Goal: Transaction & Acquisition: Purchase product/service

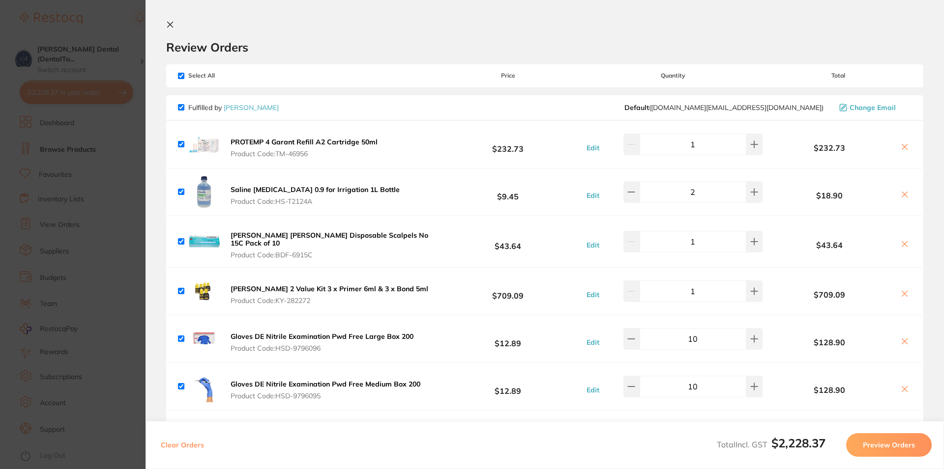
click at [172, 23] on icon at bounding box center [170, 24] width 5 height 5
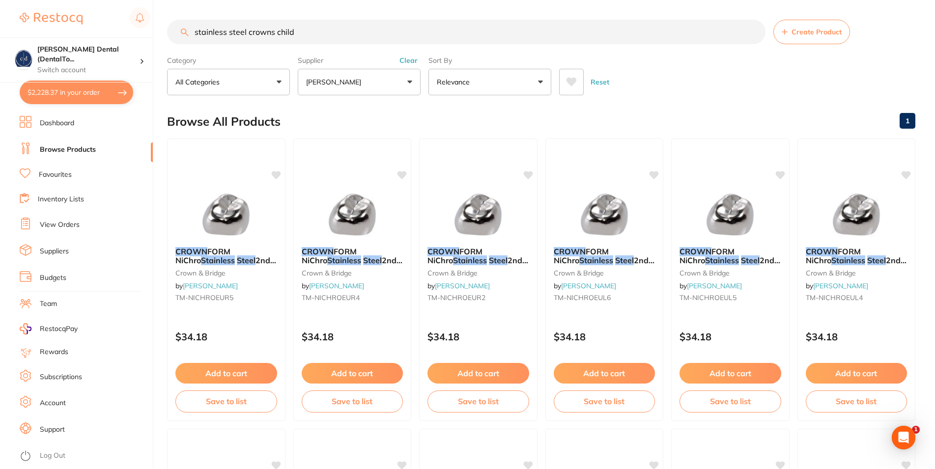
drag, startPoint x: 299, startPoint y: 31, endPoint x: 182, endPoint y: 35, distance: 116.6
click at [182, 35] on input "stainless steel crowns child" at bounding box center [466, 32] width 599 height 25
click at [303, 31] on input "PEDO stainless steel crowns" at bounding box center [466, 32] width 599 height 25
click at [228, 252] on span "FORM NiChro" at bounding box center [203, 255] width 56 height 19
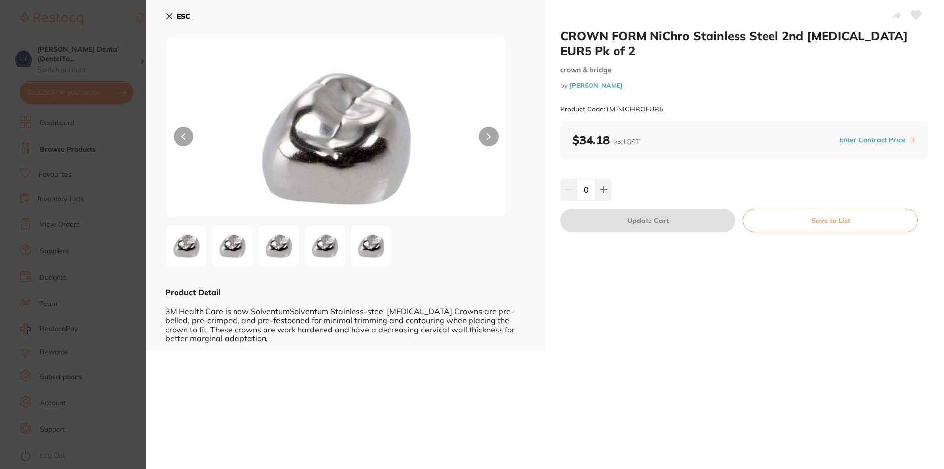
drag, startPoint x: 170, startPoint y: 14, endPoint x: 256, endPoint y: 51, distance: 93.1
click at [170, 14] on icon at bounding box center [169, 16] width 8 height 8
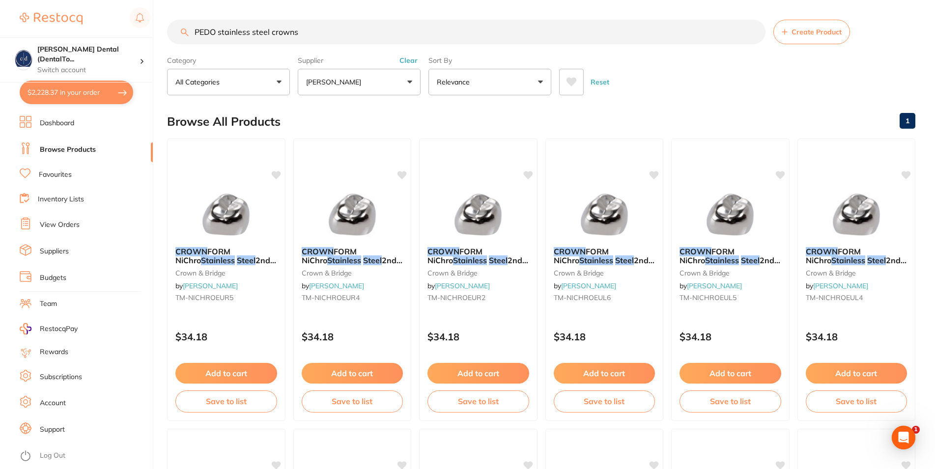
click at [275, 82] on button "All Categories" at bounding box center [228, 82] width 123 height 27
click at [538, 82] on button "Relevance" at bounding box center [490, 82] width 123 height 27
click at [222, 33] on input "PEDO stainless steel crowns" at bounding box center [466, 32] width 599 height 25
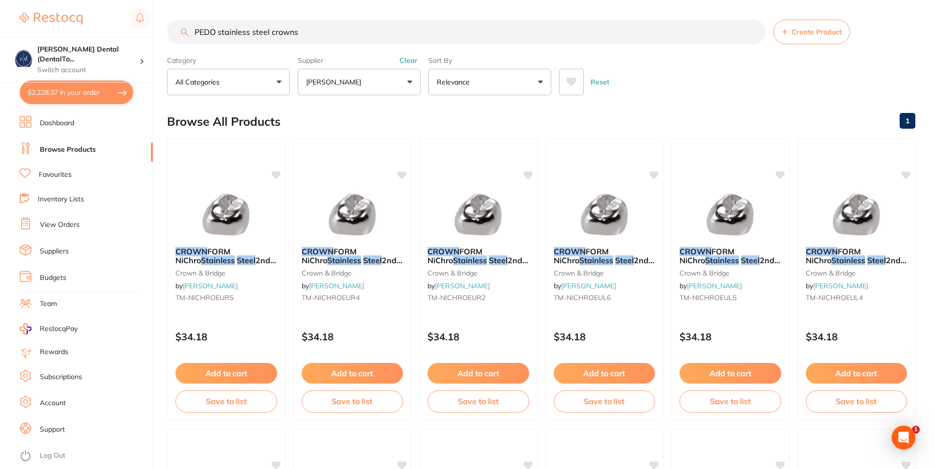
click at [220, 34] on input "PEDO stainless steel crowns" at bounding box center [466, 32] width 599 height 25
type input "PEDO primary stainless steel crowns"
click at [604, 81] on button "Reset" at bounding box center [600, 82] width 25 height 27
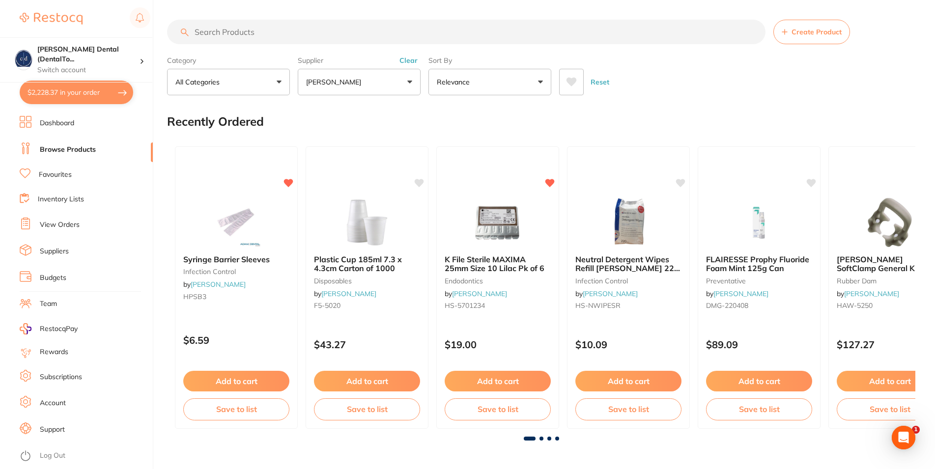
click at [409, 81] on button "[PERSON_NAME]" at bounding box center [359, 82] width 123 height 27
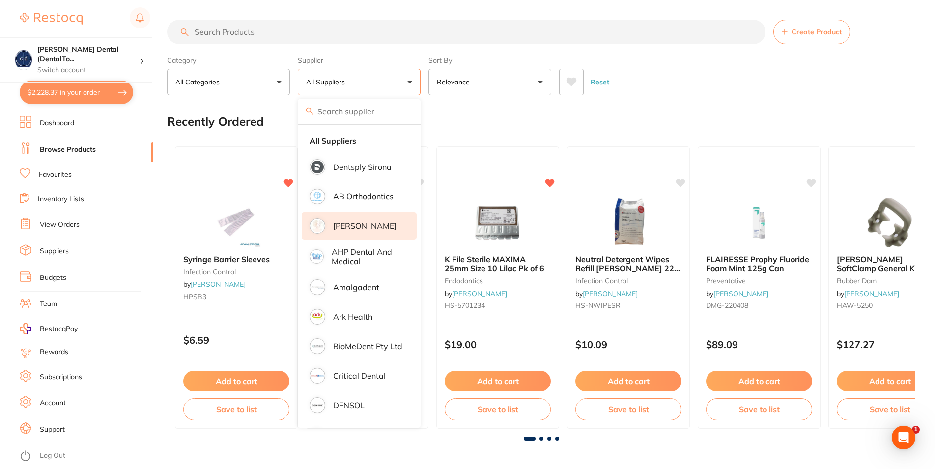
click at [350, 228] on p "[PERSON_NAME]" at bounding box center [364, 226] width 63 height 9
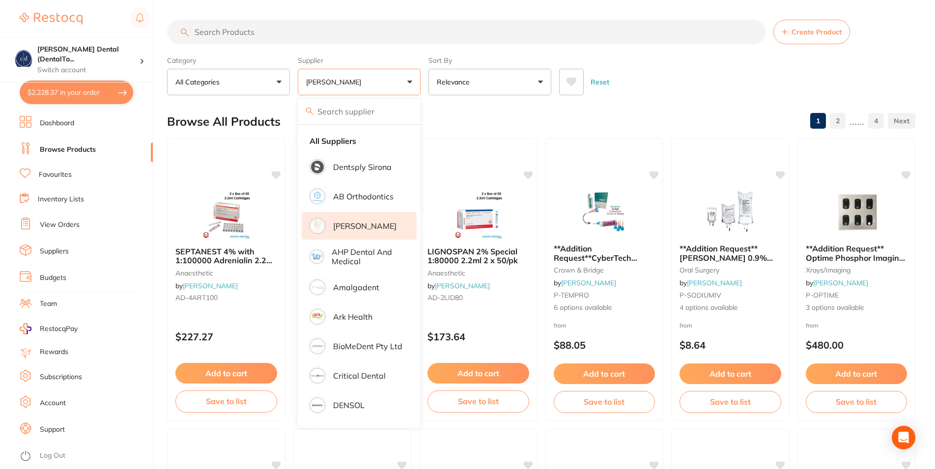
click at [692, 93] on div "Reset" at bounding box center [733, 78] width 349 height 34
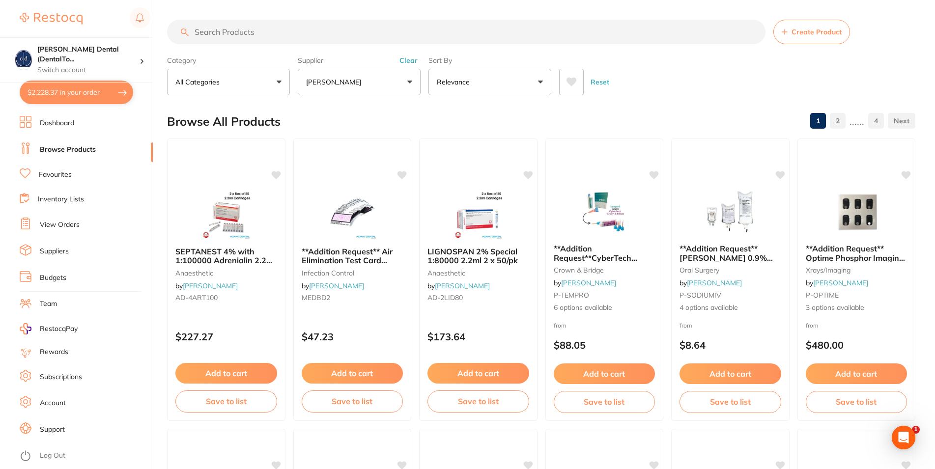
click at [295, 34] on input "search" at bounding box center [466, 32] width 599 height 25
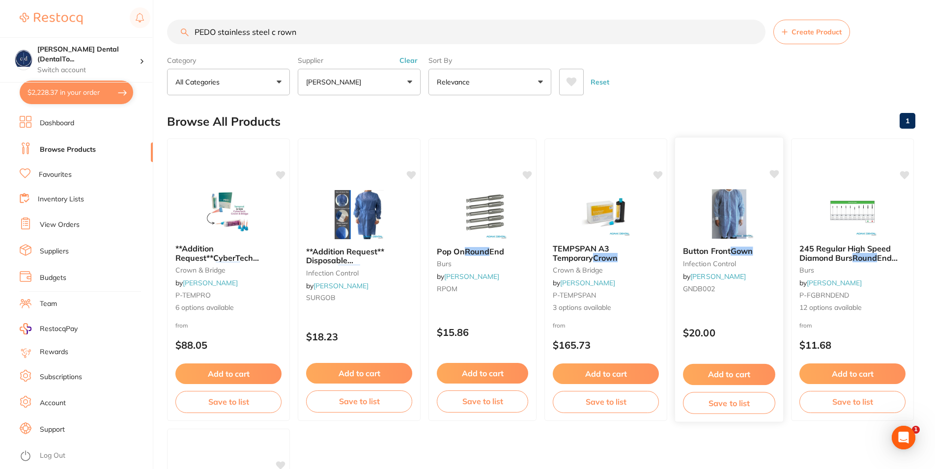
type input "PEDO stainless steel c rown"
click at [704, 255] on span "Button Front" at bounding box center [707, 251] width 48 height 10
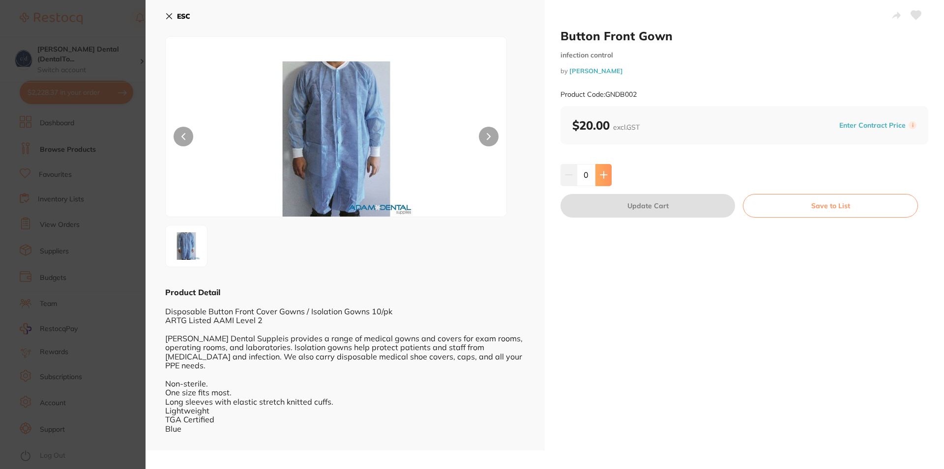
click at [603, 174] on button at bounding box center [603, 175] width 16 height 22
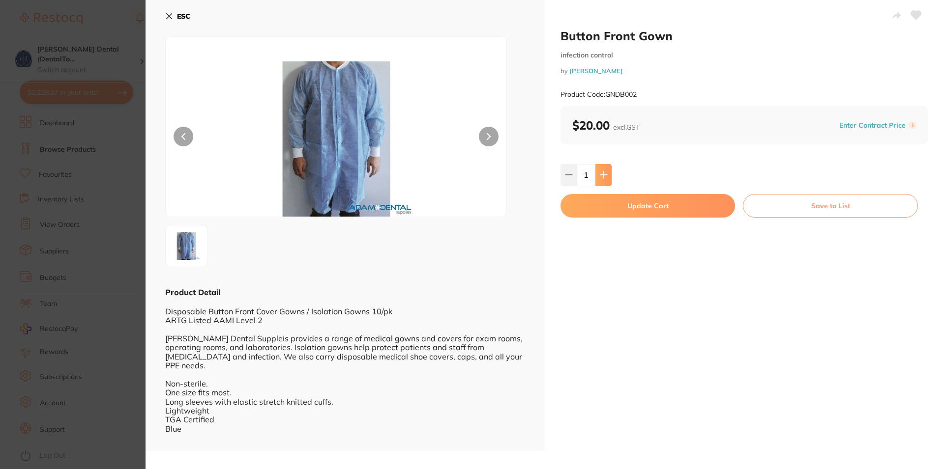
click at [603, 174] on icon at bounding box center [604, 175] width 8 height 8
type input "2"
click at [649, 207] on button "Update Cart" at bounding box center [647, 206] width 175 height 24
checkbox input "false"
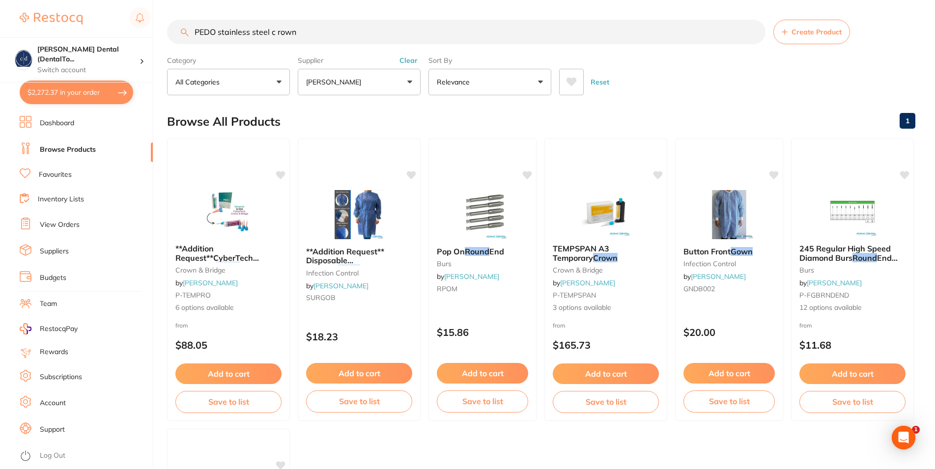
click at [277, 30] on input "PEDO stainless steel c rown" at bounding box center [466, 32] width 599 height 25
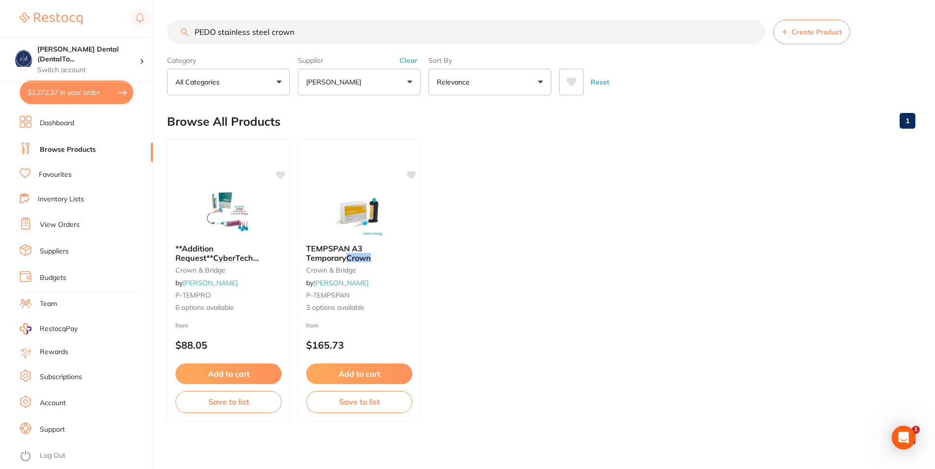
drag, startPoint x: 219, startPoint y: 32, endPoint x: 168, endPoint y: 32, distance: 51.1
click at [168, 32] on input "PEDO stainless steel crown" at bounding box center [466, 32] width 599 height 25
drag, startPoint x: 275, startPoint y: 32, endPoint x: 179, endPoint y: 33, distance: 95.9
click at [179, 33] on input "stainless steel crown" at bounding box center [466, 32] width 599 height 25
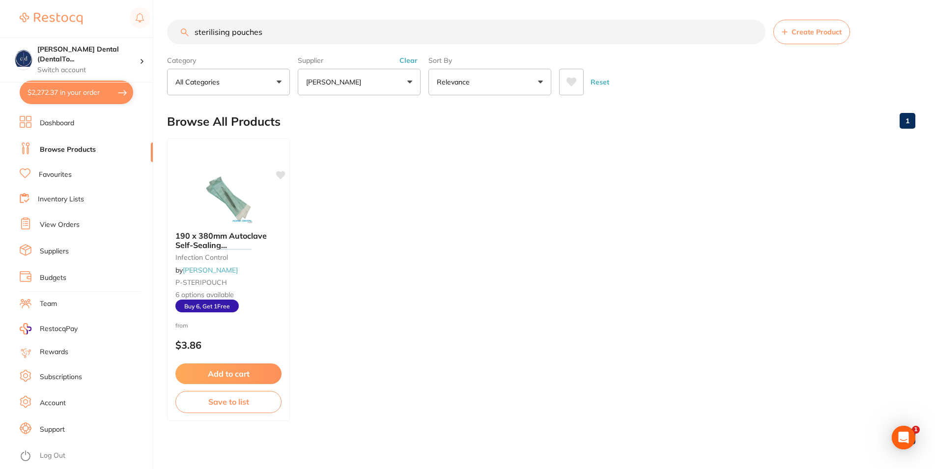
click at [276, 85] on button "All Categories" at bounding box center [228, 82] width 123 height 27
click at [227, 167] on p "infection control" at bounding box center [208, 163] width 59 height 9
click at [226, 36] on input "sterilising pouches" at bounding box center [466, 32] width 599 height 25
click at [229, 32] on input "sterilising pouches" at bounding box center [466, 32] width 599 height 25
type input "sterilisation pouches"
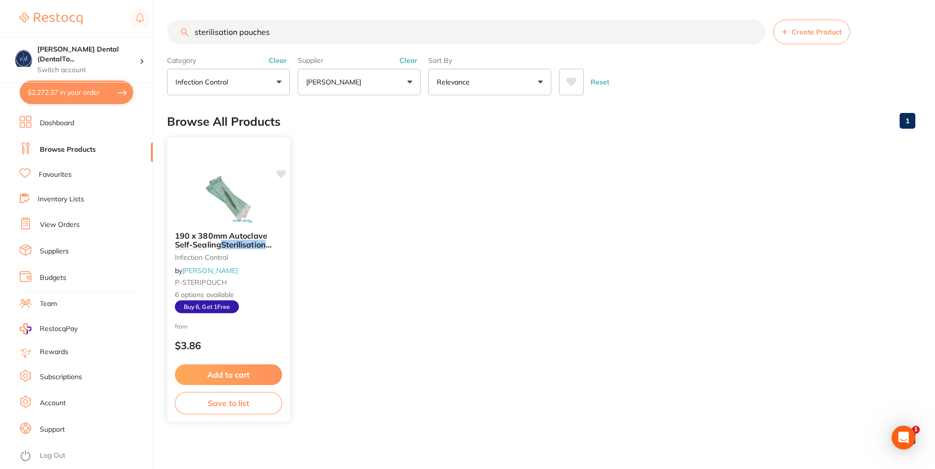
click at [229, 210] on img at bounding box center [228, 199] width 64 height 50
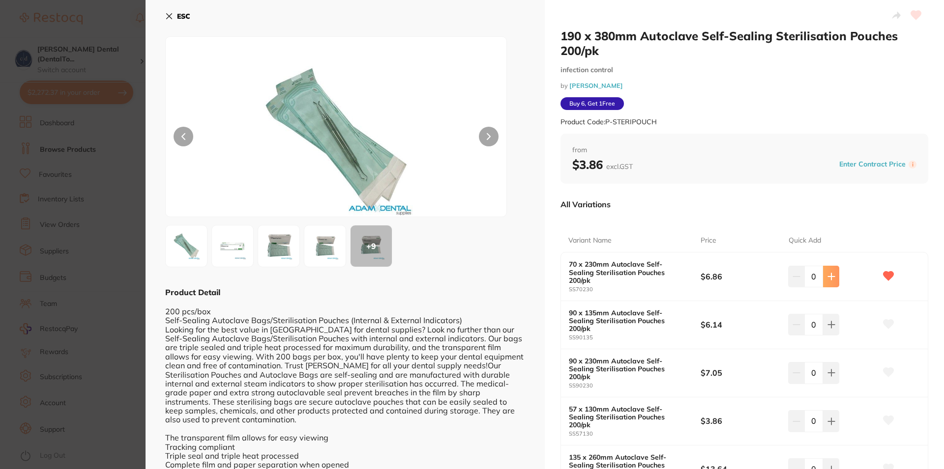
click at [827, 273] on icon at bounding box center [831, 277] width 8 height 8
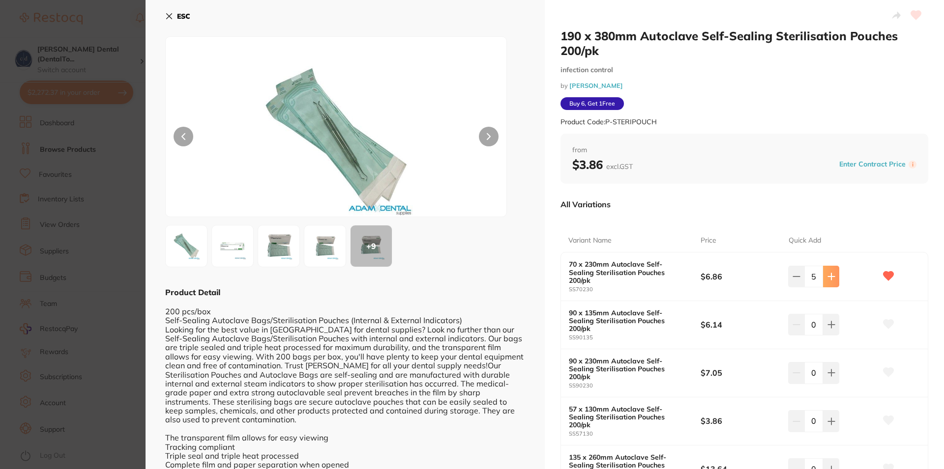
click at [827, 273] on icon at bounding box center [831, 277] width 8 height 8
type input "6"
click at [828, 322] on icon at bounding box center [831, 325] width 6 height 6
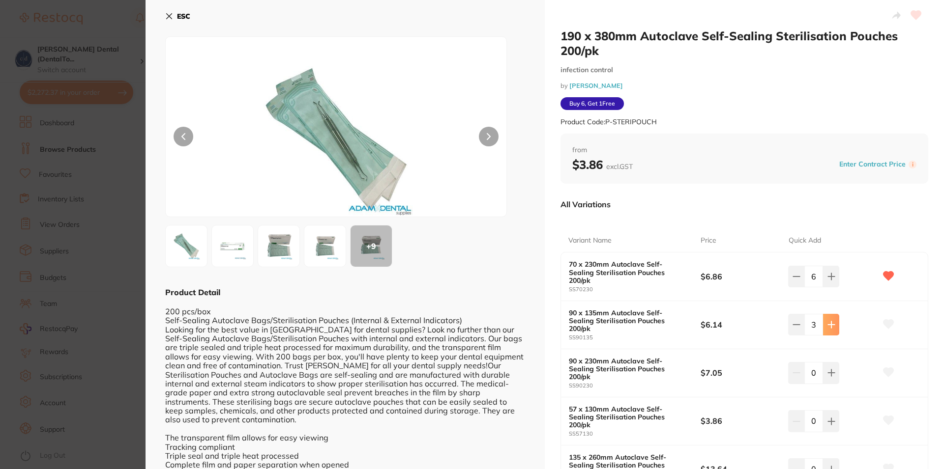
click at [828, 322] on icon at bounding box center [831, 325] width 6 height 6
type input "6"
click at [828, 418] on icon at bounding box center [831, 421] width 6 height 6
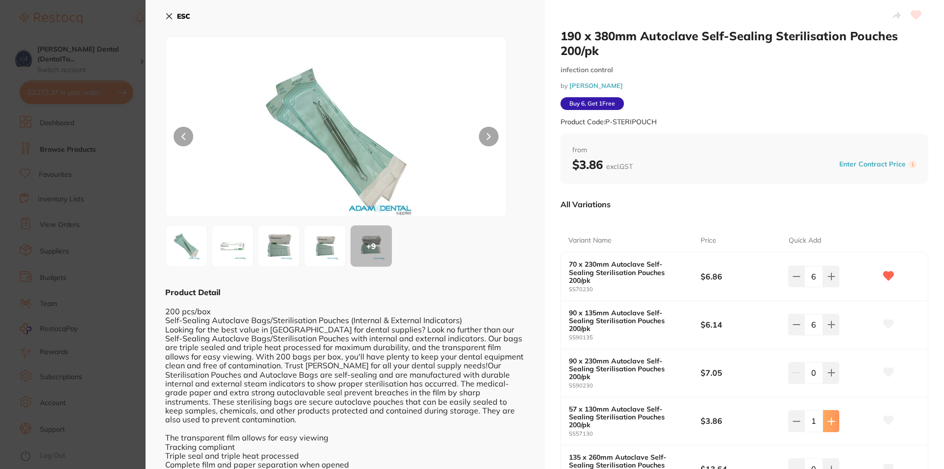
click at [828, 418] on icon at bounding box center [831, 421] width 6 height 6
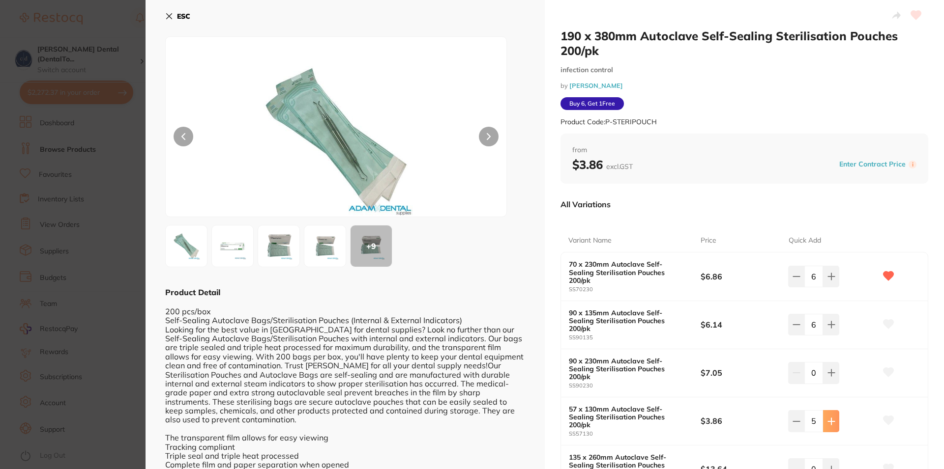
type input "6"
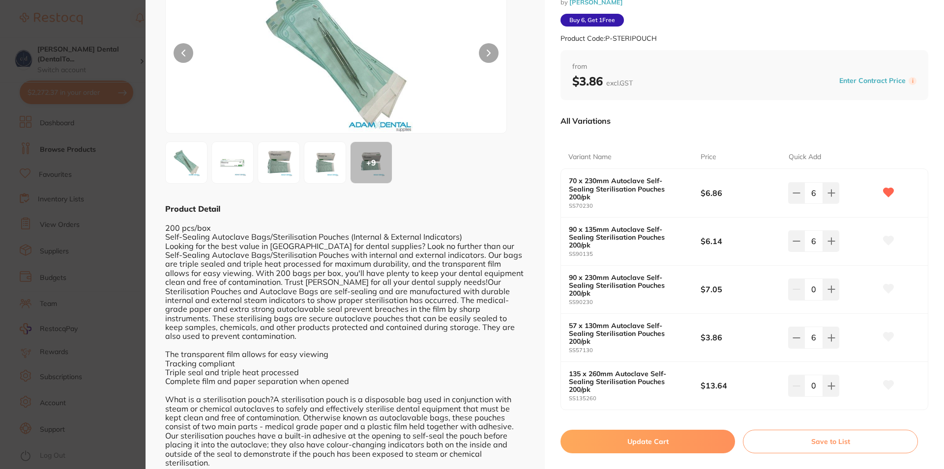
scroll to position [88, 0]
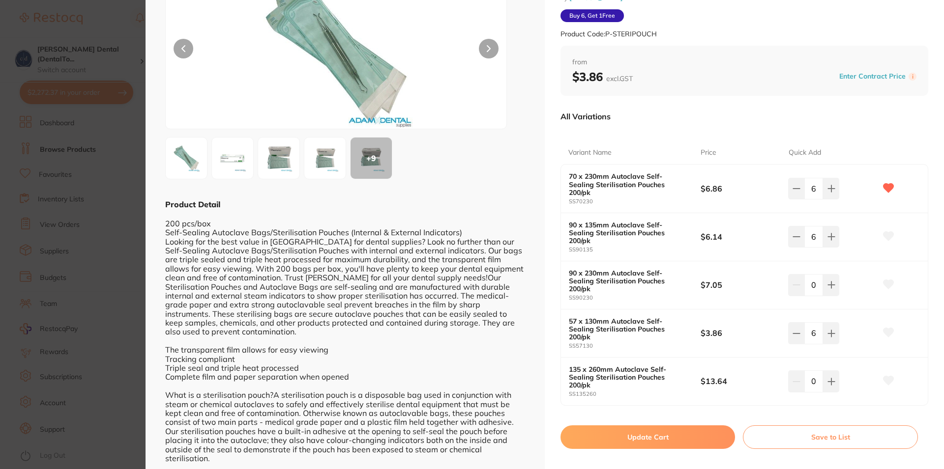
click at [639, 426] on button "Update Cart" at bounding box center [647, 438] width 175 height 24
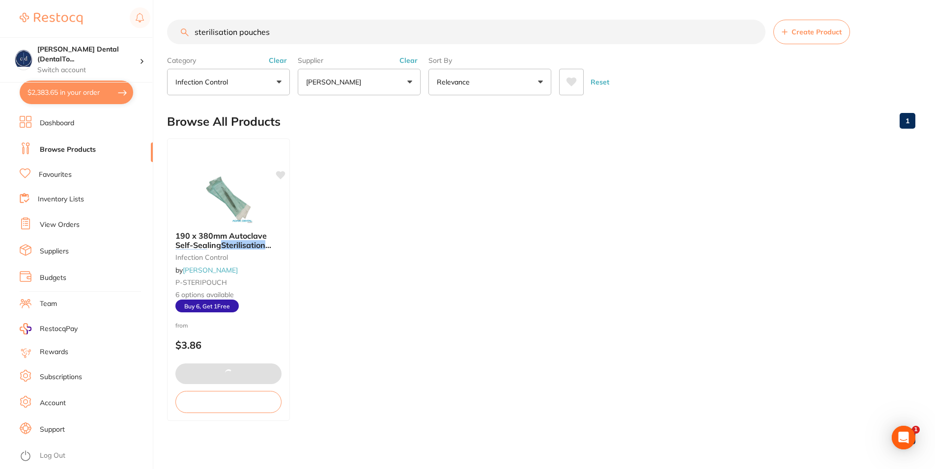
drag, startPoint x: 273, startPoint y: 34, endPoint x: 173, endPoint y: 33, distance: 99.8
click at [173, 33] on input "sterilisation pouches" at bounding box center [466, 32] width 599 height 25
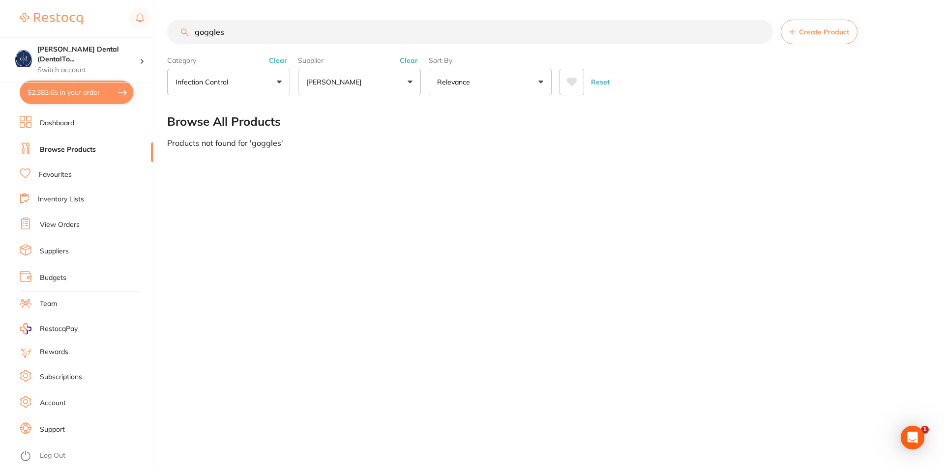
drag, startPoint x: 229, startPoint y: 37, endPoint x: 163, endPoint y: 34, distance: 66.4
click at [167, 34] on input "goggles" at bounding box center [470, 32] width 606 height 25
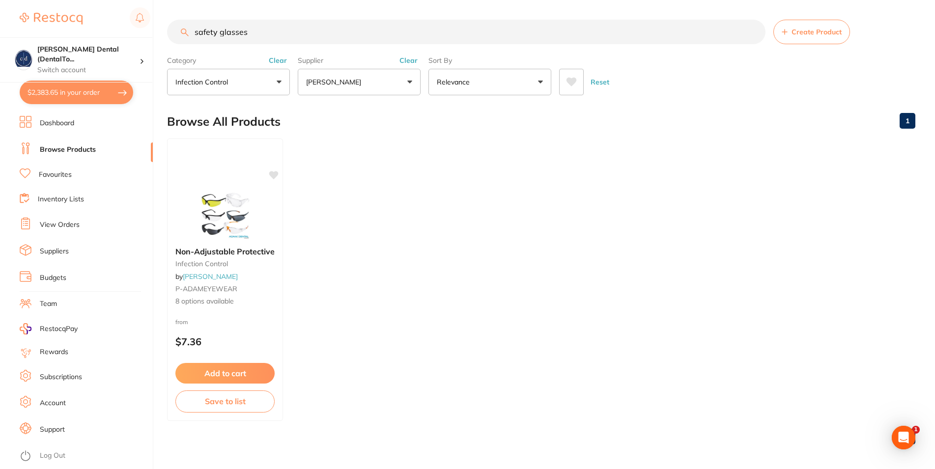
drag, startPoint x: 253, startPoint y: 35, endPoint x: 176, endPoint y: 33, distance: 77.2
click at [176, 33] on input "safety glasses" at bounding box center [466, 32] width 599 height 25
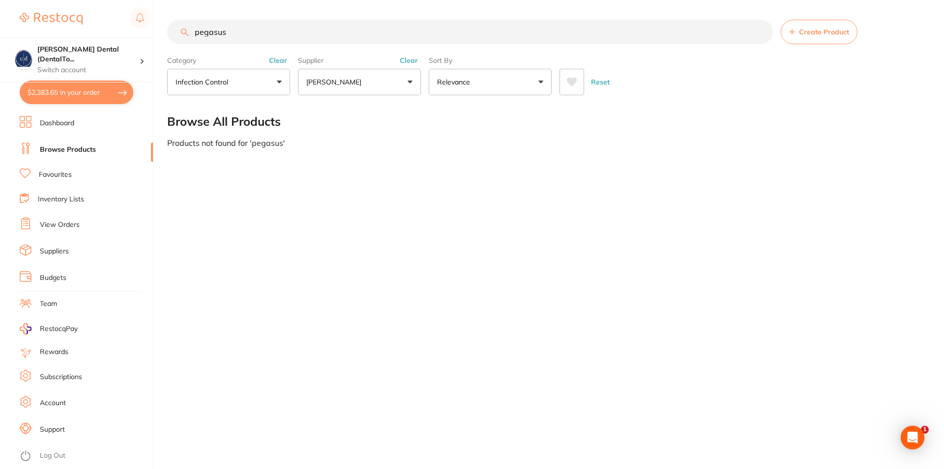
drag, startPoint x: 229, startPoint y: 34, endPoint x: 164, endPoint y: 35, distance: 64.9
click at [167, 34] on input "pegasus" at bounding box center [470, 32] width 606 height 25
drag, startPoint x: 247, startPoint y: 30, endPoint x: 155, endPoint y: 25, distance: 92.6
click at [167, 26] on input "eye shield" at bounding box center [470, 32] width 606 height 25
paste input "P-EYESHIELD"
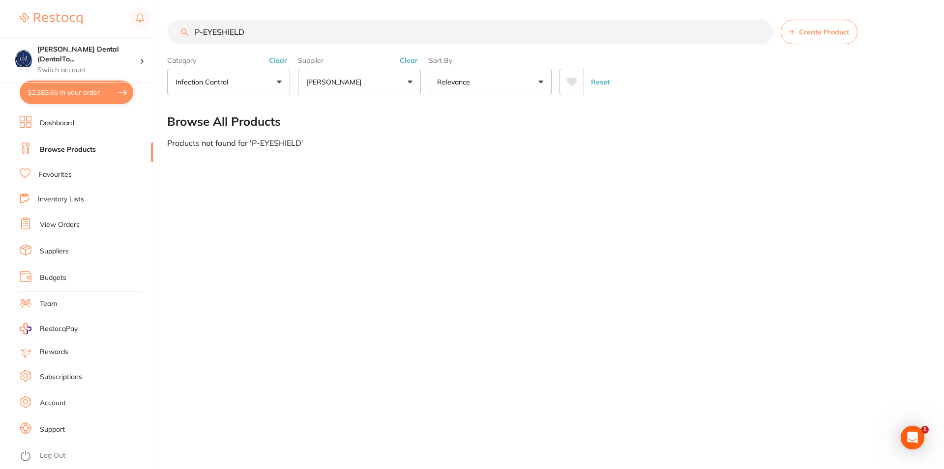
click at [279, 82] on button "infection control" at bounding box center [228, 82] width 123 height 27
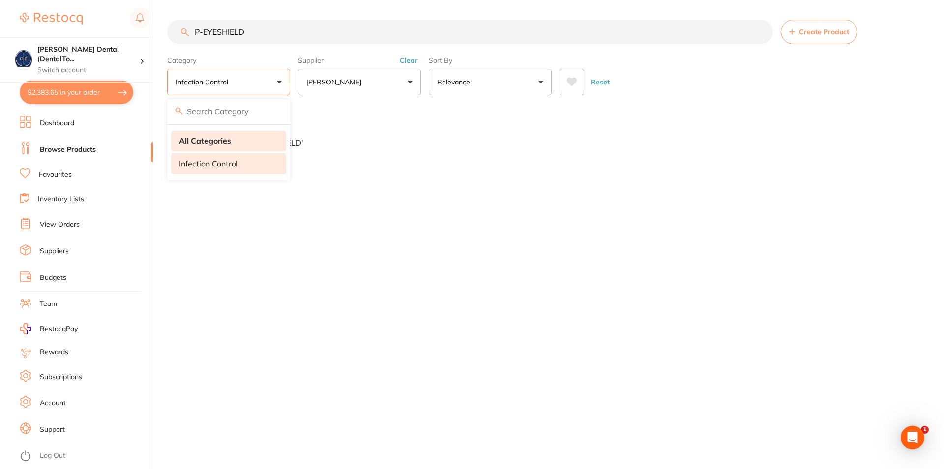
click at [208, 145] on strong "All Categories" at bounding box center [205, 141] width 52 height 9
click at [291, 32] on input "P-EYESHIELD" at bounding box center [470, 32] width 606 height 25
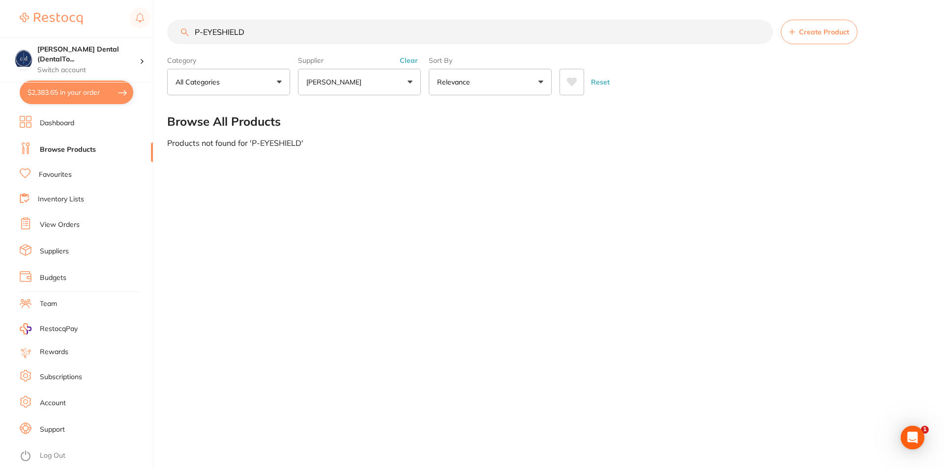
drag, startPoint x: 256, startPoint y: 33, endPoint x: 150, endPoint y: 23, distance: 106.2
click at [167, 28] on input "P-EYESHIELD" at bounding box center [470, 32] width 606 height 25
drag, startPoint x: 228, startPoint y: 34, endPoint x: 182, endPoint y: 2, distance: 56.2
click at [176, 28] on input "18101" at bounding box center [470, 32] width 606 height 25
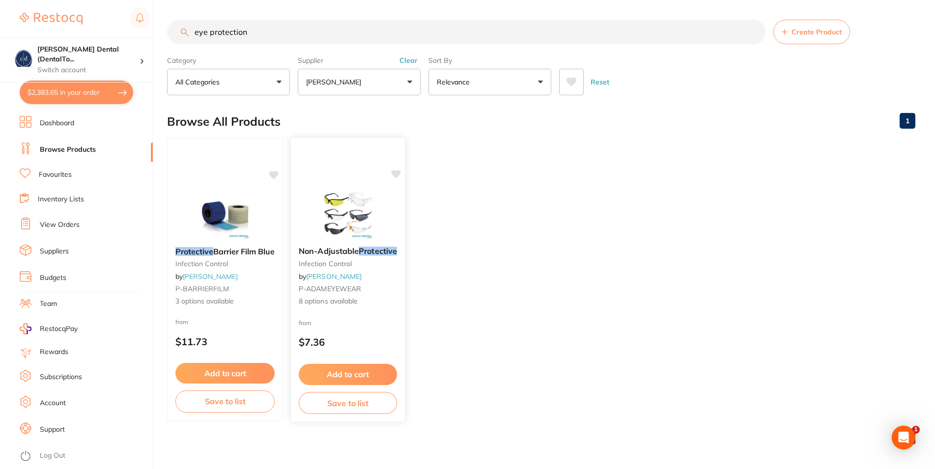
click at [360, 223] on img at bounding box center [348, 214] width 64 height 50
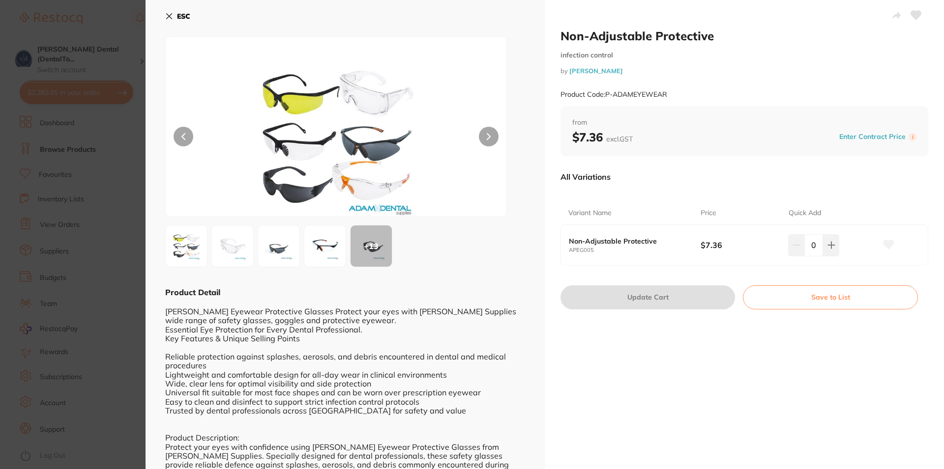
click at [292, 143] on img at bounding box center [336, 138] width 204 height 155
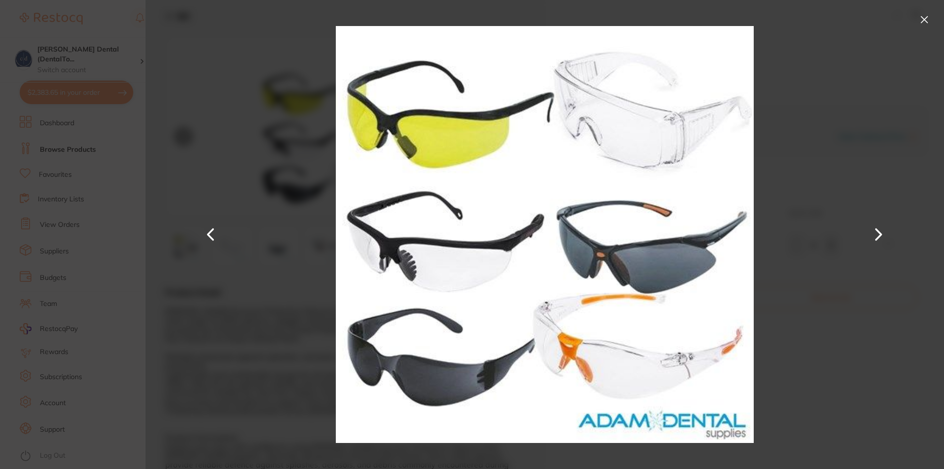
click at [927, 16] on button at bounding box center [924, 20] width 16 height 16
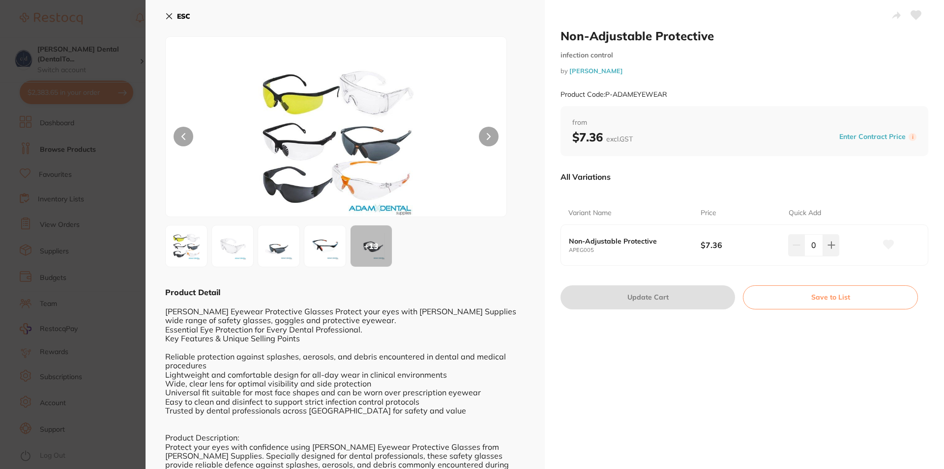
click at [241, 252] on img at bounding box center [232, 246] width 35 height 35
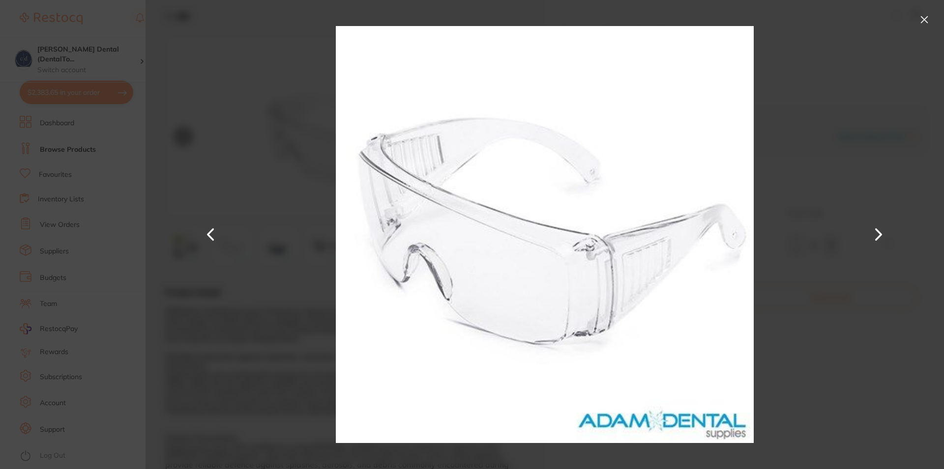
click at [923, 20] on button at bounding box center [924, 20] width 16 height 16
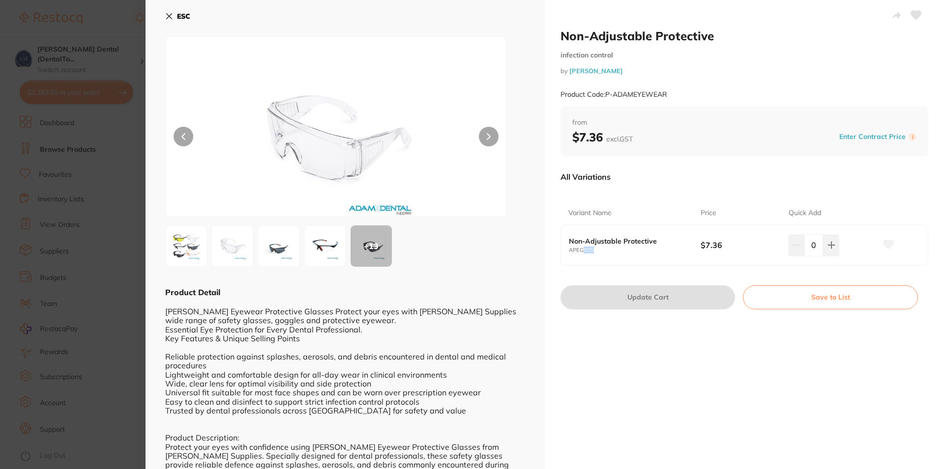
drag, startPoint x: 593, startPoint y: 250, endPoint x: 578, endPoint y: 254, distance: 15.9
click at [578, 254] on div "Non-Adjustable Protective APEG005 $7.36 0" at bounding box center [744, 245] width 367 height 40
drag, startPoint x: 593, startPoint y: 251, endPoint x: 563, endPoint y: 254, distance: 30.1
click at [563, 254] on div "Non-Adjustable Protective APEG005 $7.36 0" at bounding box center [744, 245] width 367 height 40
copy small "APEG005"
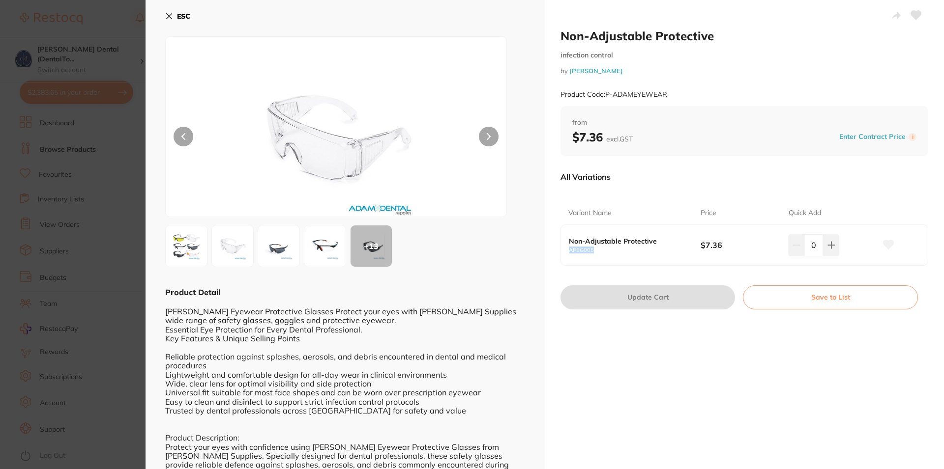
click at [173, 14] on icon at bounding box center [169, 16] width 8 height 8
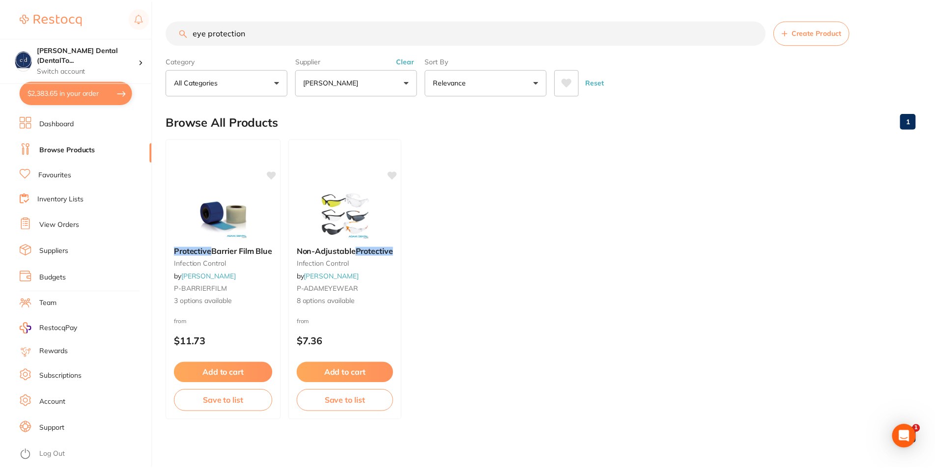
scroll to position [0, 0]
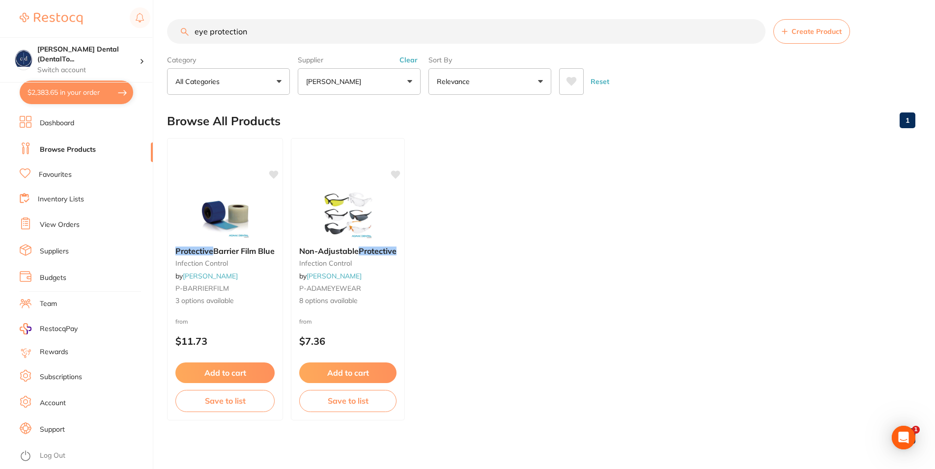
drag, startPoint x: 261, startPoint y: 30, endPoint x: 183, endPoint y: 30, distance: 77.2
click at [183, 30] on input "eye protection" at bounding box center [466, 31] width 599 height 25
paste input "APEG005"
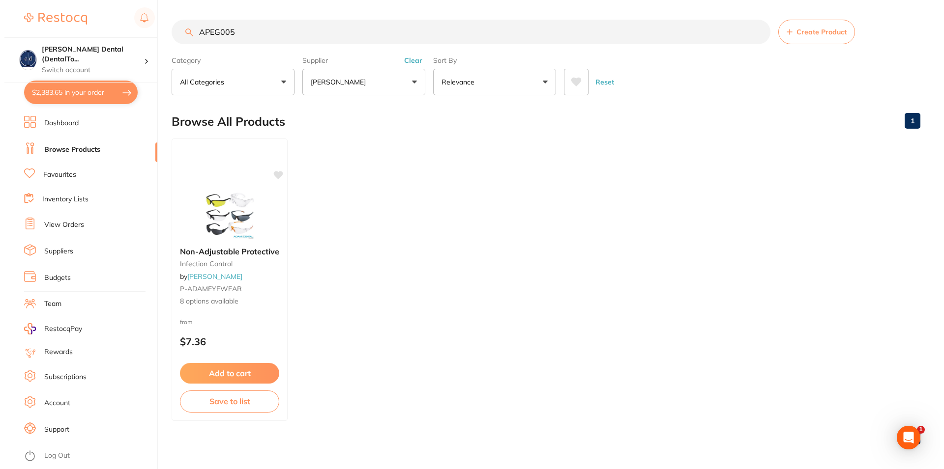
scroll to position [0, 0]
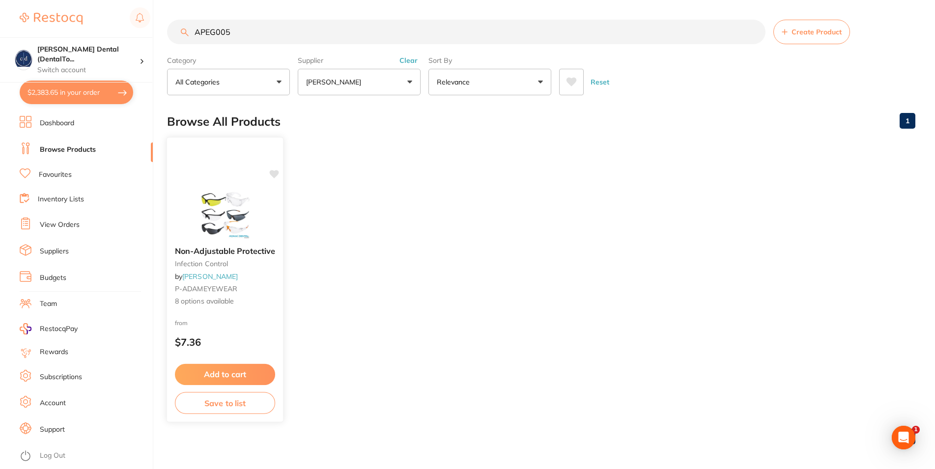
type input "APEG005"
click at [221, 301] on span "8 options available" at bounding box center [225, 302] width 100 height 10
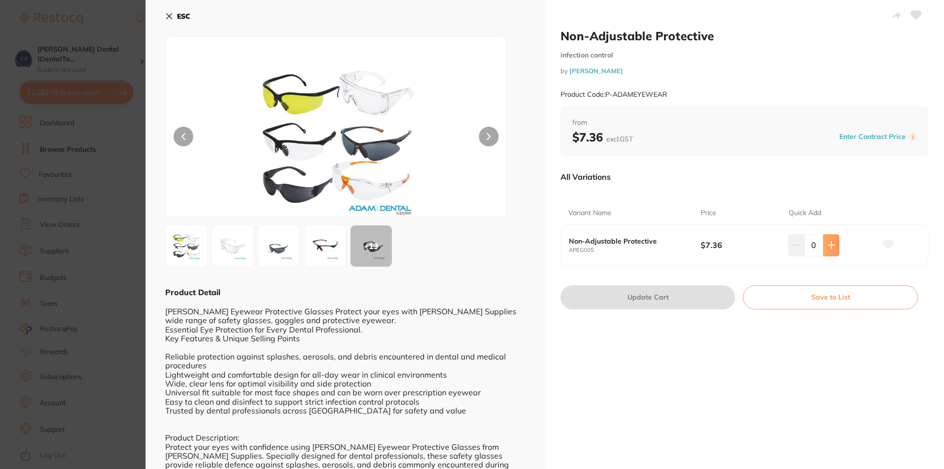
click at [829, 246] on button at bounding box center [831, 245] width 16 height 22
type input "3"
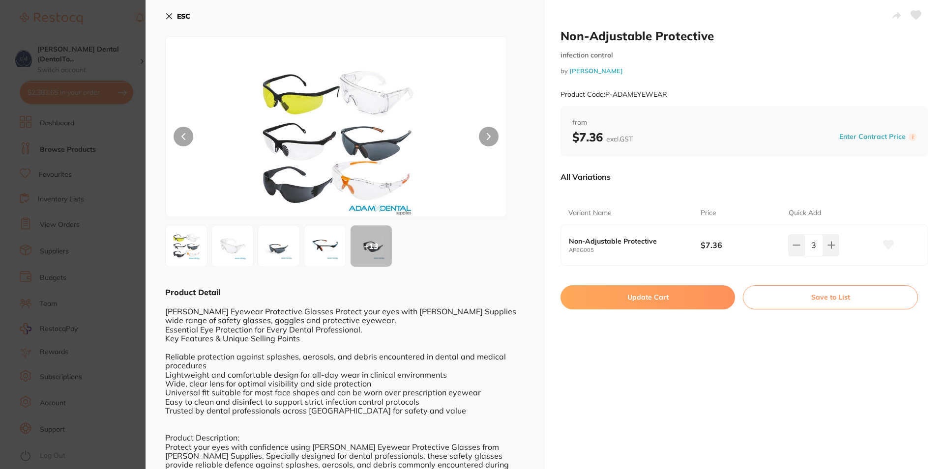
click at [282, 145] on img at bounding box center [336, 138] width 204 height 155
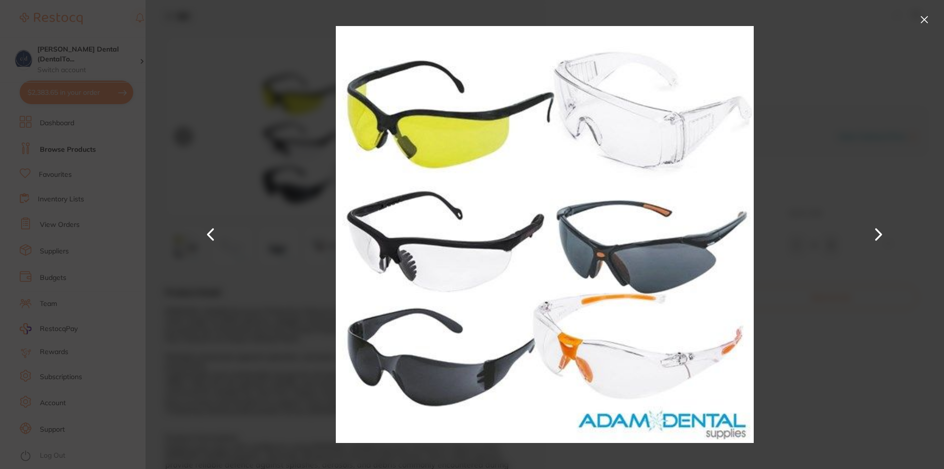
click at [880, 227] on button at bounding box center [879, 234] width 24 height 235
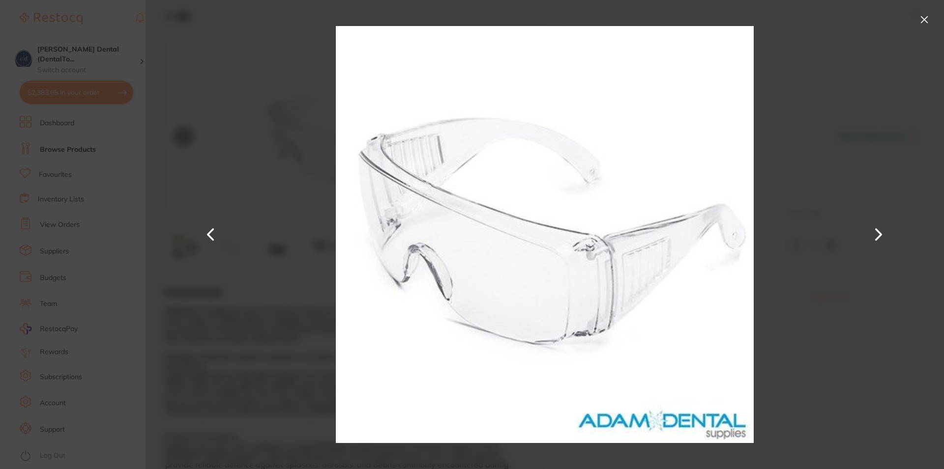
click at [880, 227] on button at bounding box center [879, 234] width 24 height 235
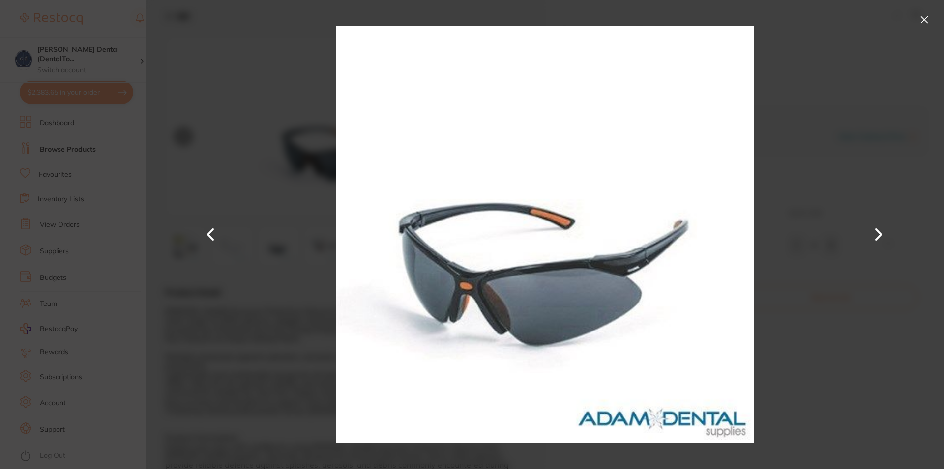
click at [880, 227] on button at bounding box center [879, 234] width 24 height 235
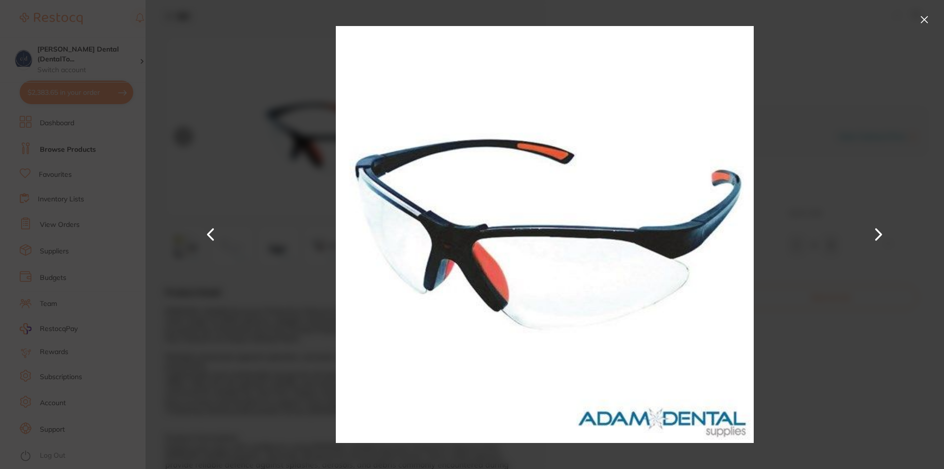
click at [880, 227] on button at bounding box center [879, 234] width 24 height 235
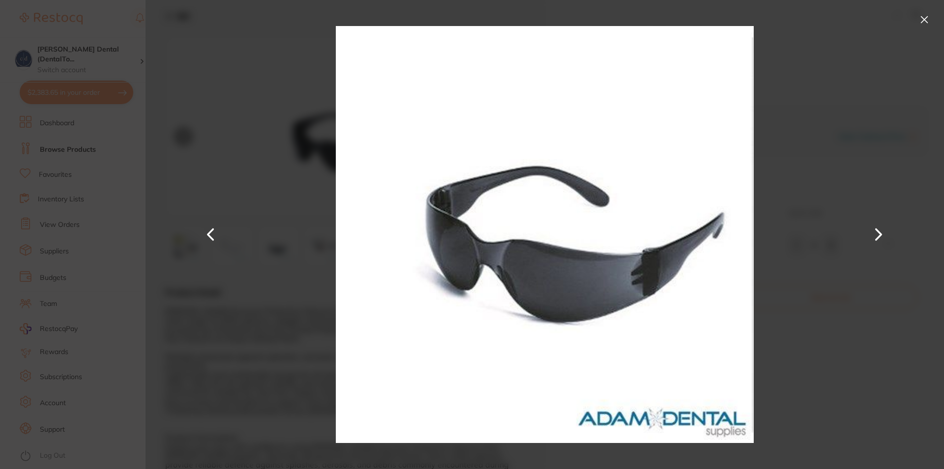
click at [880, 227] on button at bounding box center [879, 234] width 24 height 235
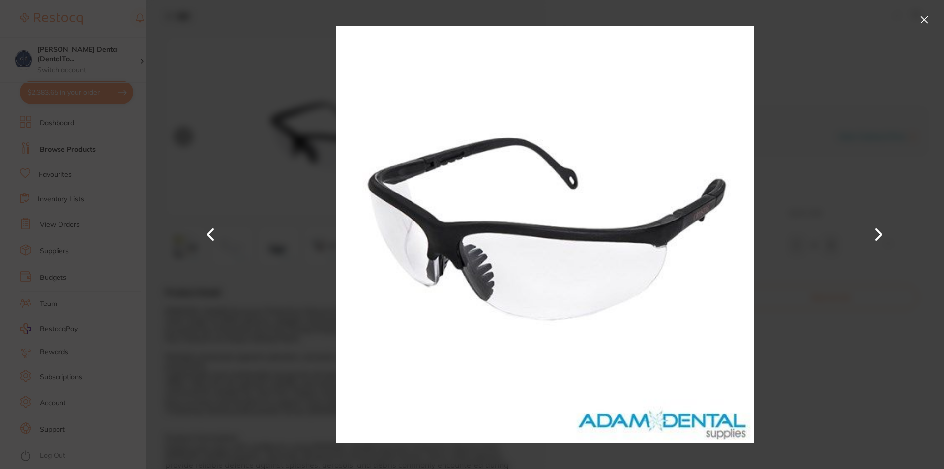
click at [880, 227] on button at bounding box center [879, 234] width 24 height 235
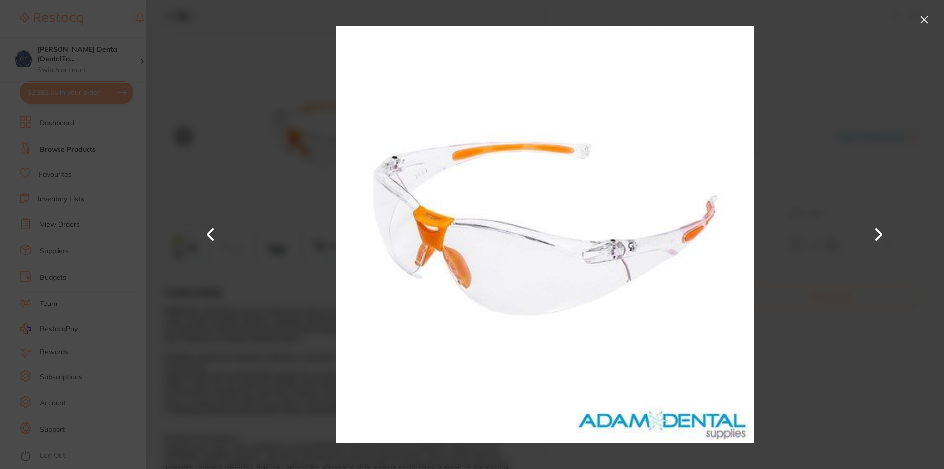
click at [924, 20] on button at bounding box center [924, 20] width 16 height 16
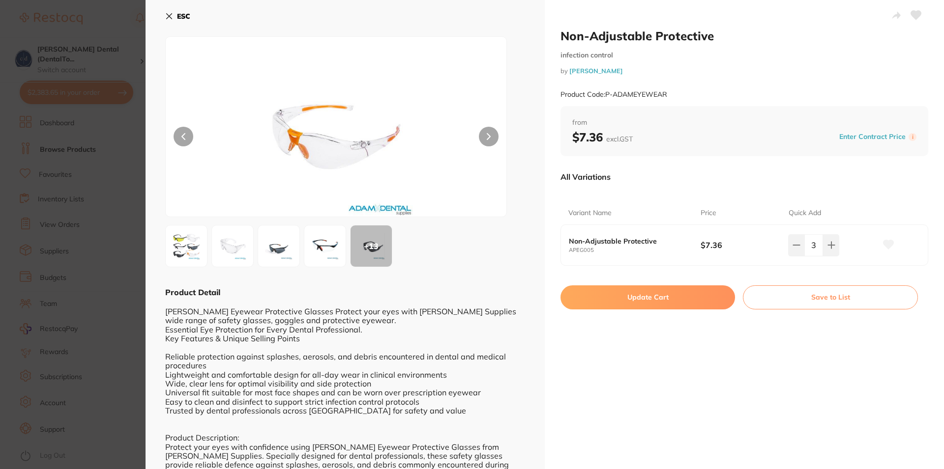
click at [659, 296] on button "Update Cart" at bounding box center [647, 298] width 175 height 24
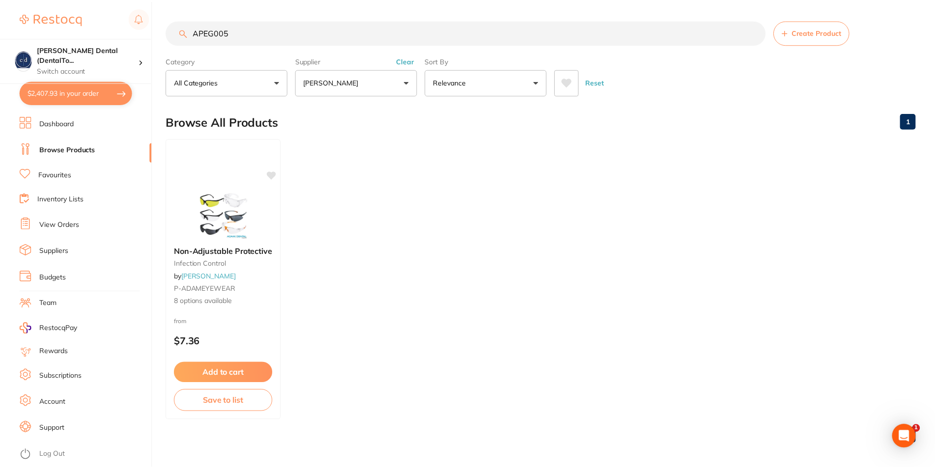
scroll to position [0, 0]
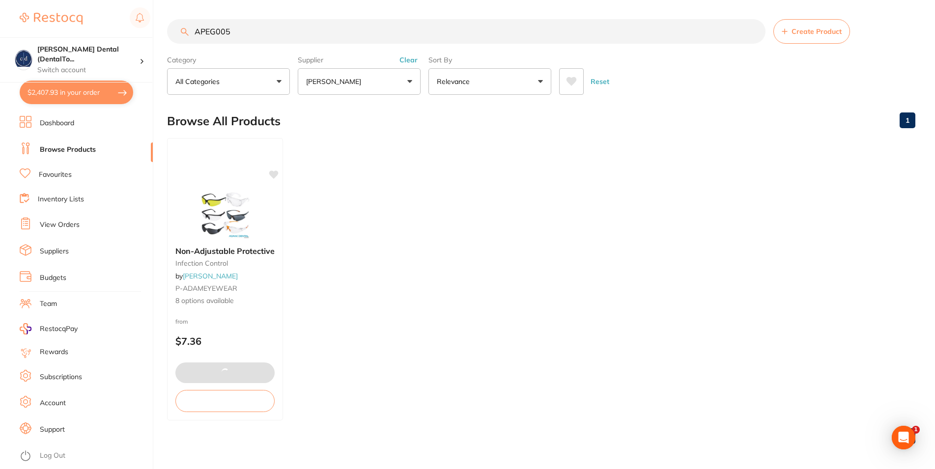
click at [50, 88] on button "$2,407.93 in your order" at bounding box center [77, 93] width 114 height 24
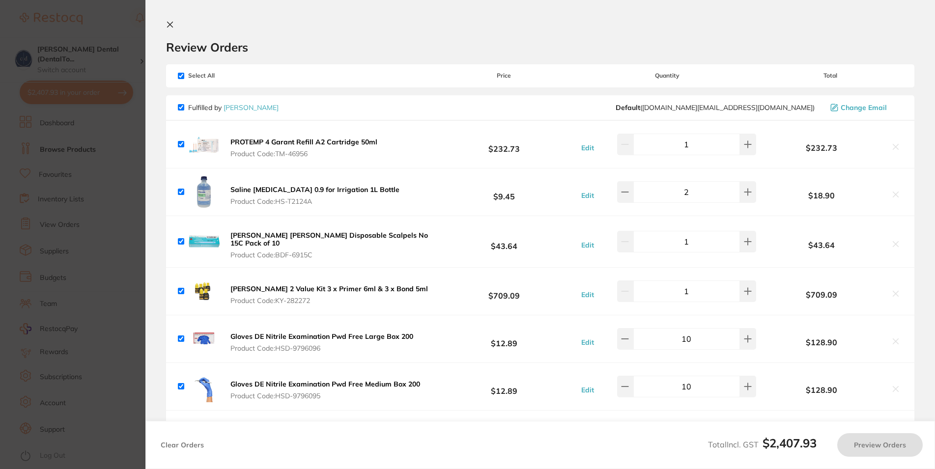
checkbox input "true"
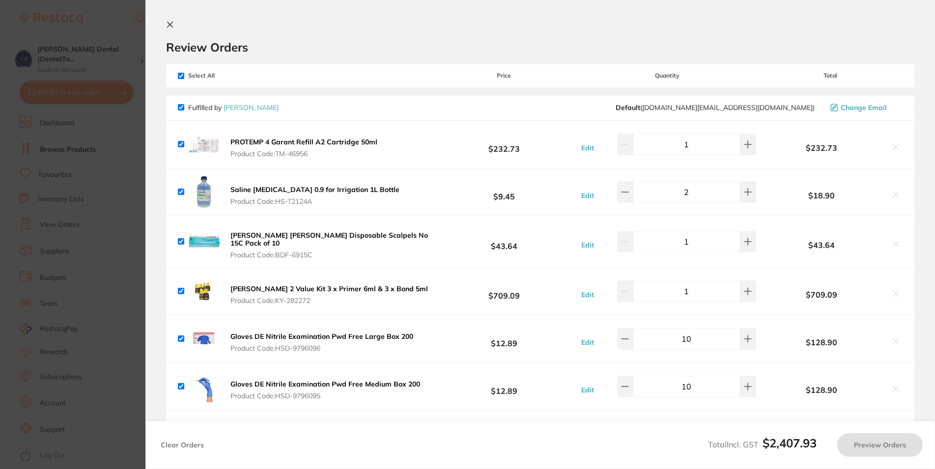
checkbox input "true"
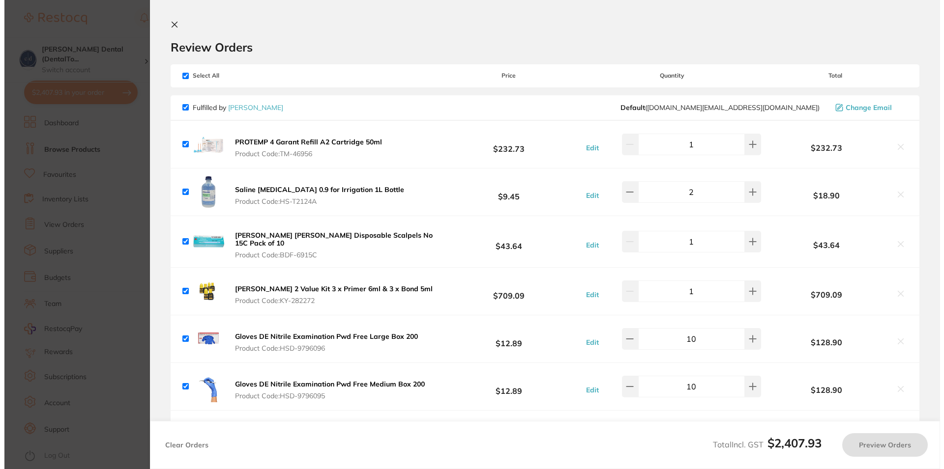
scroll to position [0, 0]
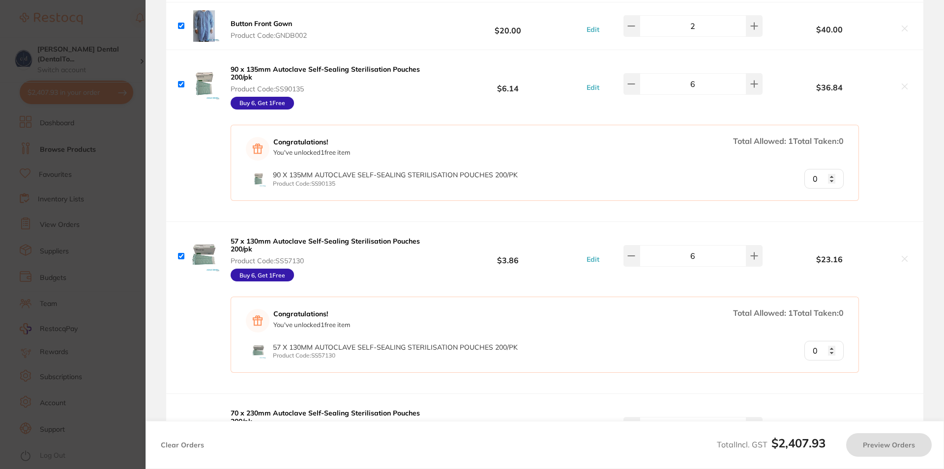
checkbox input "true"
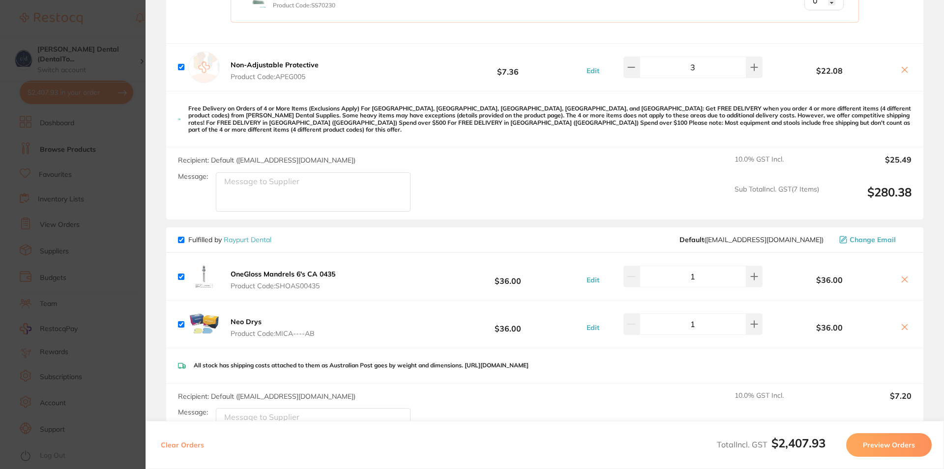
scroll to position [1267, 0]
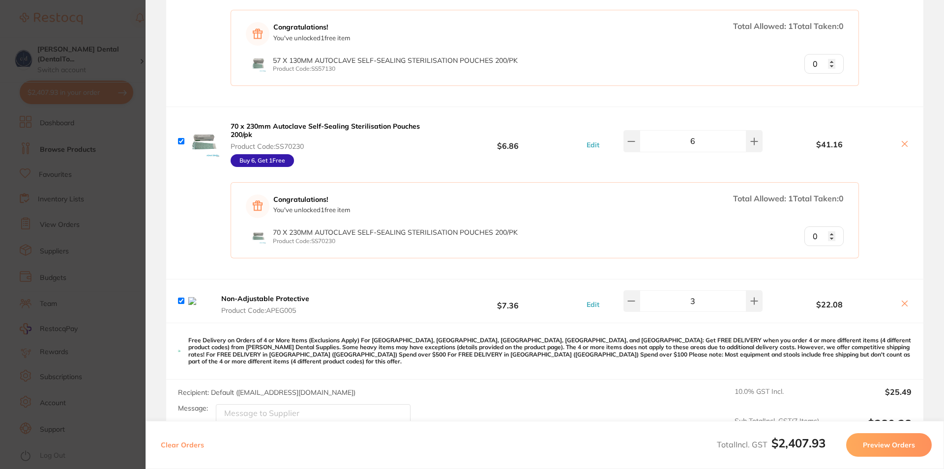
click at [902, 301] on icon at bounding box center [904, 303] width 5 height 5
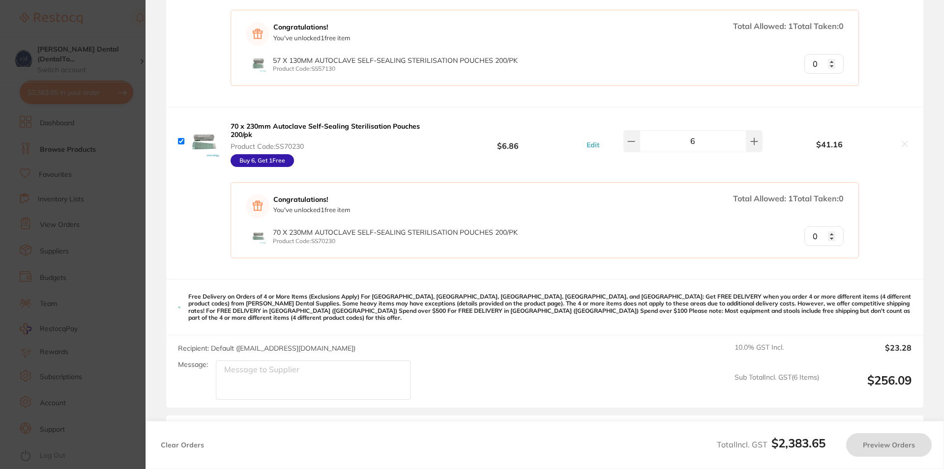
checkbox input "true"
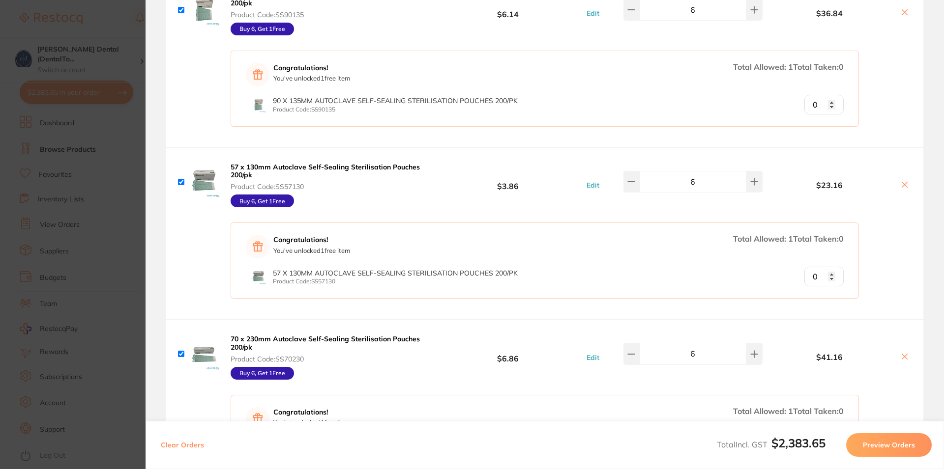
scroll to position [972, 0]
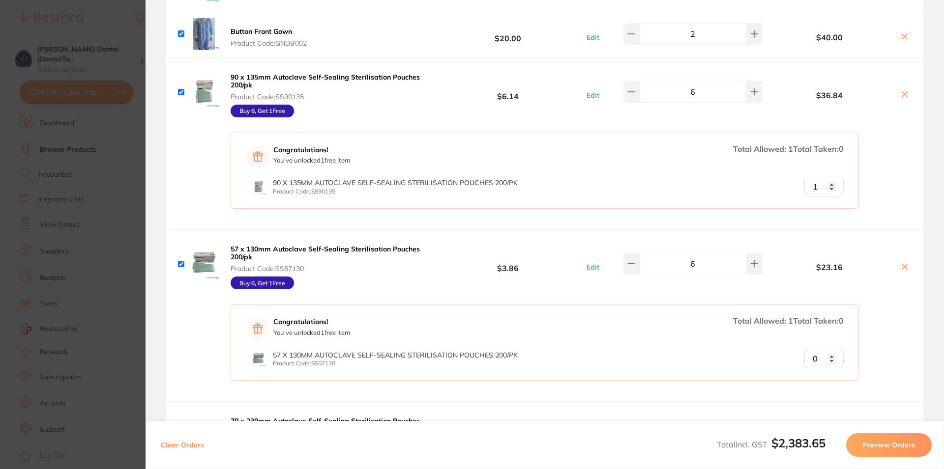
type input "1"
click at [824, 180] on input "1" at bounding box center [823, 187] width 39 height 20
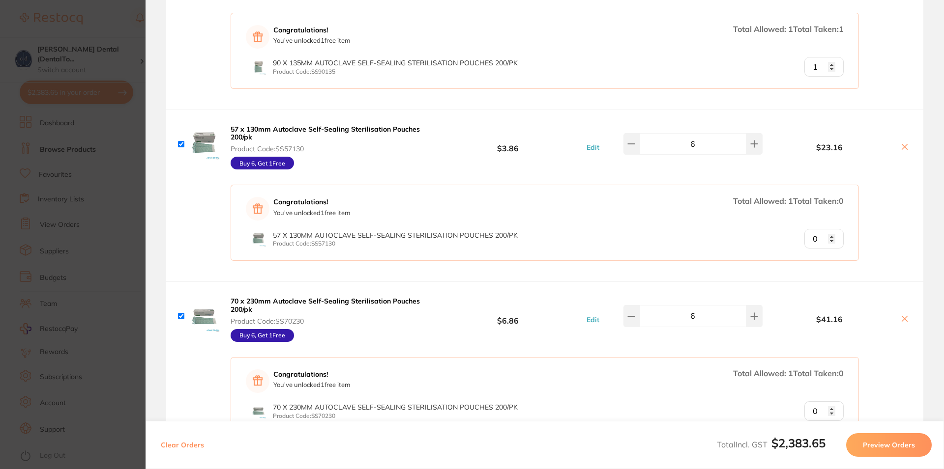
scroll to position [1149, 0]
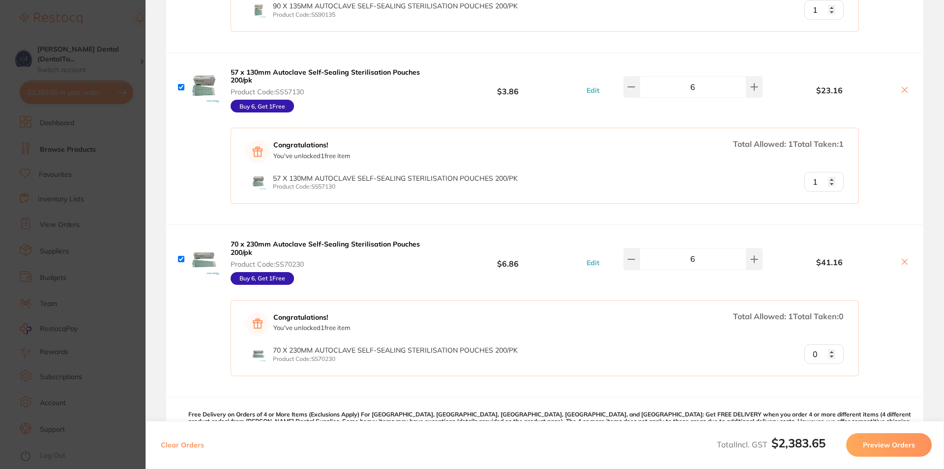
type input "1"
click at [824, 177] on input "1" at bounding box center [823, 182] width 39 height 20
type input "1"
click at [821, 347] on input "1" at bounding box center [823, 355] width 39 height 20
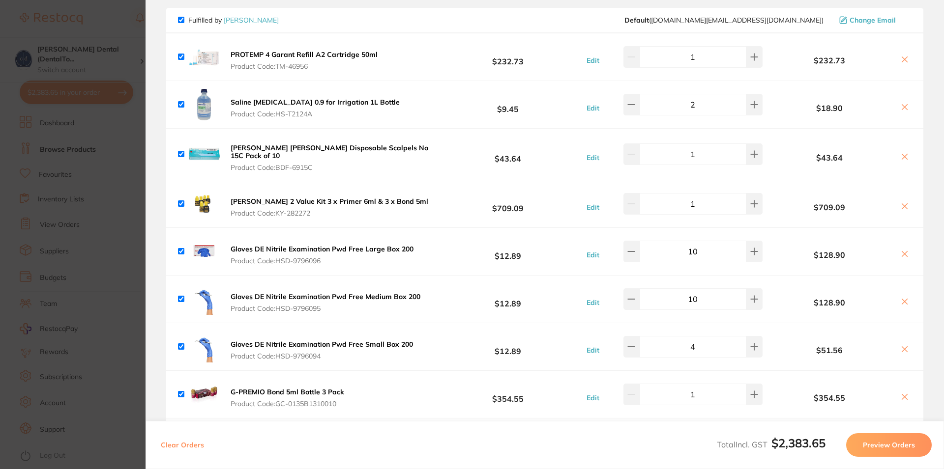
scroll to position [0, 0]
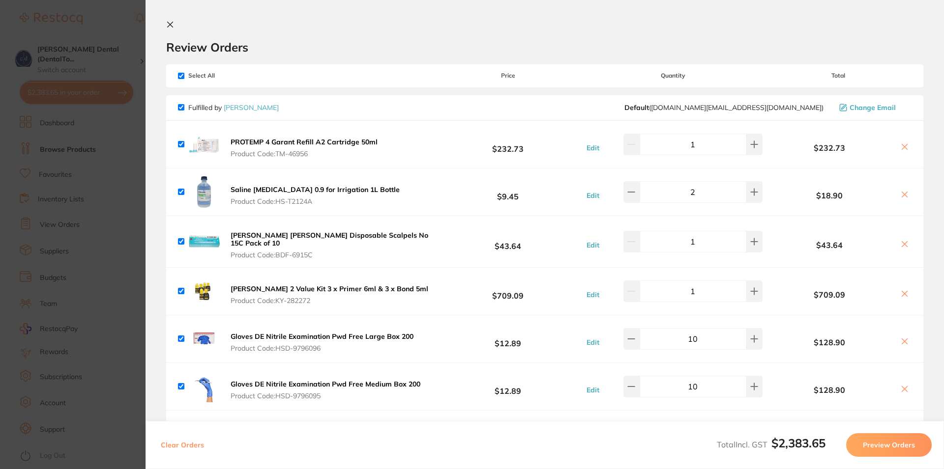
click at [168, 23] on icon at bounding box center [170, 24] width 5 height 5
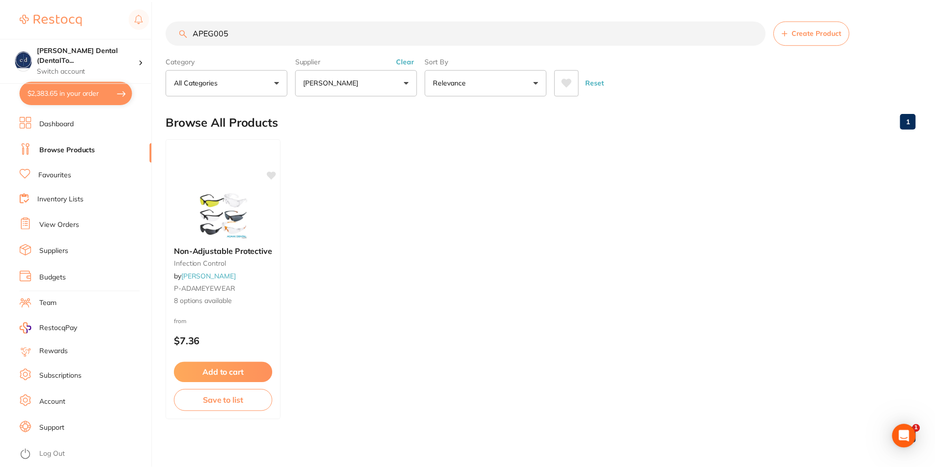
scroll to position [0, 0]
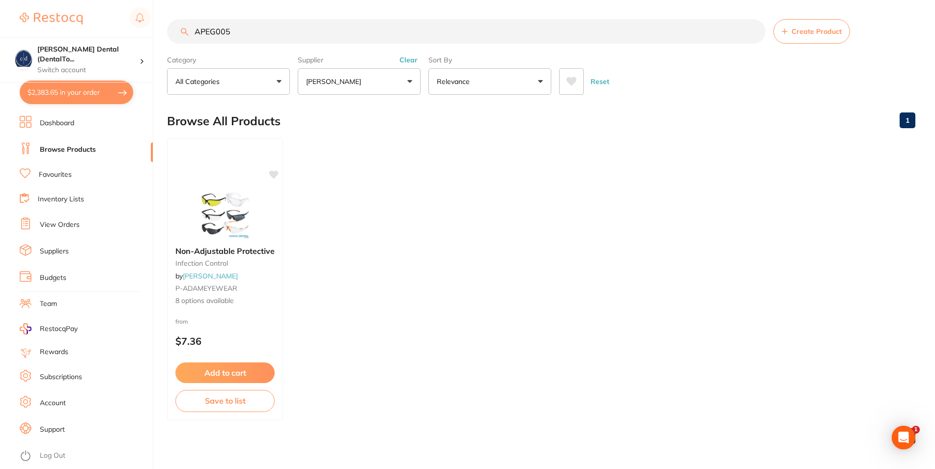
drag, startPoint x: 234, startPoint y: 36, endPoint x: 161, endPoint y: 26, distance: 74.0
click at [167, 26] on input "APEG005" at bounding box center [466, 31] width 599 height 25
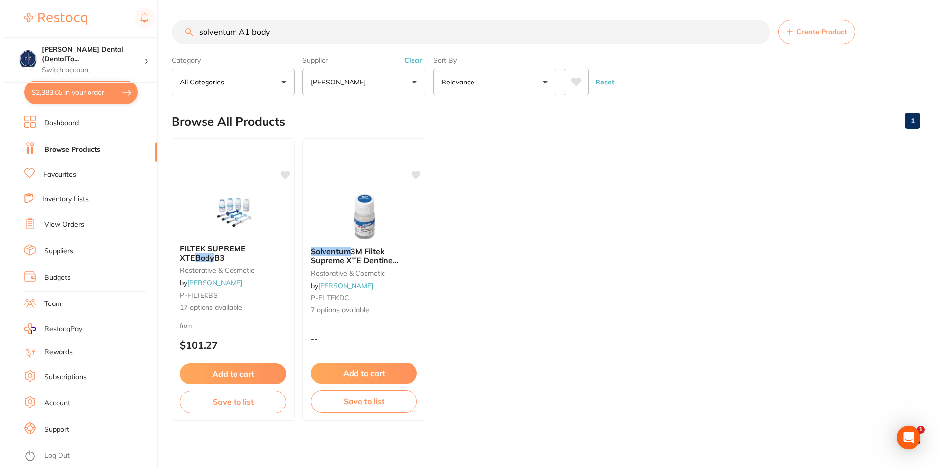
scroll to position [0, 0]
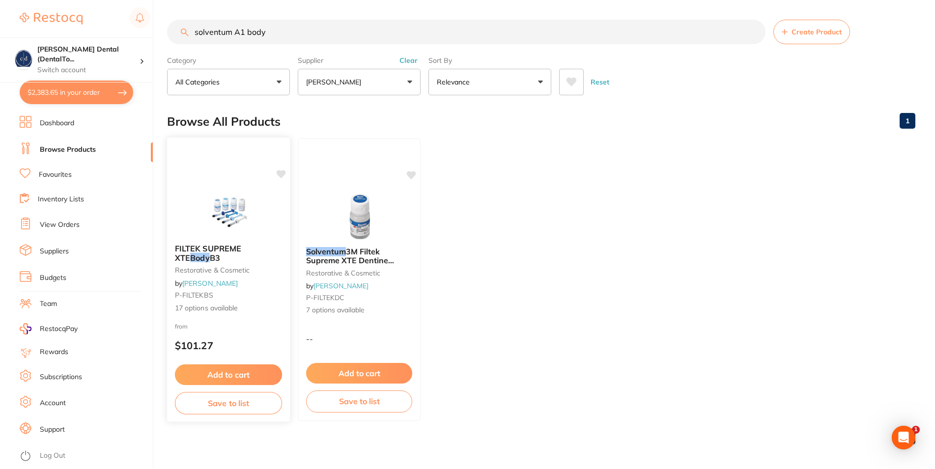
click at [207, 252] on span "FILTEK SUPREME XTE" at bounding box center [208, 253] width 66 height 19
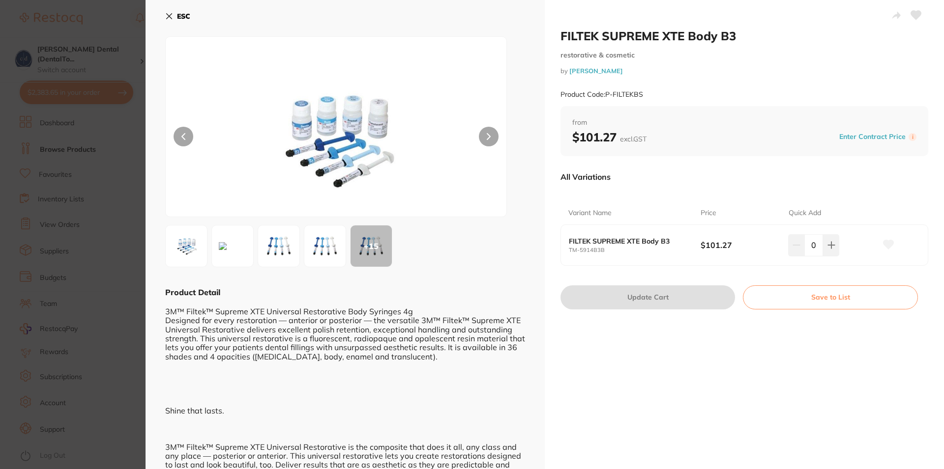
click at [167, 14] on icon at bounding box center [169, 16] width 5 height 5
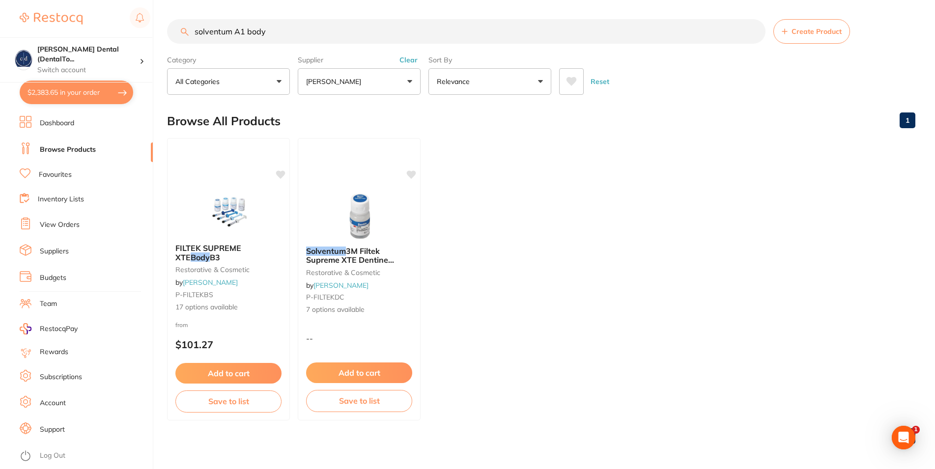
drag, startPoint x: 233, startPoint y: 31, endPoint x: 143, endPoint y: 33, distance: 90.0
click at [167, 32] on input "solventum A1 body" at bounding box center [466, 31] width 599 height 25
type input "Filtek A1 body"
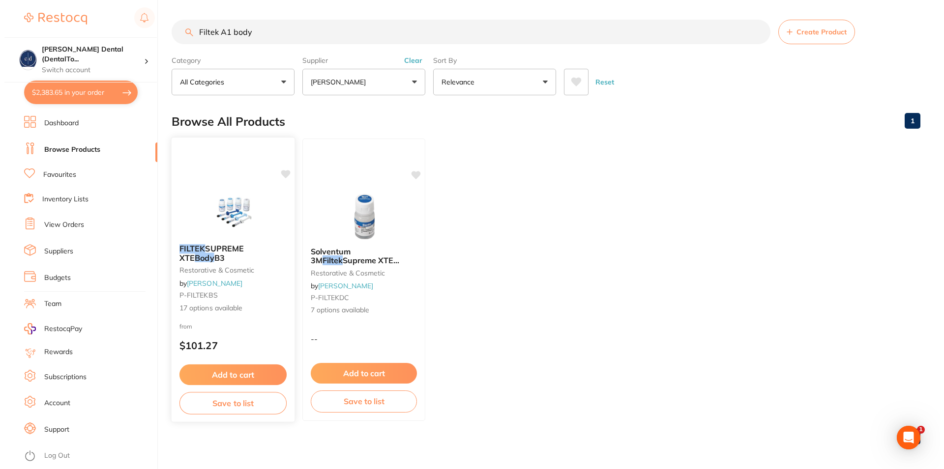
scroll to position [0, 0]
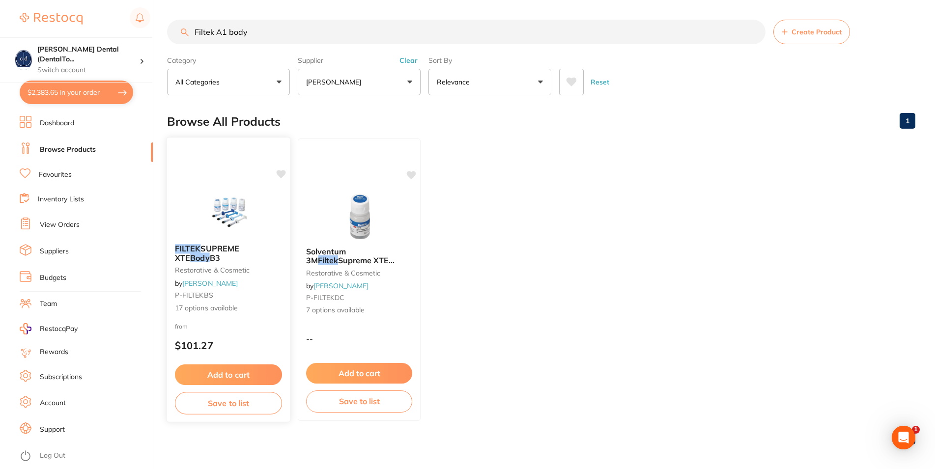
click at [199, 279] on div "FILTEK SUPREME XTE Body B3 restorative & cosmetic by Adam Dental P-FILTEKBS 17 …" at bounding box center [228, 278] width 123 height 85
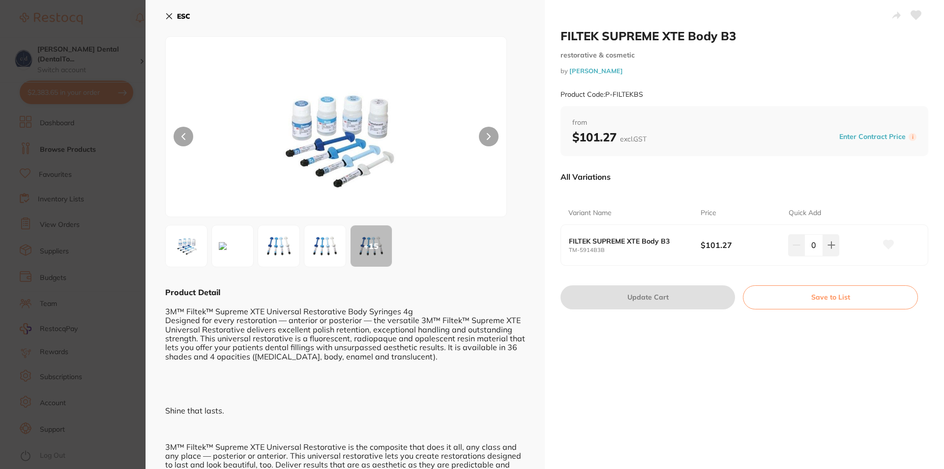
click at [487, 135] on icon at bounding box center [489, 136] width 4 height 7
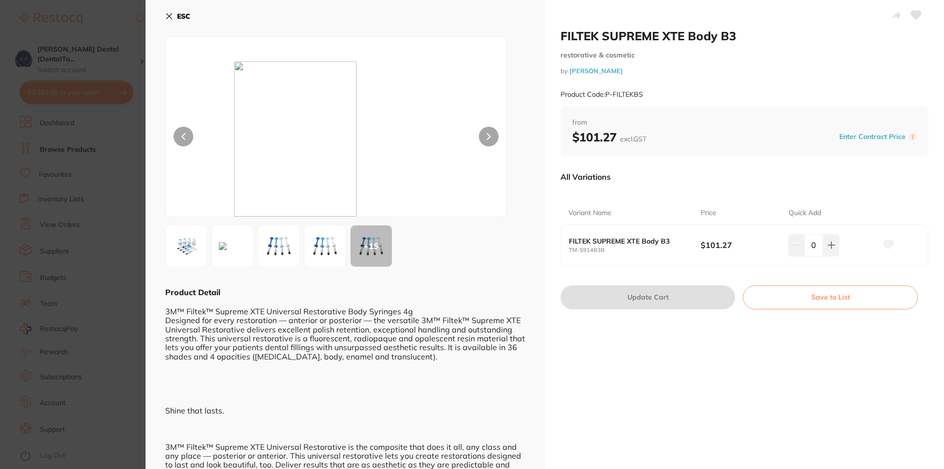
click at [487, 135] on icon at bounding box center [489, 136] width 4 height 7
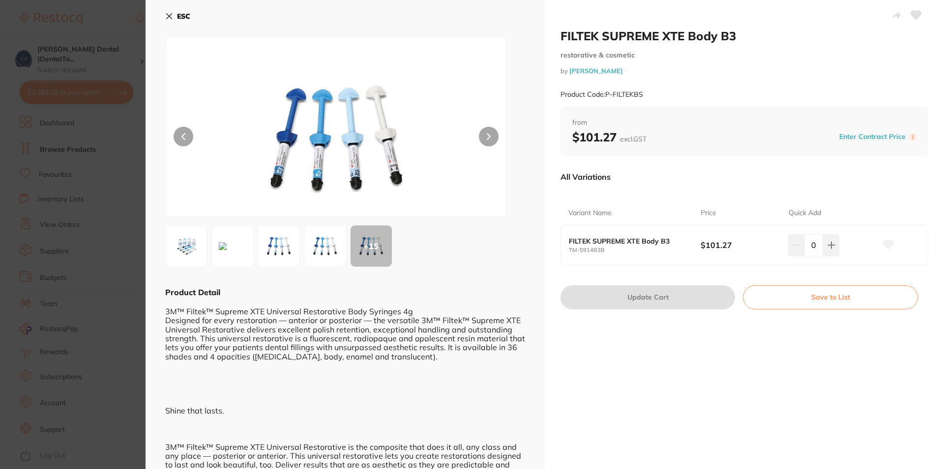
click at [171, 14] on icon at bounding box center [169, 16] width 5 height 5
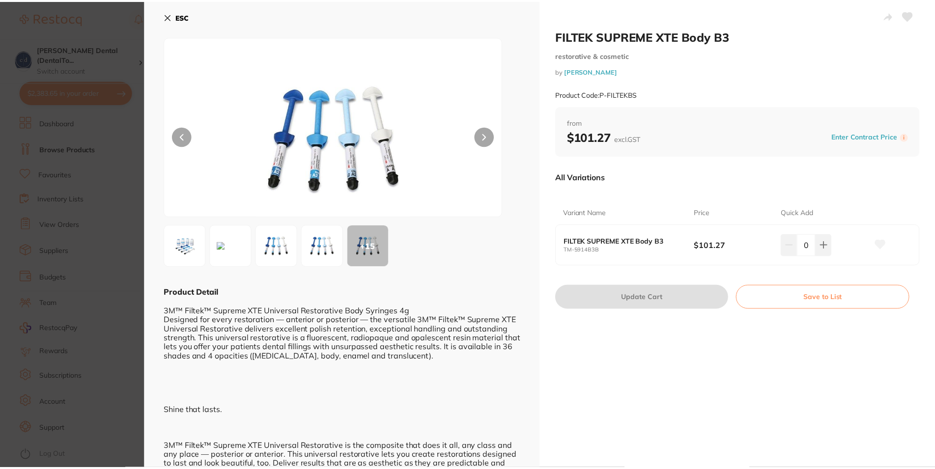
scroll to position [0, 0]
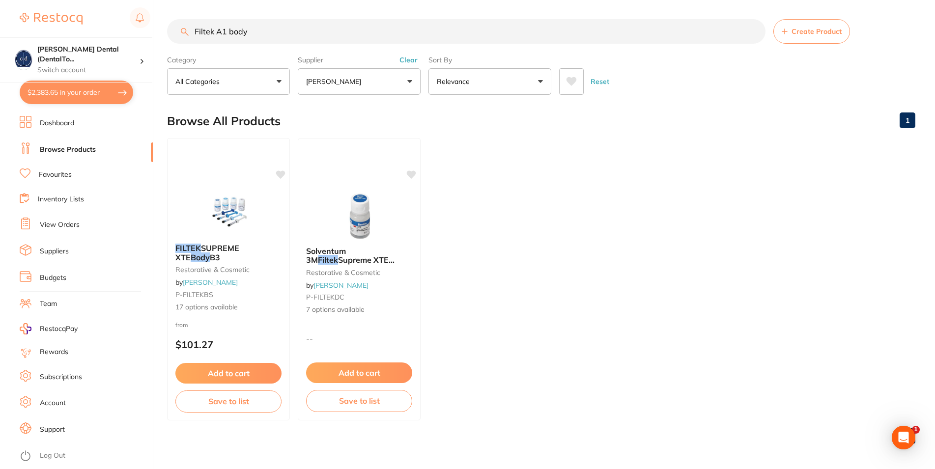
click at [408, 78] on button "[PERSON_NAME]" at bounding box center [359, 81] width 123 height 27
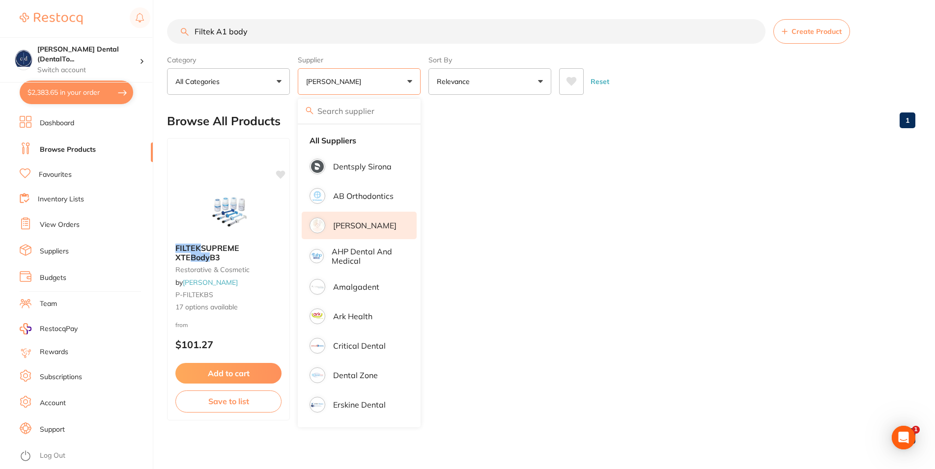
click at [605, 84] on button "Reset" at bounding box center [600, 81] width 25 height 27
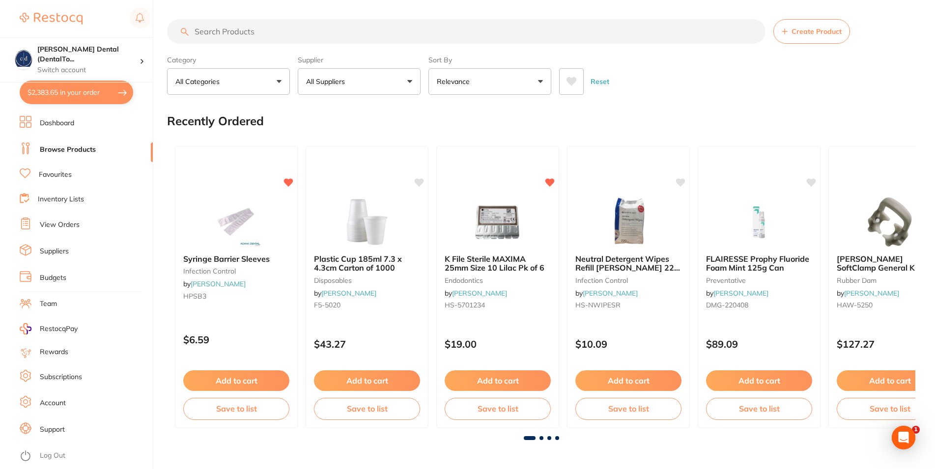
scroll to position [0, 0]
click at [369, 85] on button "All Suppliers" at bounding box center [359, 82] width 123 height 27
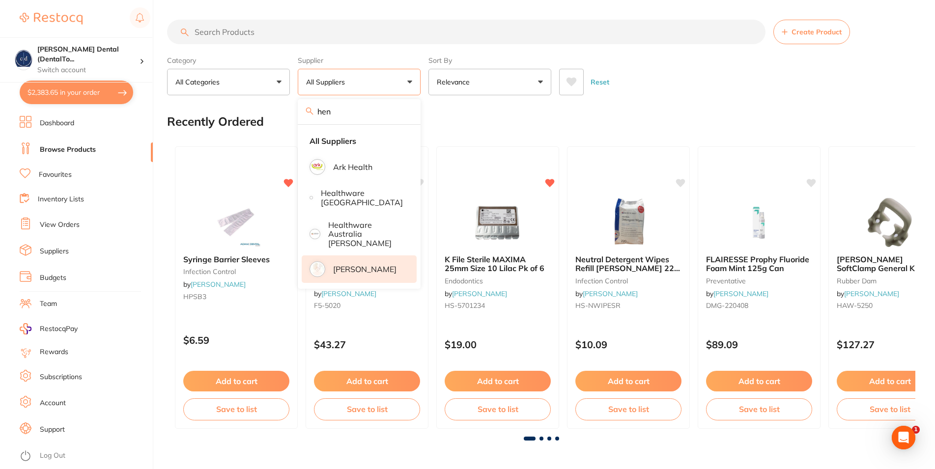
type input "hen"
click at [357, 265] on p "[PERSON_NAME]" at bounding box center [364, 269] width 63 height 9
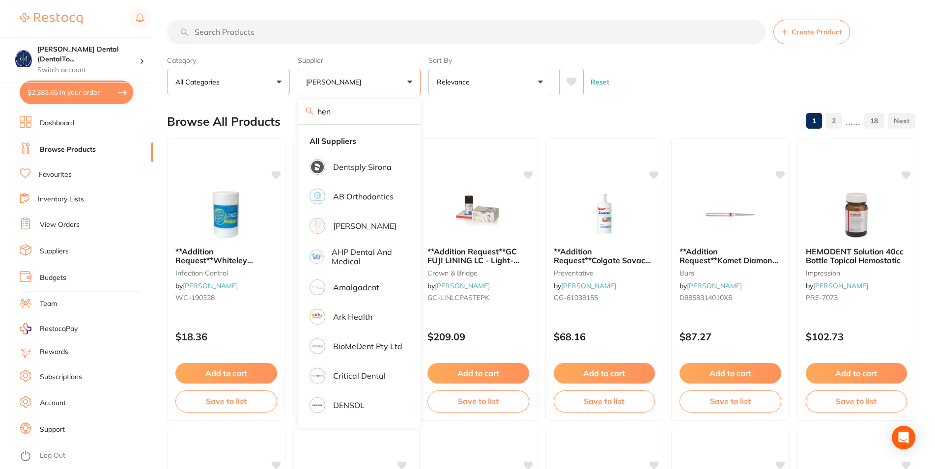
click at [260, 29] on input "search" at bounding box center [466, 32] width 599 height 25
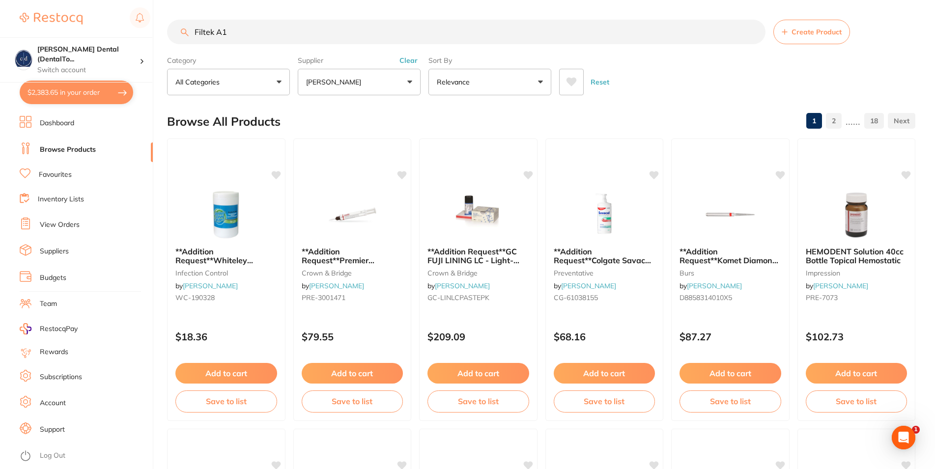
type input "Filtek A1"
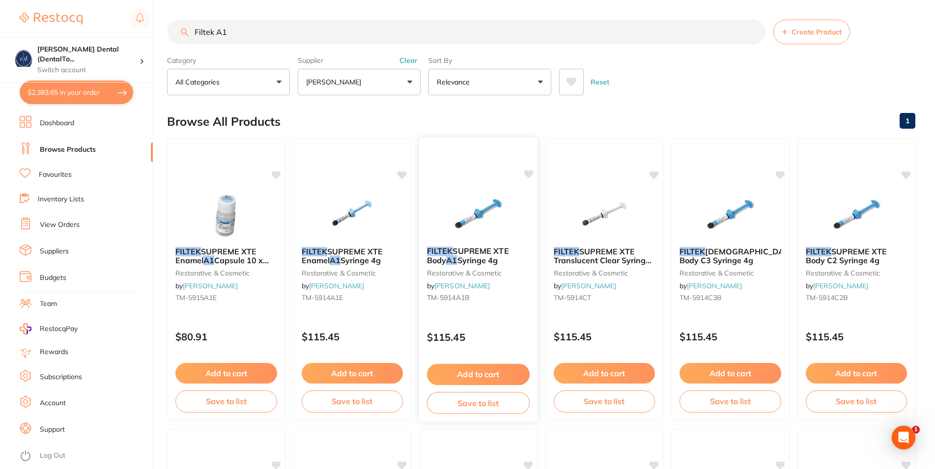
click at [494, 371] on button "Add to cart" at bounding box center [478, 374] width 103 height 21
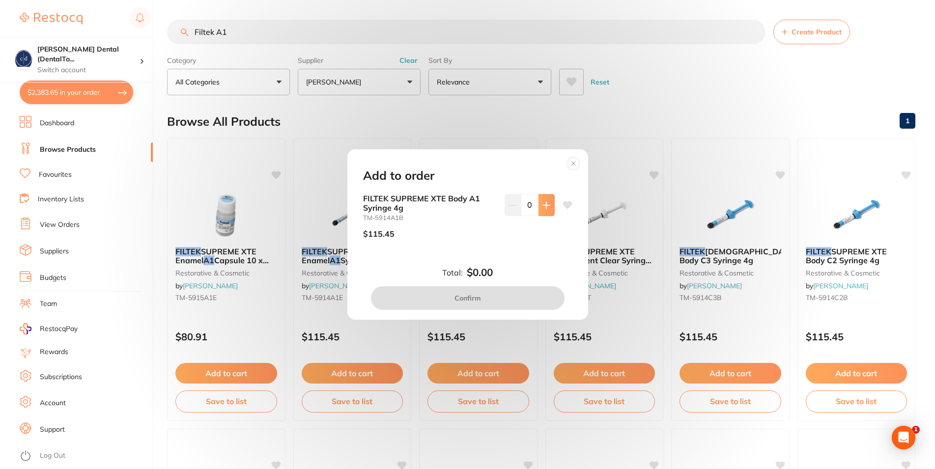
click at [543, 205] on icon at bounding box center [546, 205] width 6 height 6
type input "1"
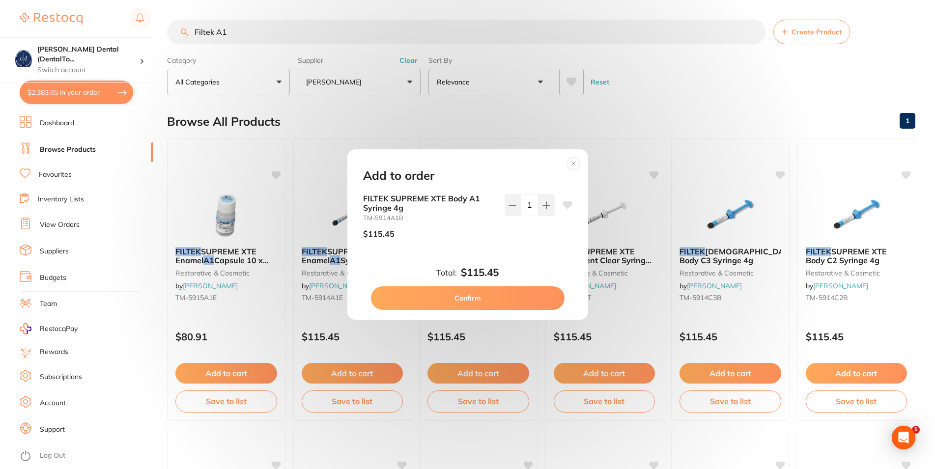
click at [477, 300] on button "Confirm" at bounding box center [468, 299] width 194 height 24
checkbox input "false"
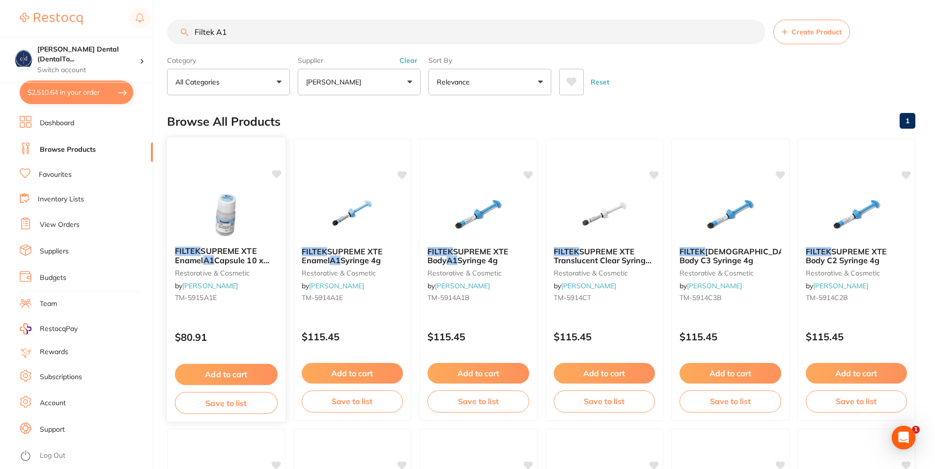
click at [239, 370] on button "Add to cart" at bounding box center [226, 374] width 103 height 21
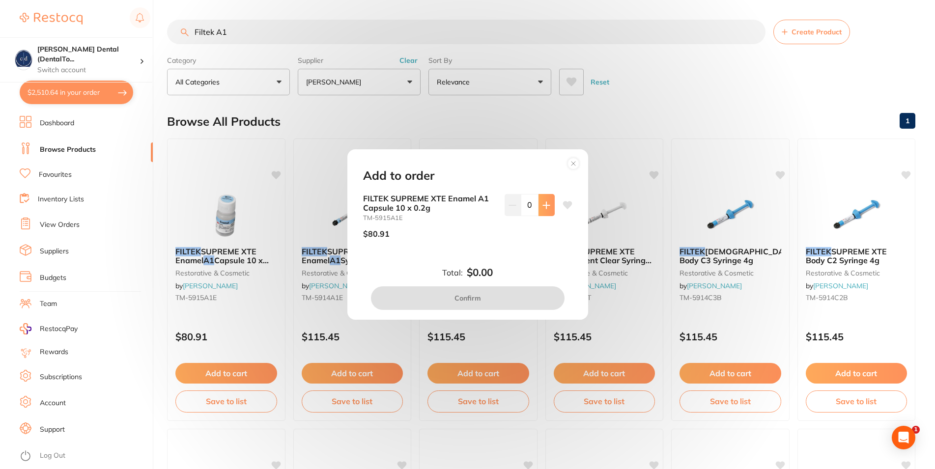
click at [543, 206] on icon at bounding box center [546, 205] width 6 height 6
type input "1"
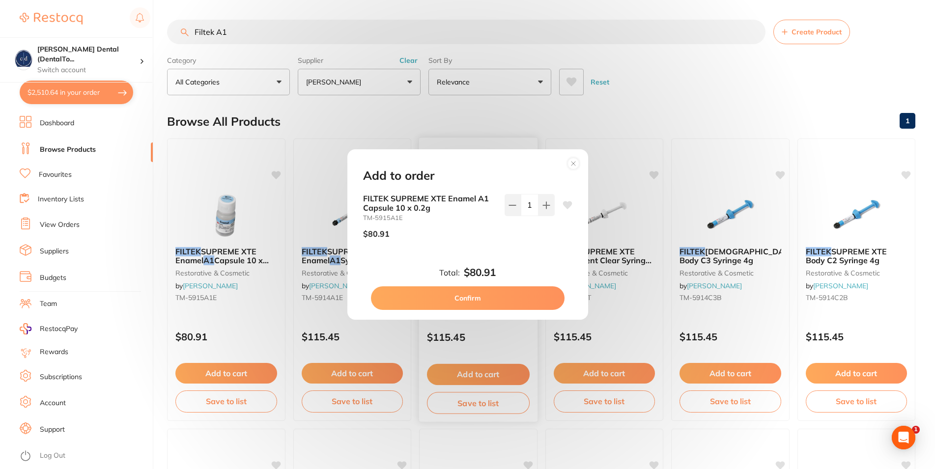
click at [498, 297] on button "Confirm" at bounding box center [468, 299] width 194 height 24
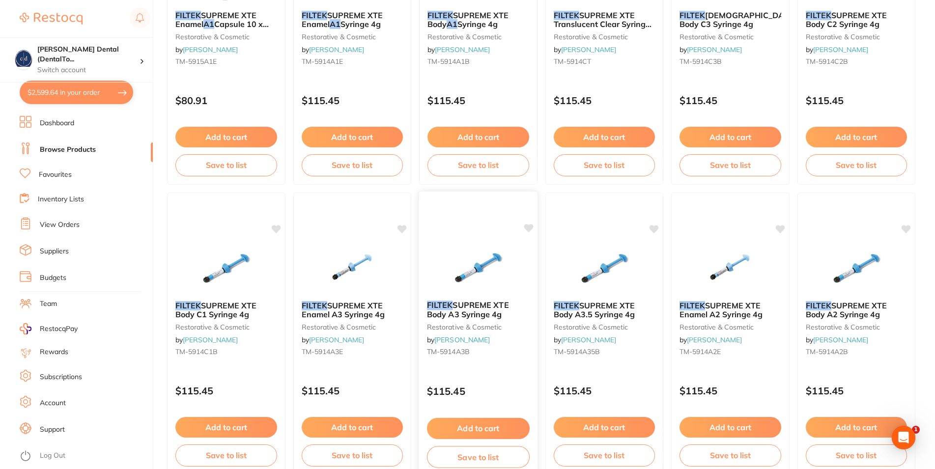
scroll to position [251, 0]
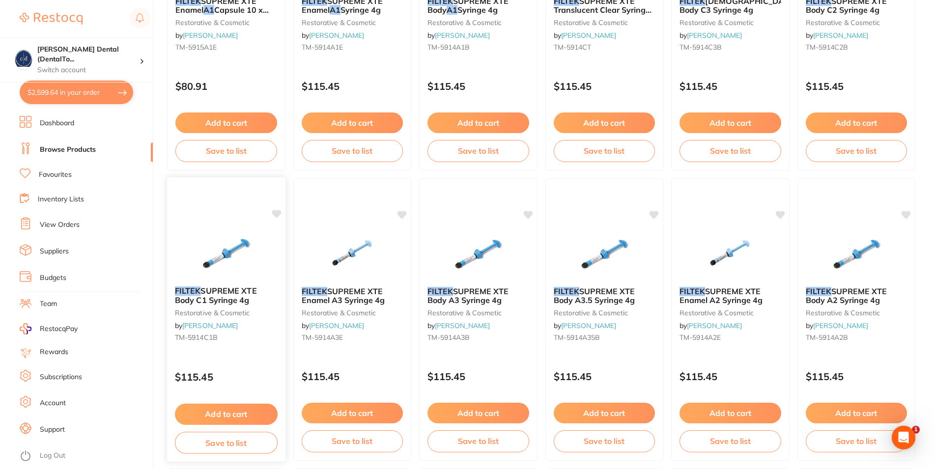
click at [240, 410] on button "Add to cart" at bounding box center [226, 414] width 103 height 21
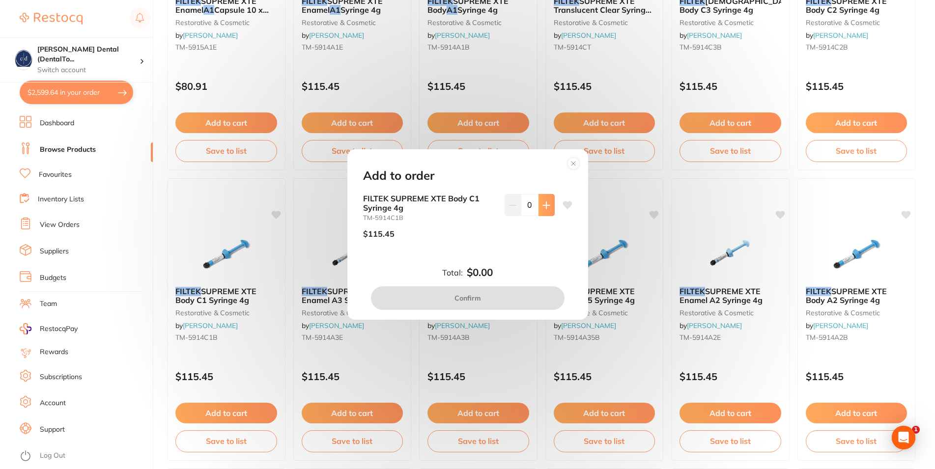
scroll to position [0, 0]
click at [543, 205] on icon at bounding box center [546, 205] width 6 height 6
click at [543, 206] on icon at bounding box center [546, 205] width 6 height 6
type input "2"
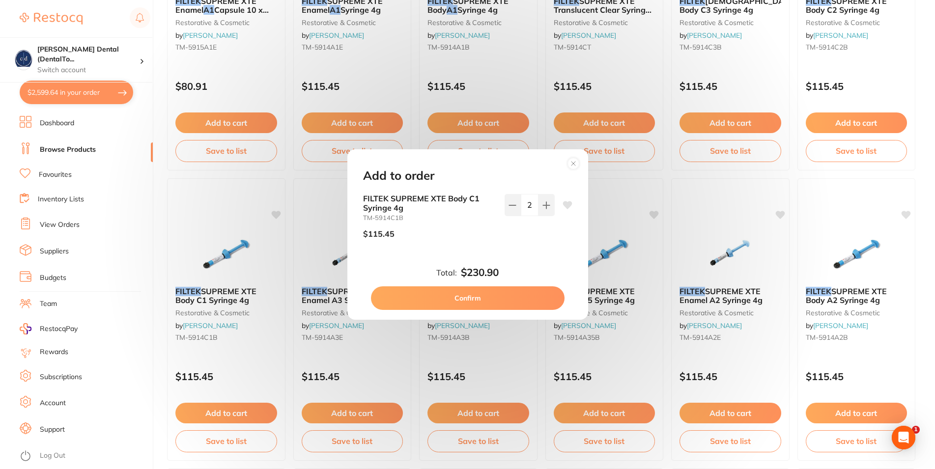
click at [475, 295] on button "Confirm" at bounding box center [468, 299] width 194 height 24
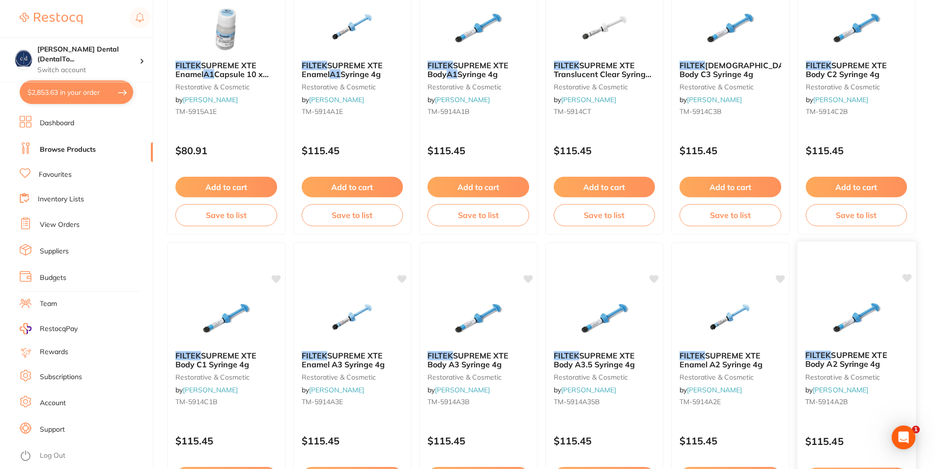
scroll to position [150, 0]
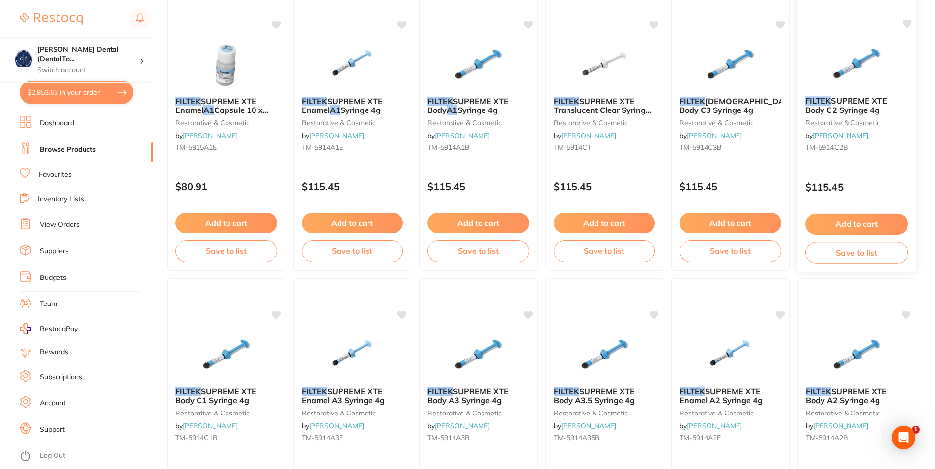
click at [867, 222] on button "Add to cart" at bounding box center [856, 224] width 103 height 21
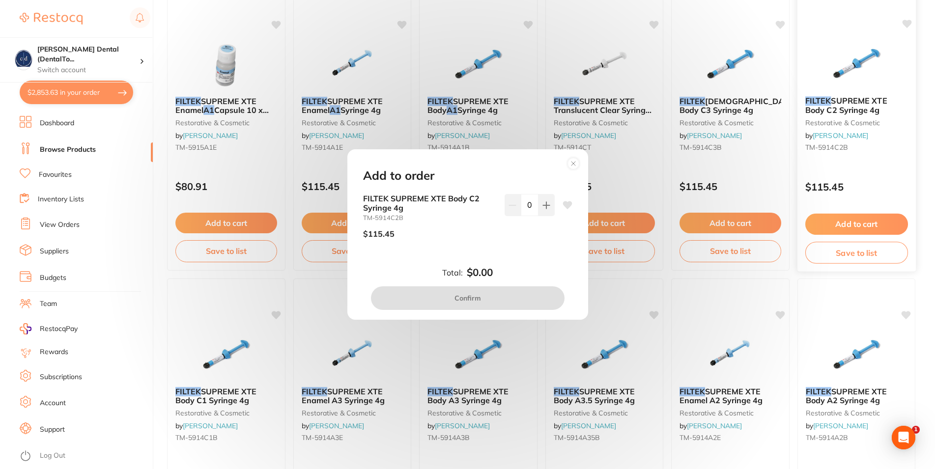
scroll to position [0, 0]
click at [541, 202] on button at bounding box center [547, 205] width 16 height 22
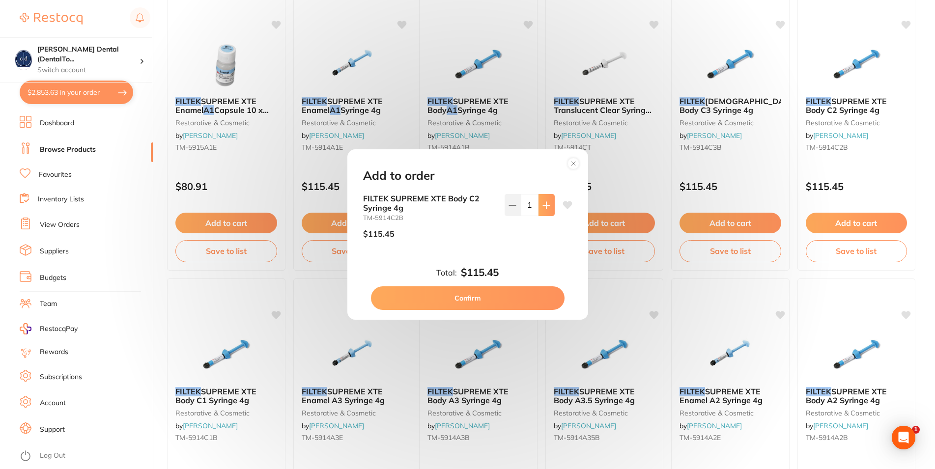
type input "1"
click at [522, 291] on button "Confirm" at bounding box center [468, 299] width 194 height 24
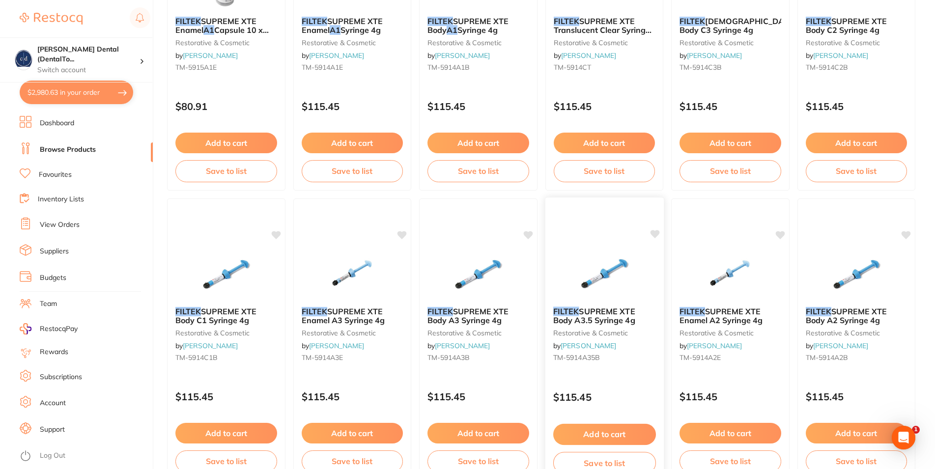
scroll to position [251, 0]
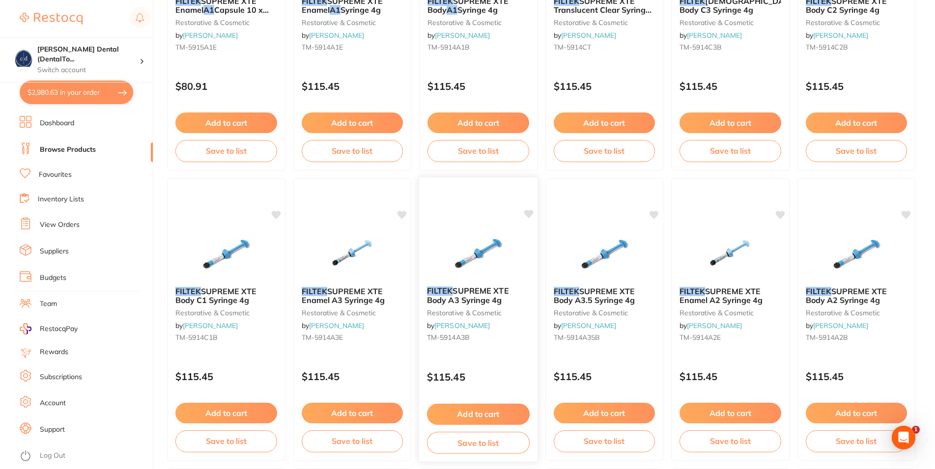
click at [495, 412] on button "Add to cart" at bounding box center [478, 414] width 103 height 21
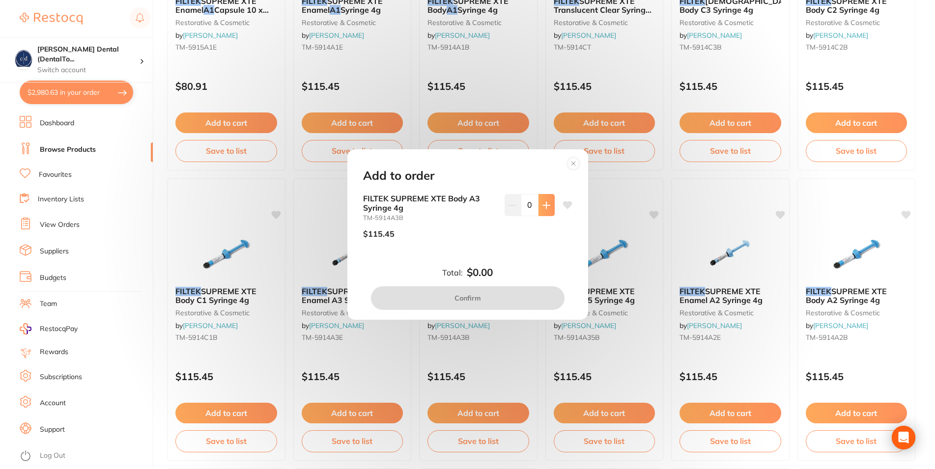
click at [543, 206] on icon at bounding box center [546, 205] width 6 height 6
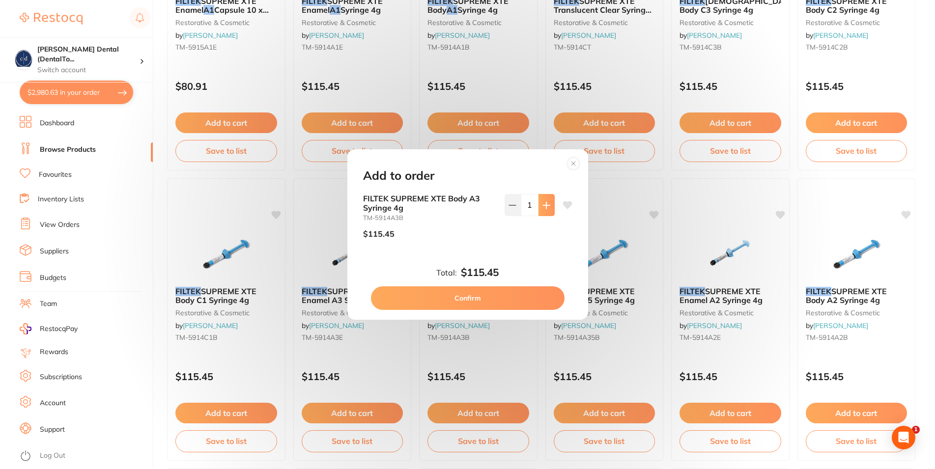
click at [543, 206] on icon at bounding box center [546, 205] width 6 height 6
type input "2"
click at [493, 295] on button "Confirm" at bounding box center [468, 299] width 194 height 24
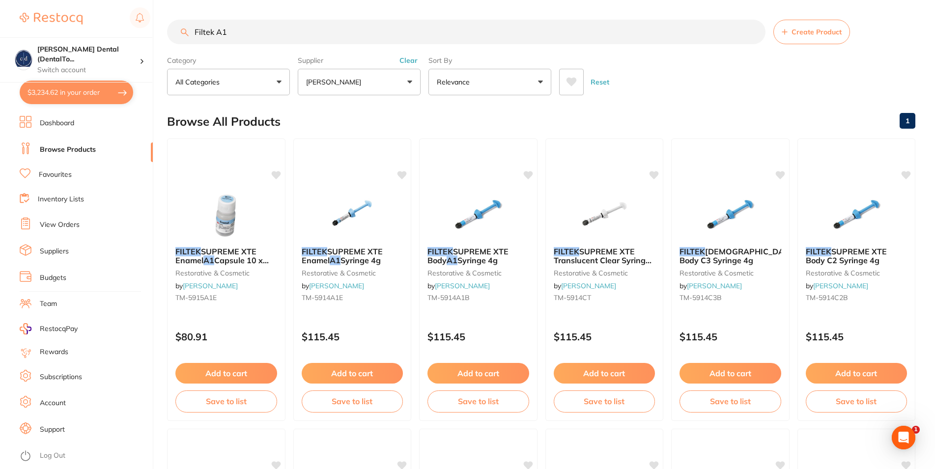
click at [61, 90] on button "$3,234.62 in your order" at bounding box center [77, 93] width 114 height 24
checkbox input "true"
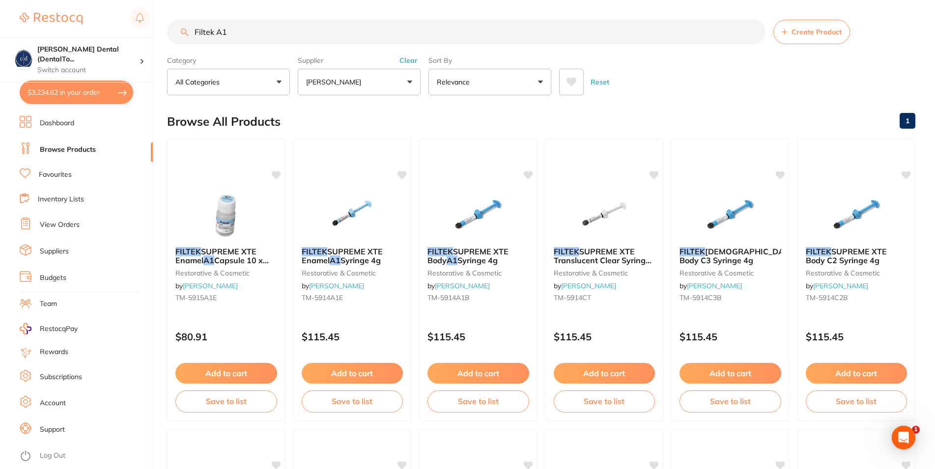
checkbox input "true"
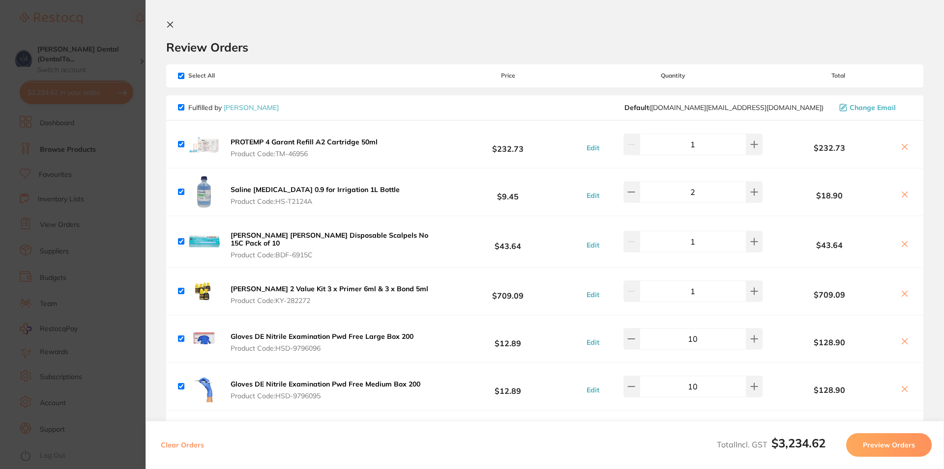
click at [169, 25] on icon at bounding box center [170, 25] width 8 height 8
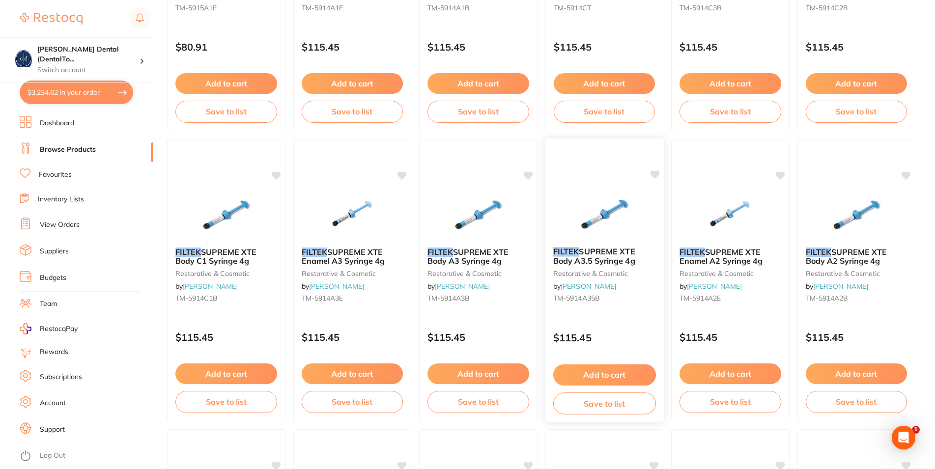
scroll to position [301, 0]
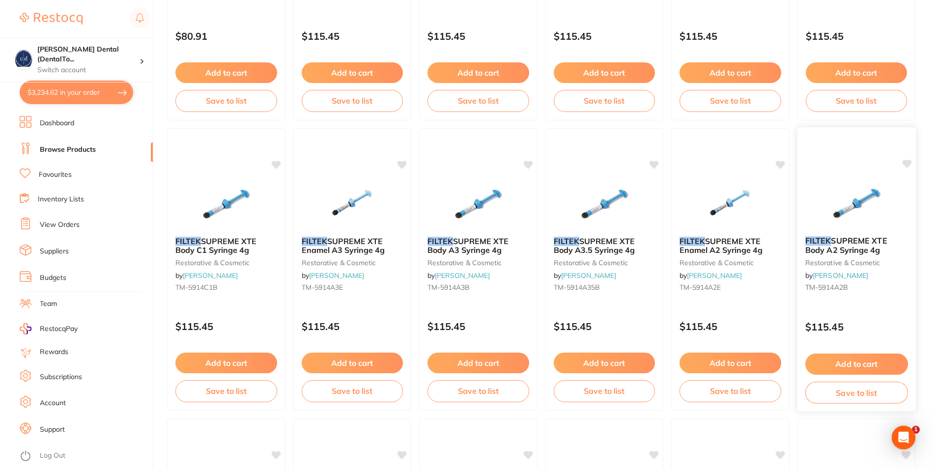
click at [854, 362] on button "Add to cart" at bounding box center [856, 364] width 103 height 21
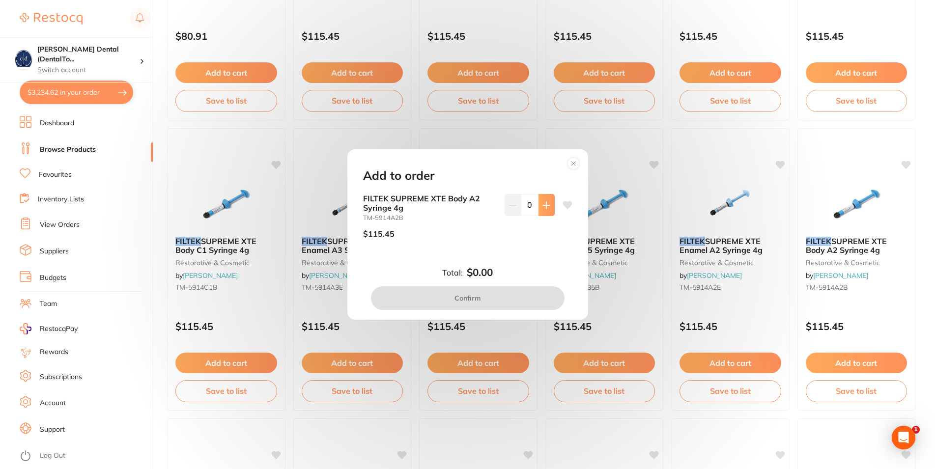
scroll to position [0, 0]
click at [543, 208] on icon at bounding box center [547, 206] width 8 height 8
type input "1"
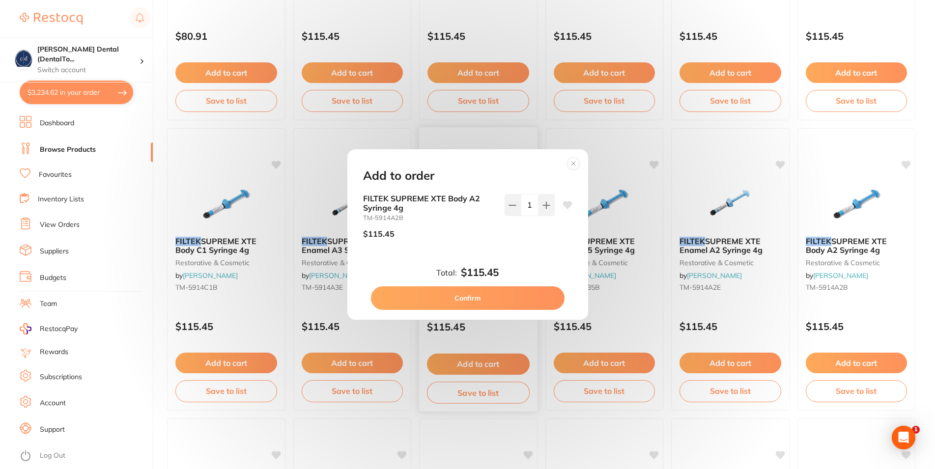
click at [477, 295] on button "Confirm" at bounding box center [468, 299] width 194 height 24
checkbox input "false"
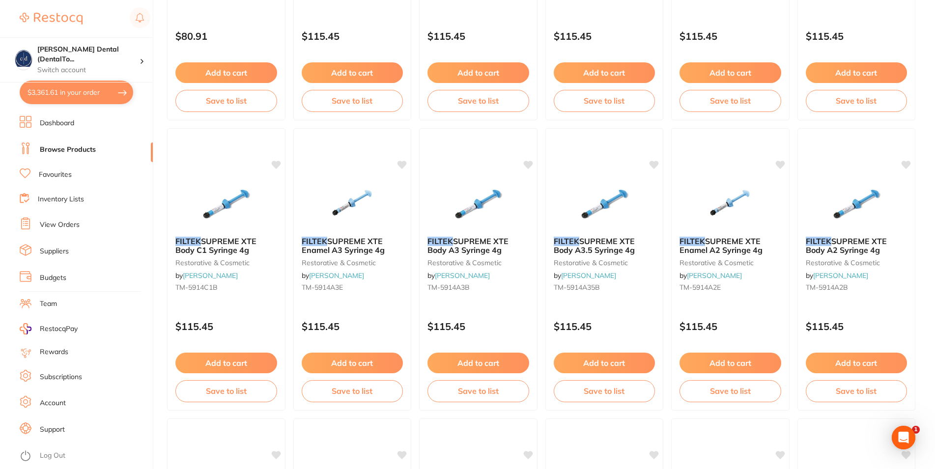
click at [60, 91] on button "$3,361.61 in your order" at bounding box center [77, 93] width 114 height 24
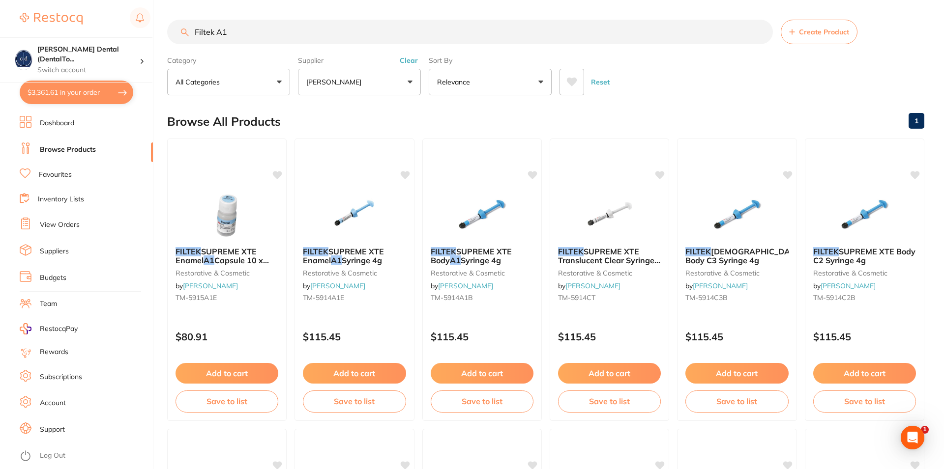
checkbox input "true"
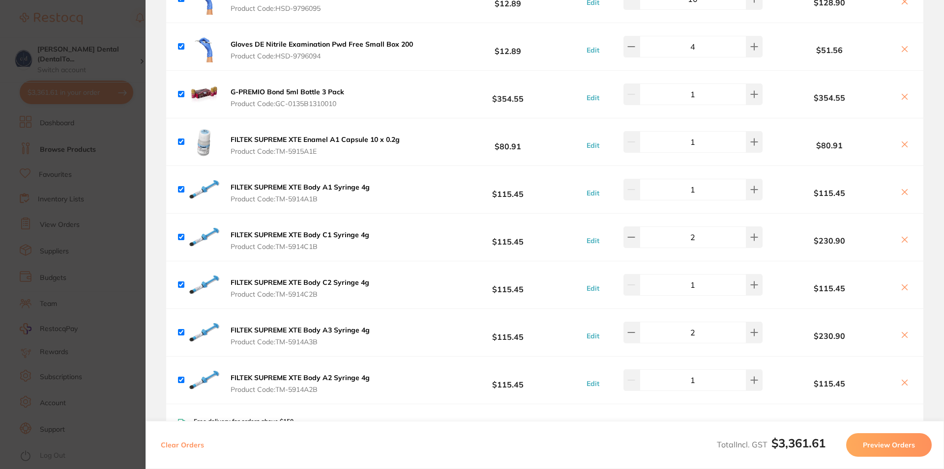
scroll to position [354, 0]
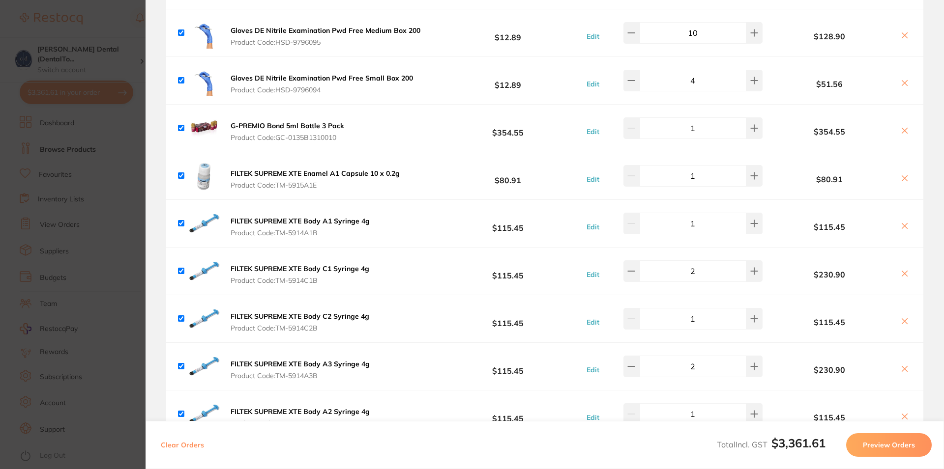
click at [884, 445] on button "Preview Orders" at bounding box center [889, 446] width 86 height 24
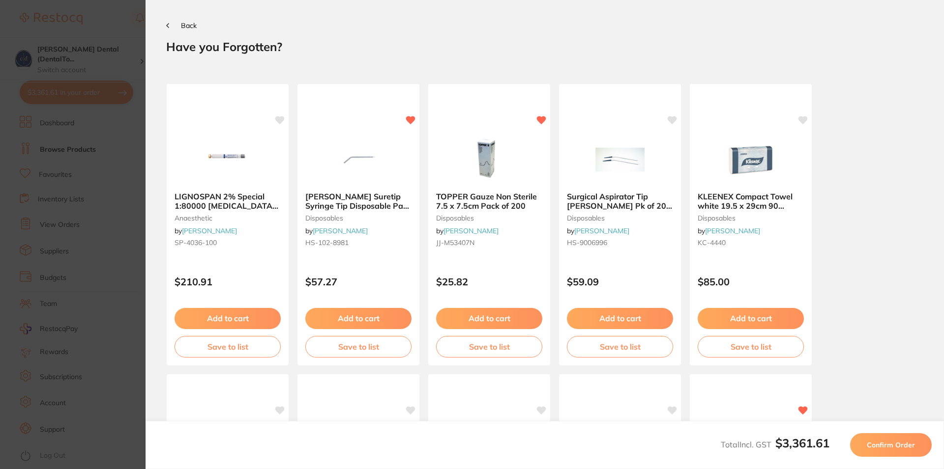
scroll to position [0, 0]
click at [884, 445] on span "Confirm Order" at bounding box center [891, 445] width 48 height 9
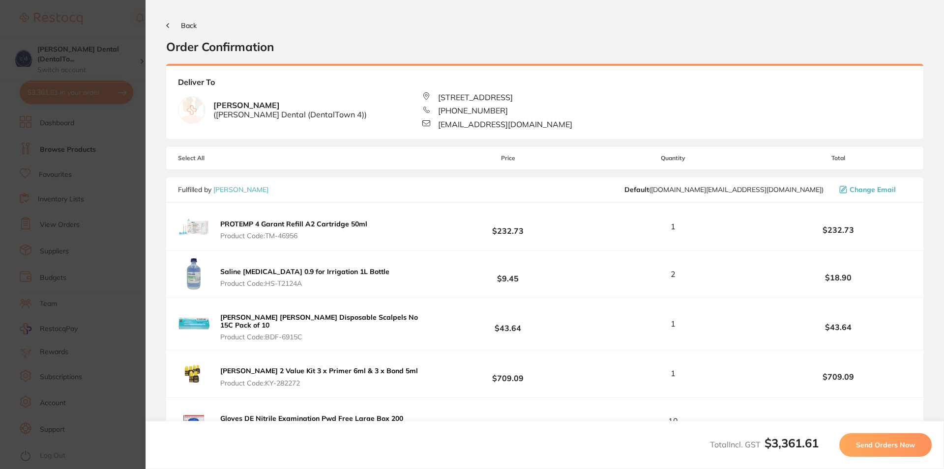
click at [169, 24] on button "Back" at bounding box center [181, 26] width 30 height 8
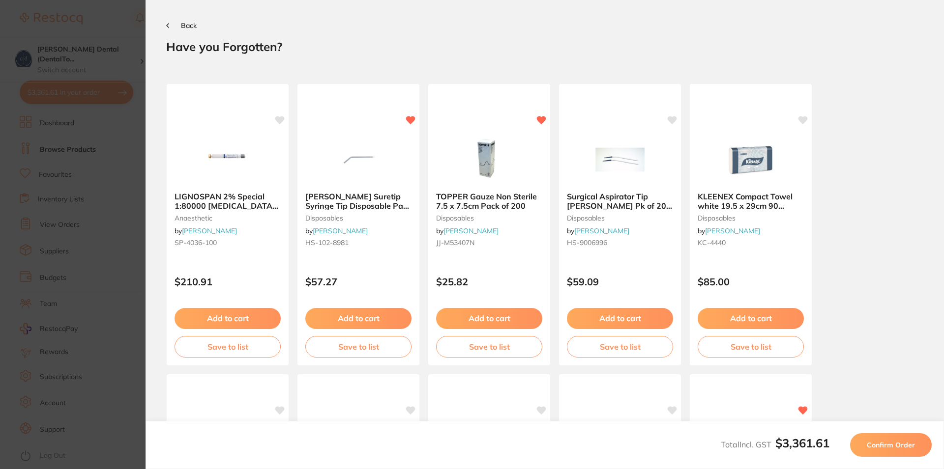
click at [169, 24] on button "Back" at bounding box center [181, 26] width 30 height 8
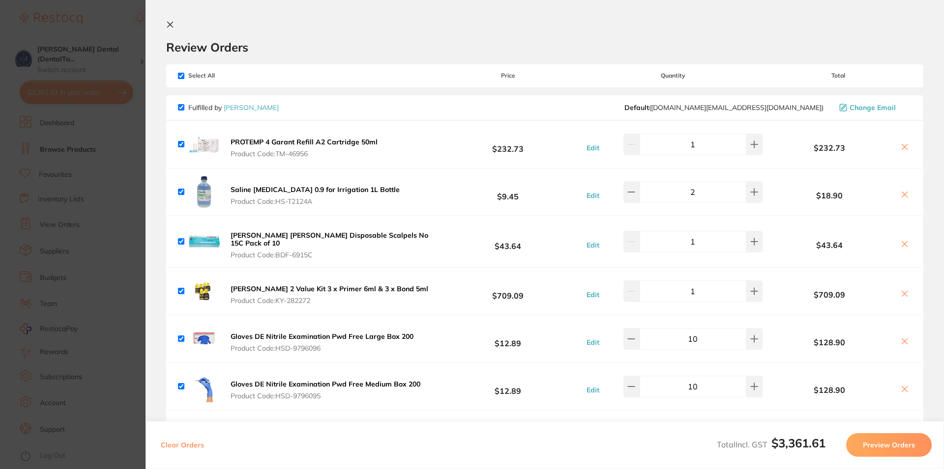
scroll to position [413, 0]
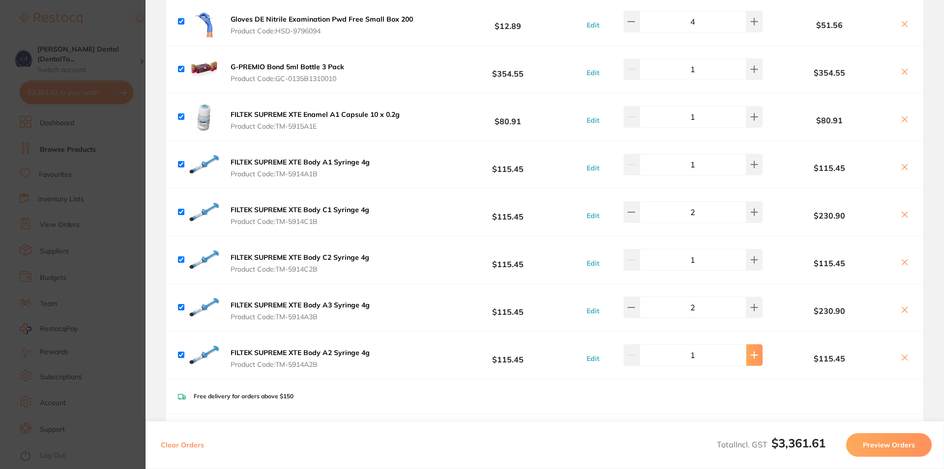
click at [751, 352] on icon at bounding box center [754, 355] width 6 height 6
type input "3"
click at [750, 304] on icon at bounding box center [754, 308] width 8 height 8
type input "3"
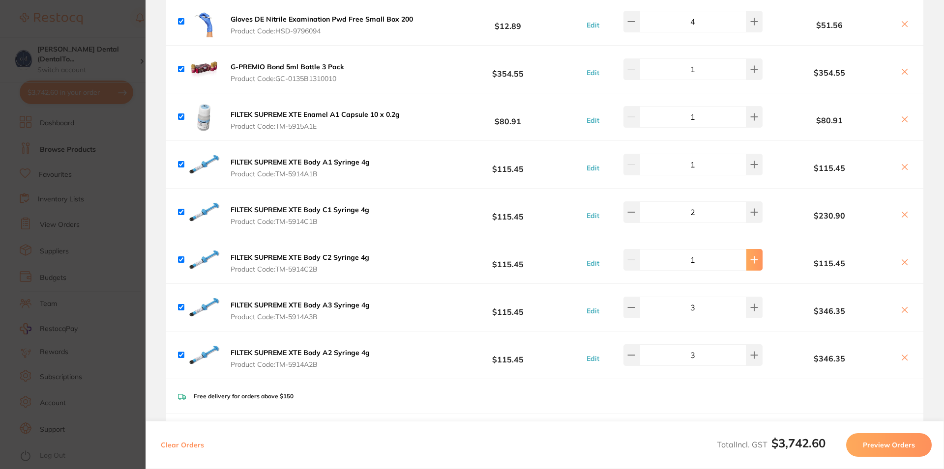
click at [750, 256] on icon at bounding box center [754, 260] width 8 height 8
type input "2"
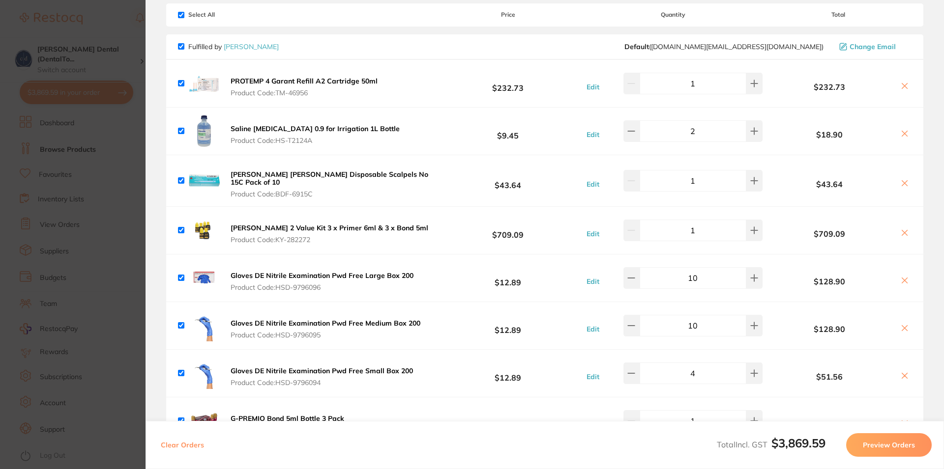
scroll to position [59, 0]
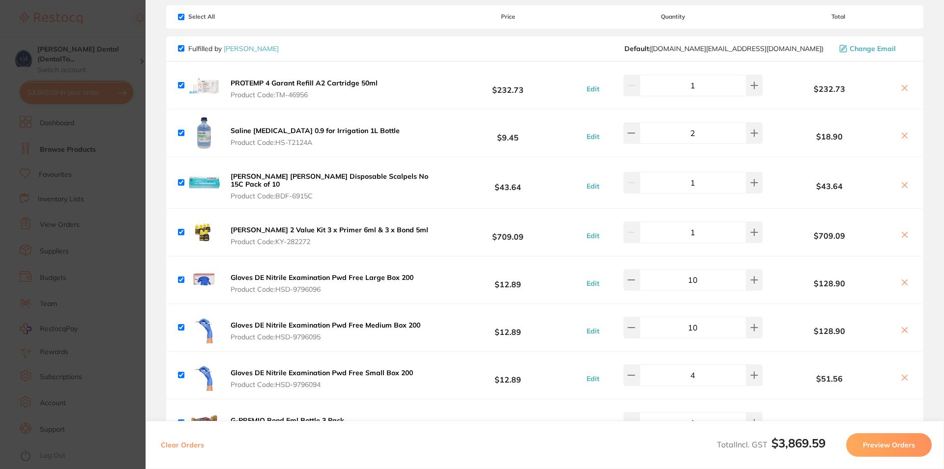
click at [902, 233] on icon at bounding box center [904, 235] width 5 height 5
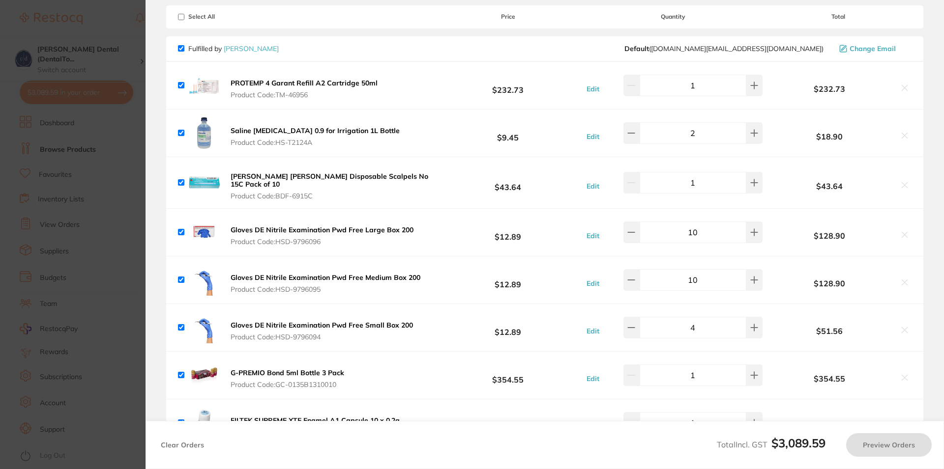
checkbox input "true"
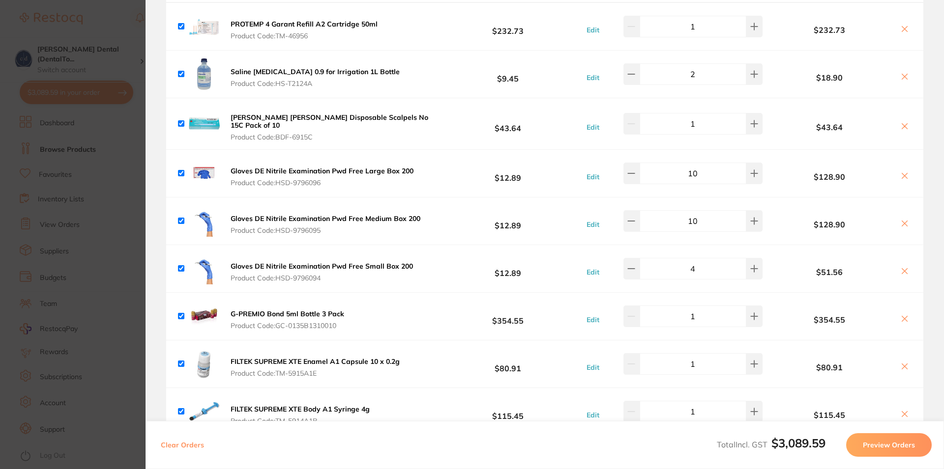
scroll to position [0, 0]
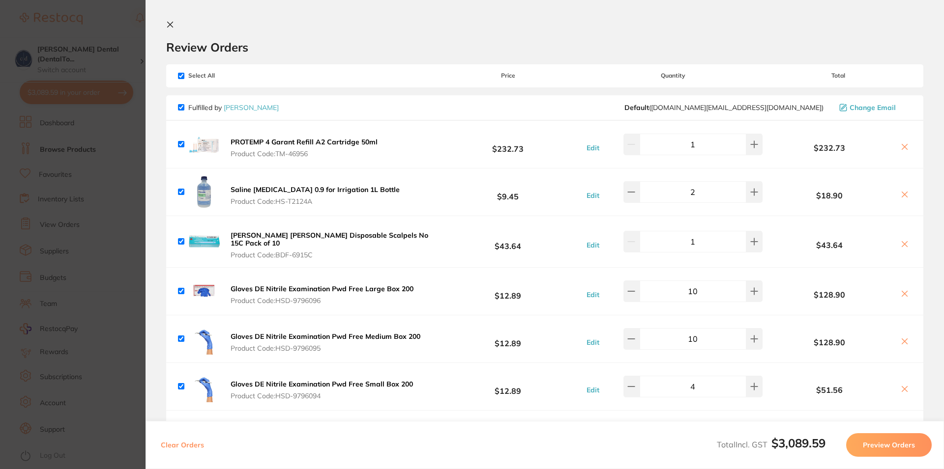
click at [169, 23] on icon at bounding box center [170, 24] width 5 height 5
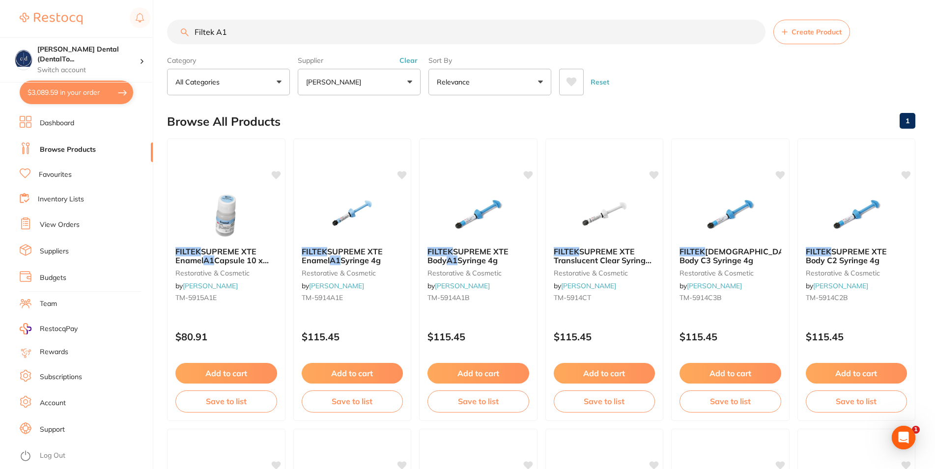
click at [241, 36] on input "Filtek A1" at bounding box center [466, 32] width 599 height 25
drag, startPoint x: 236, startPoint y: 33, endPoint x: 160, endPoint y: 19, distance: 77.4
click at [167, 20] on input "Filtek A1" at bounding box center [466, 32] width 599 height 25
type input "quattro care"
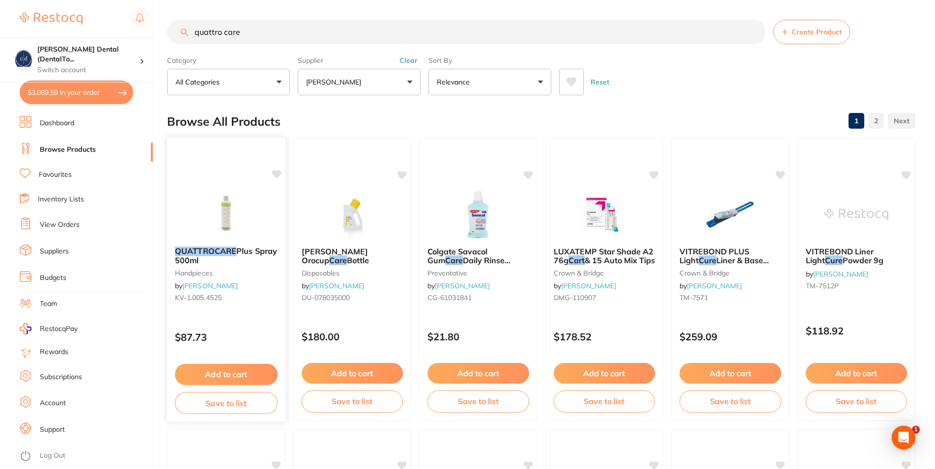
click at [247, 372] on button "Add to cart" at bounding box center [226, 374] width 103 height 21
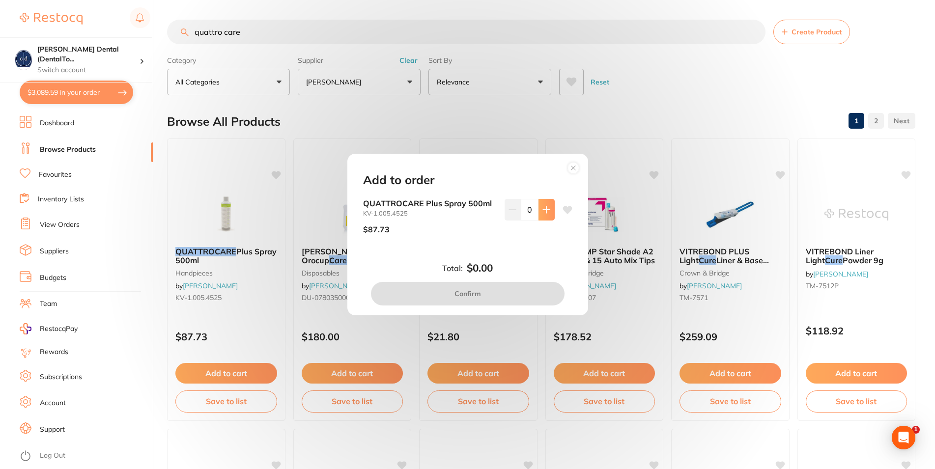
click at [543, 206] on icon at bounding box center [546, 209] width 6 height 6
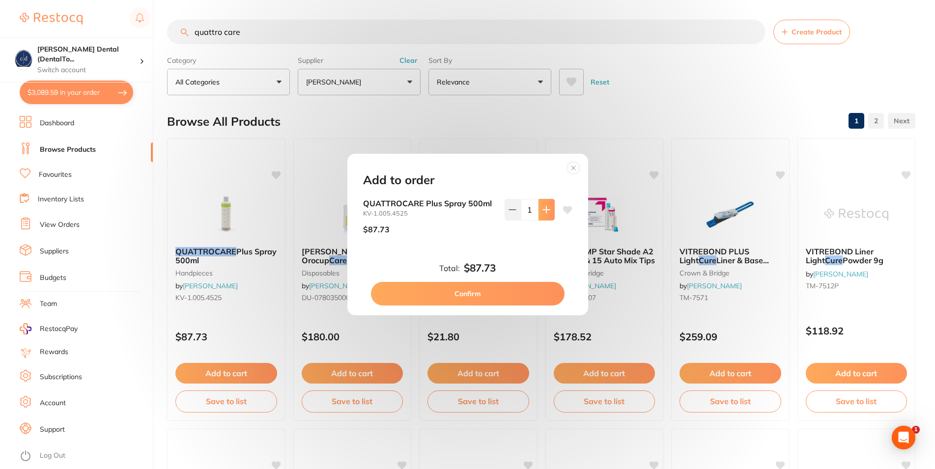
click at [543, 206] on icon at bounding box center [546, 209] width 6 height 6
click at [509, 210] on icon at bounding box center [512, 210] width 6 height 0
click at [543, 206] on icon at bounding box center [546, 209] width 6 height 6
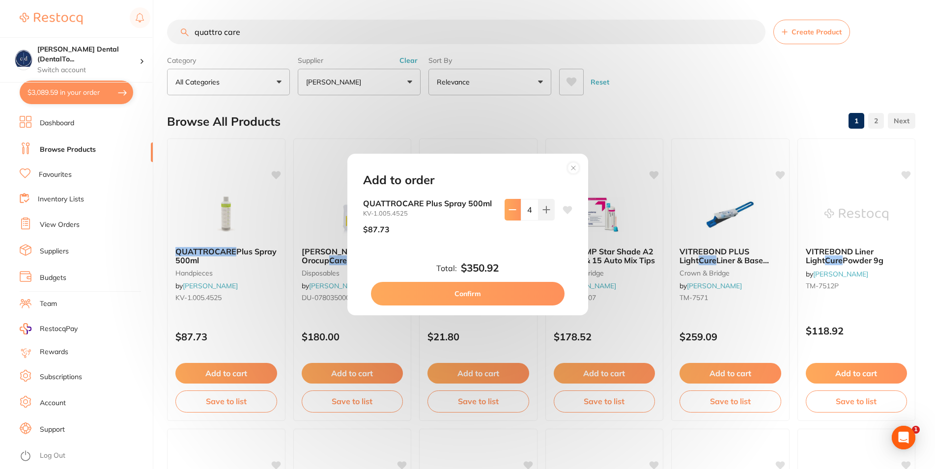
click at [505, 211] on button at bounding box center [513, 210] width 16 height 22
click at [543, 206] on icon at bounding box center [547, 210] width 8 height 8
type input "4"
click at [478, 291] on button "Confirm" at bounding box center [468, 294] width 194 height 24
checkbox input "false"
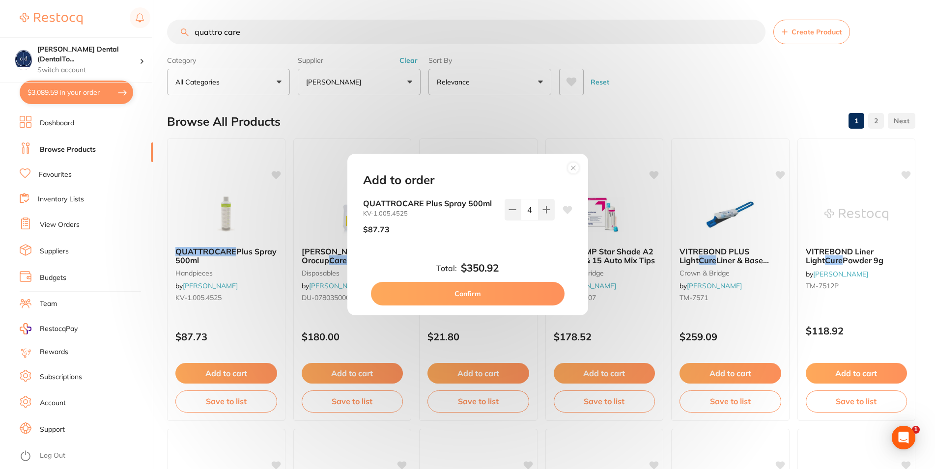
checkbox input "false"
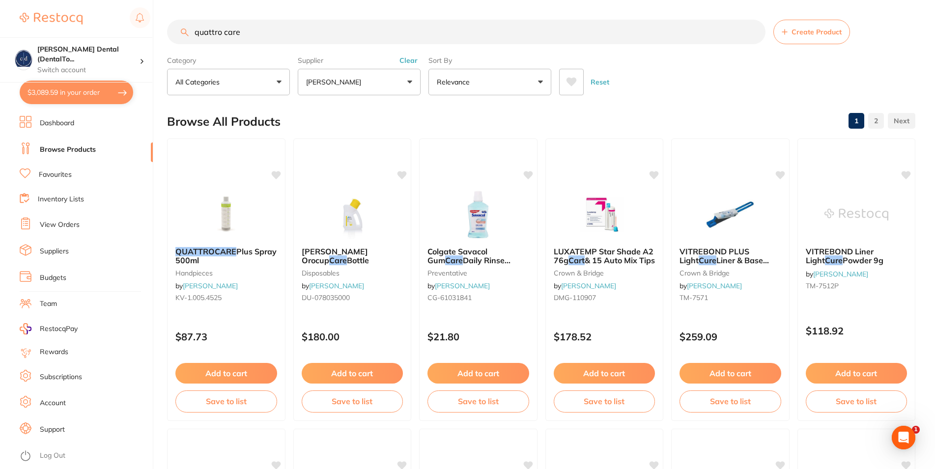
click at [58, 88] on button "$3,089.59 in your order" at bounding box center [77, 93] width 114 height 24
checkbox input "true"
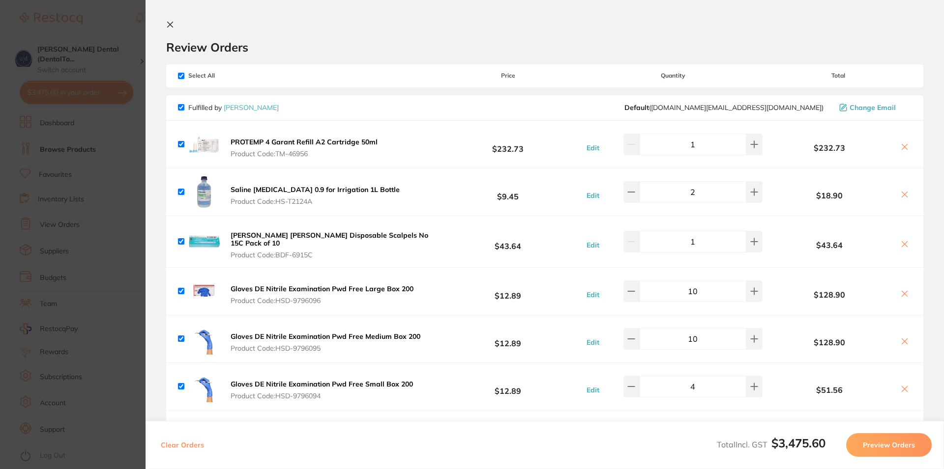
click at [171, 22] on icon at bounding box center [170, 25] width 8 height 8
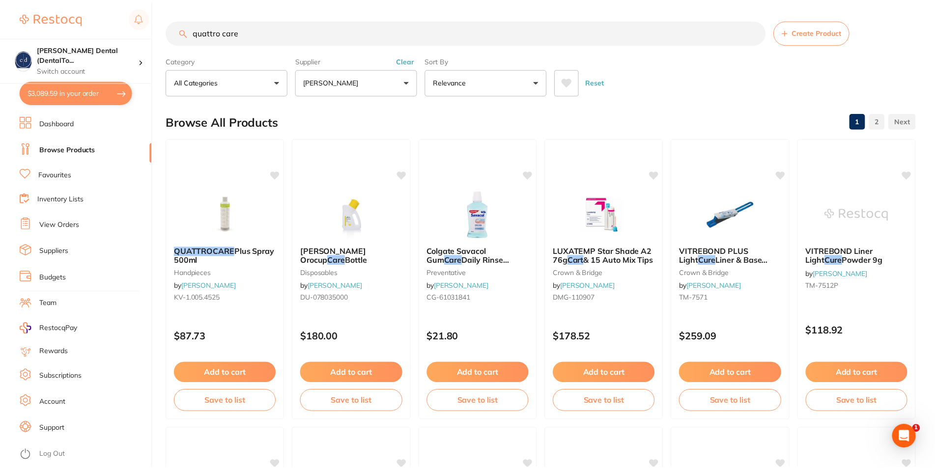
scroll to position [10, 0]
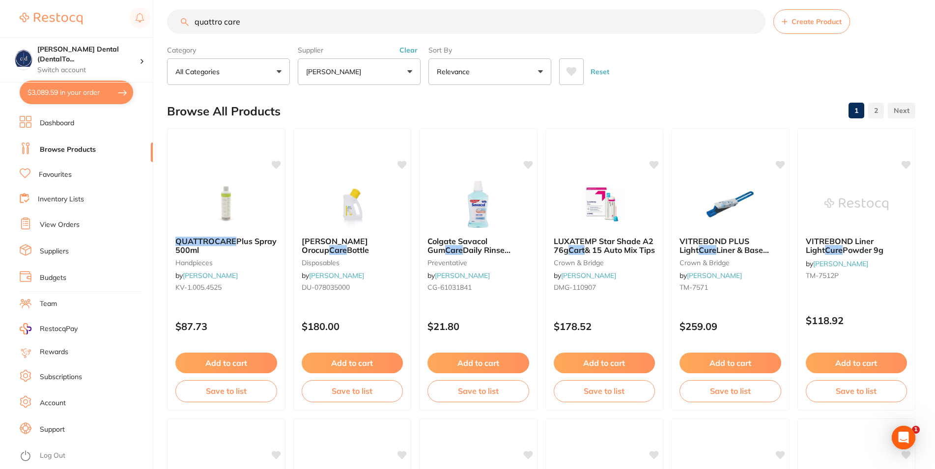
click at [356, 79] on button "[PERSON_NAME]" at bounding box center [359, 71] width 123 height 27
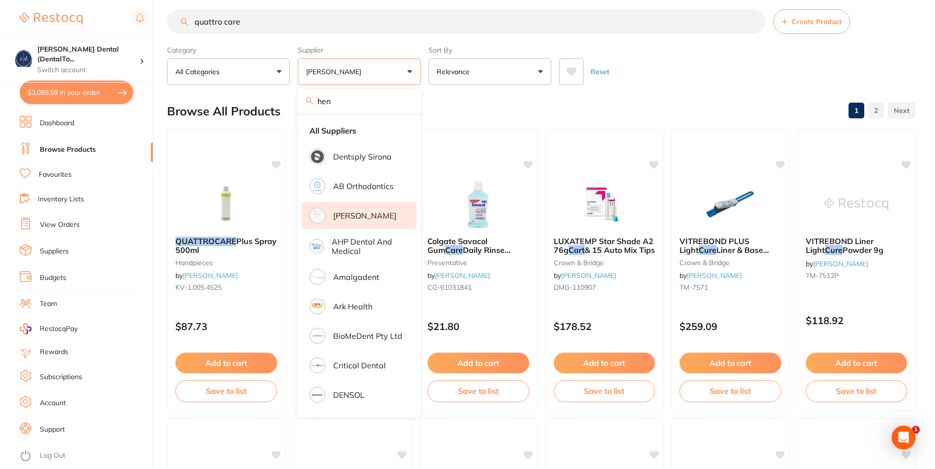
click at [347, 218] on p "[PERSON_NAME]" at bounding box center [364, 215] width 63 height 9
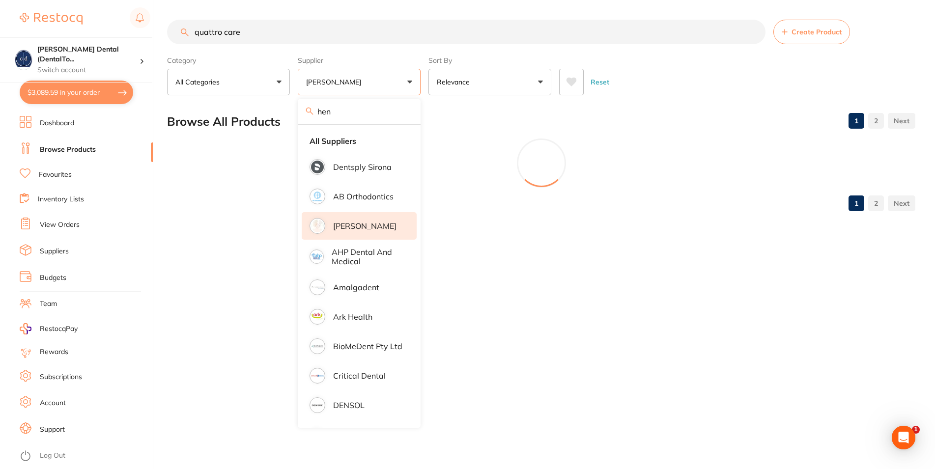
scroll to position [0, 0]
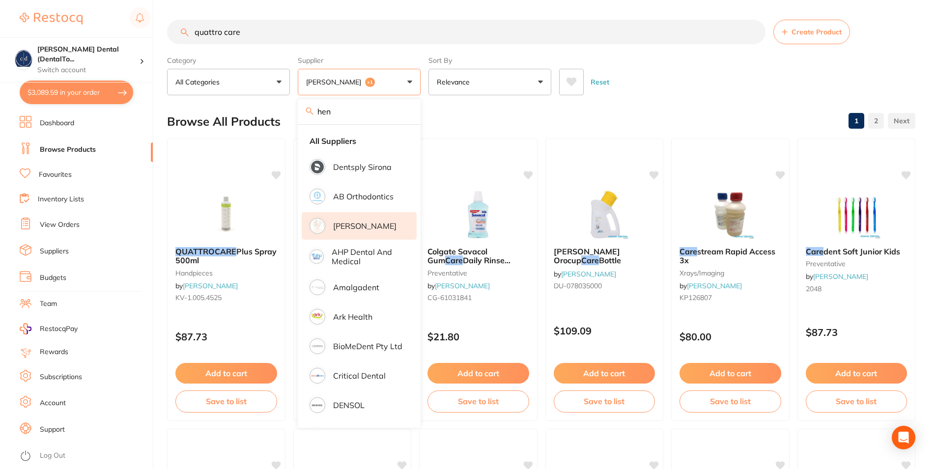
click at [598, 84] on button "Reset" at bounding box center [600, 82] width 25 height 27
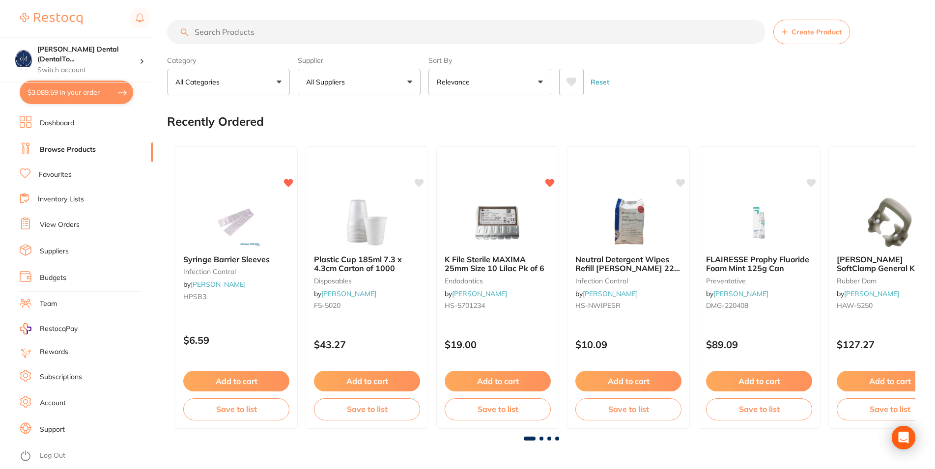
click at [347, 85] on p "All Suppliers" at bounding box center [327, 82] width 43 height 10
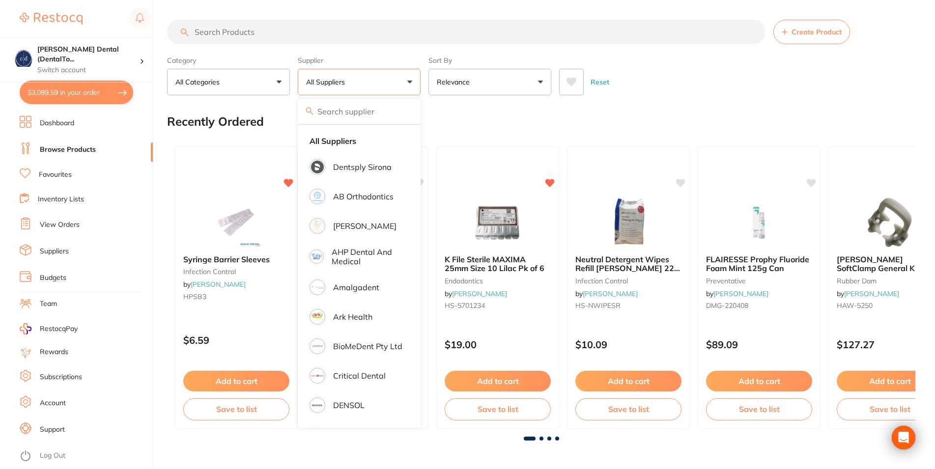
click at [329, 87] on p "All Suppliers" at bounding box center [327, 82] width 43 height 10
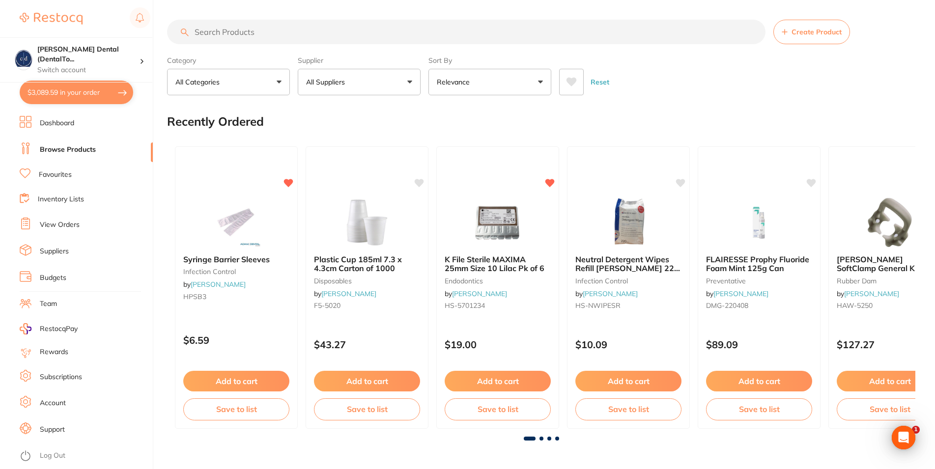
click at [329, 86] on p "All Suppliers" at bounding box center [327, 82] width 43 height 10
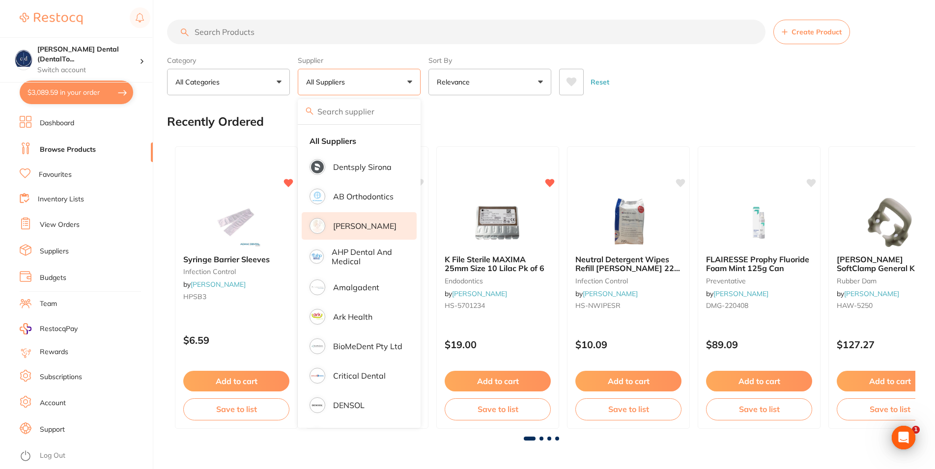
click at [347, 226] on p "[PERSON_NAME]" at bounding box center [364, 226] width 63 height 9
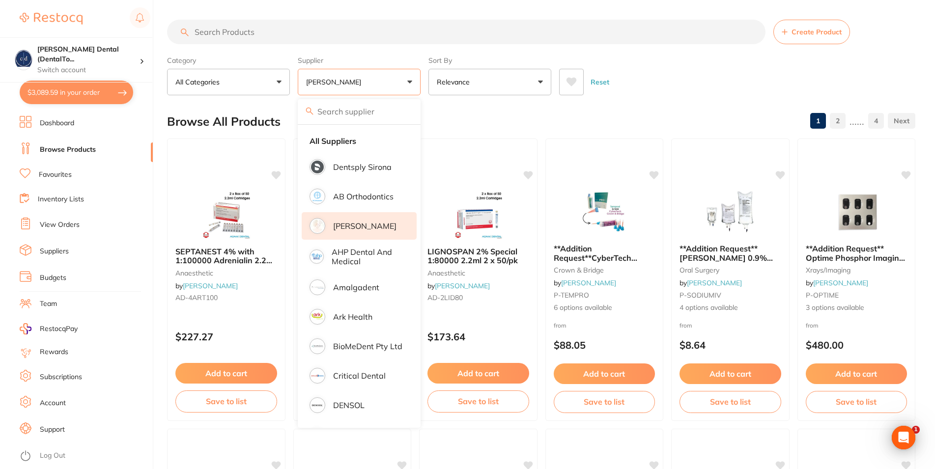
click at [429, 36] on input "search" at bounding box center [466, 32] width 599 height 25
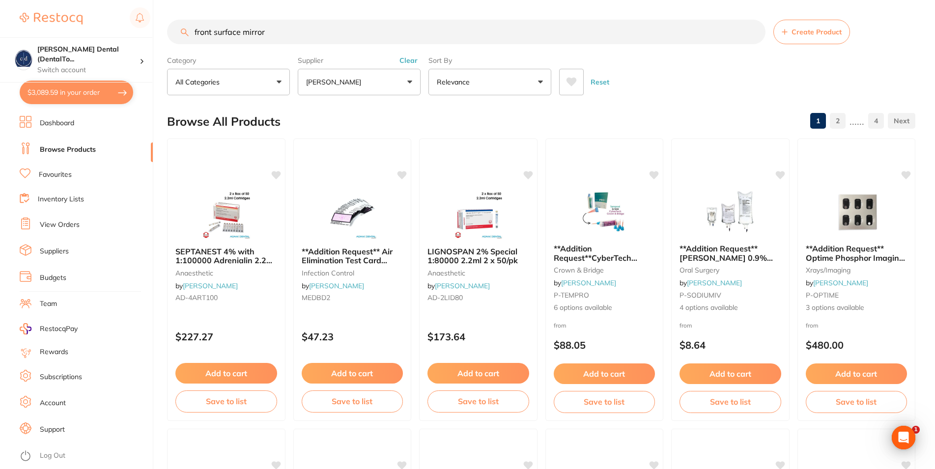
type input "front surface mirror"
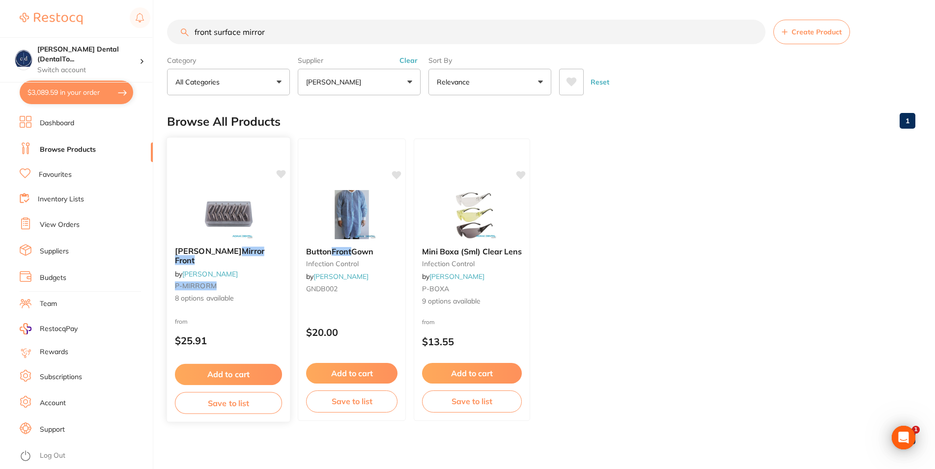
click at [209, 253] on span "Adam Mouth" at bounding box center [208, 251] width 67 height 10
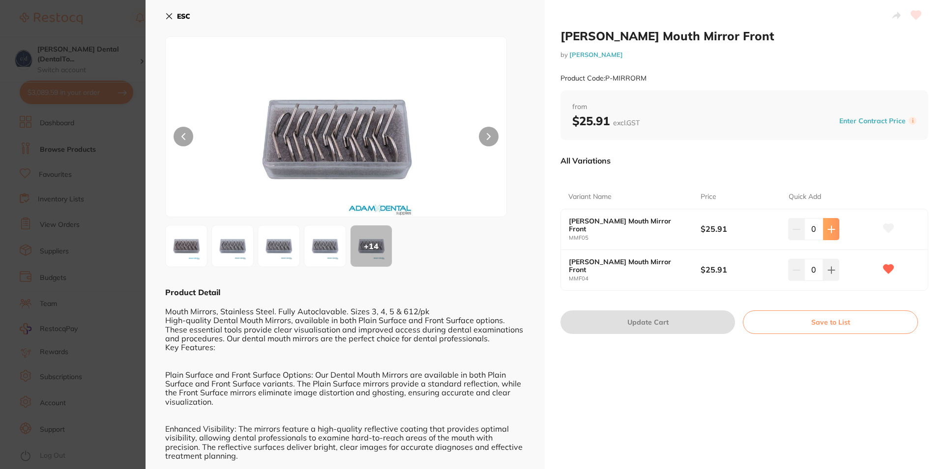
click at [828, 230] on icon at bounding box center [831, 229] width 6 height 6
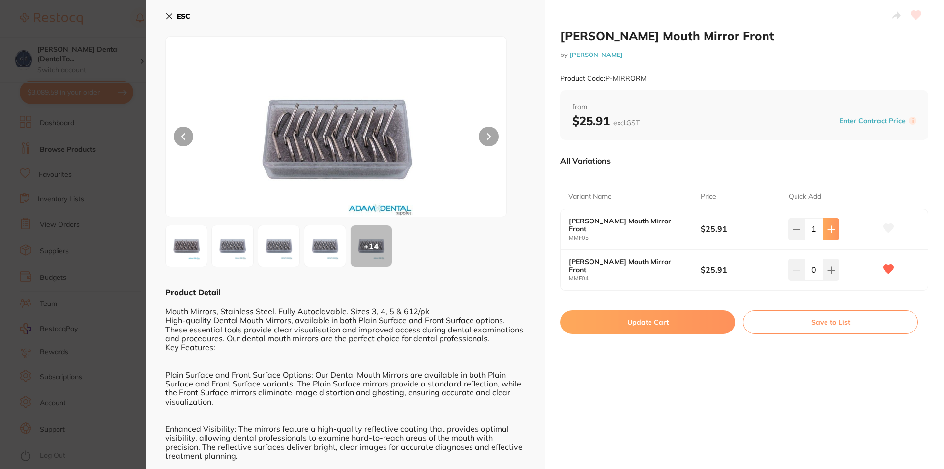
click at [828, 230] on icon at bounding box center [831, 229] width 6 height 6
click at [792, 229] on icon at bounding box center [796, 230] width 8 height 8
type input "1"
click at [645, 322] on button "Update Cart" at bounding box center [647, 323] width 175 height 24
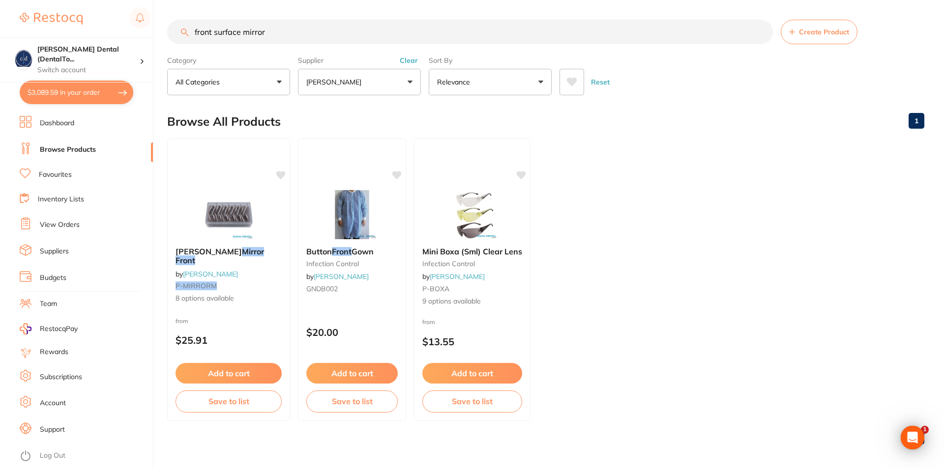
checkbox input "false"
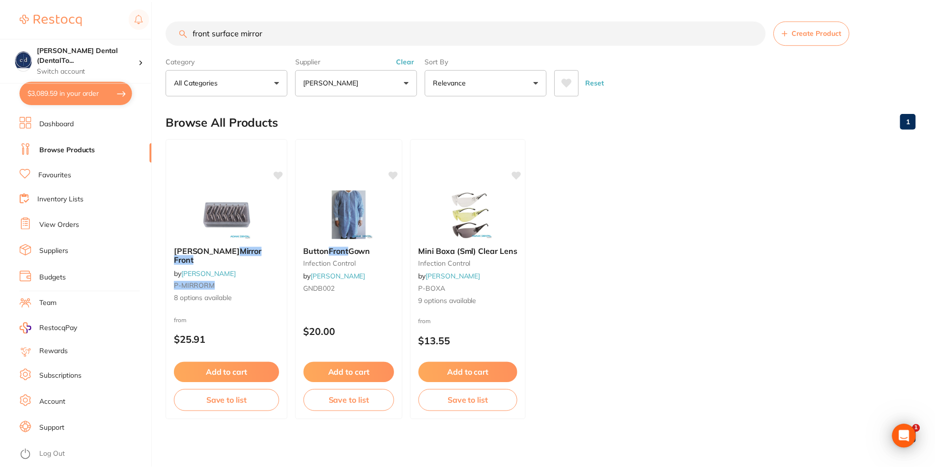
scroll to position [3, 0]
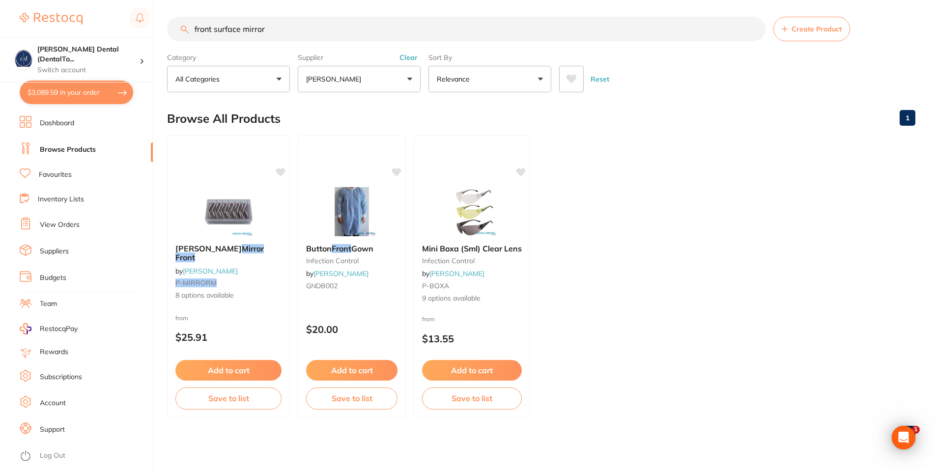
drag, startPoint x: 272, startPoint y: 29, endPoint x: 176, endPoint y: 28, distance: 95.4
click at [176, 28] on input "front surface mirror" at bounding box center [466, 29] width 599 height 25
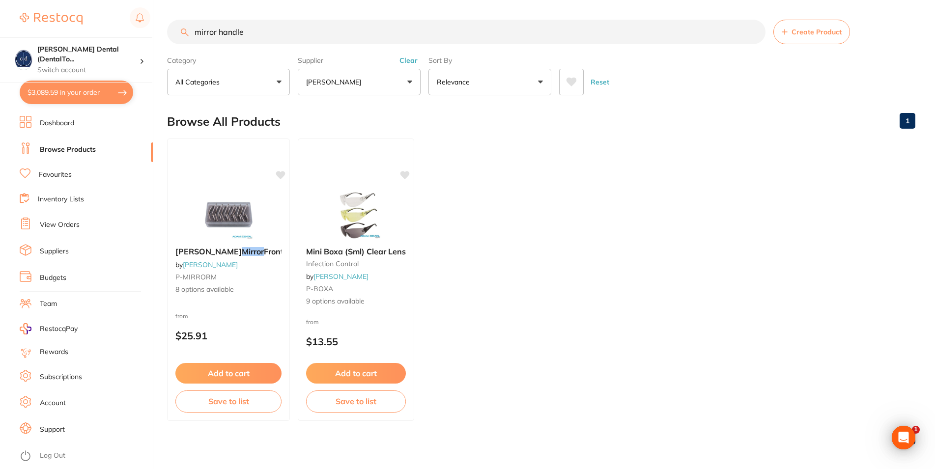
scroll to position [0, 0]
click at [196, 31] on input "mirror handle" at bounding box center [466, 32] width 599 height 25
click at [246, 33] on input "mirror handle" at bounding box center [466, 32] width 599 height 25
drag, startPoint x: 252, startPoint y: 29, endPoint x: 236, endPoint y: 39, distance: 18.3
click at [167, 29] on input "mirror handle" at bounding box center [466, 32] width 599 height 25
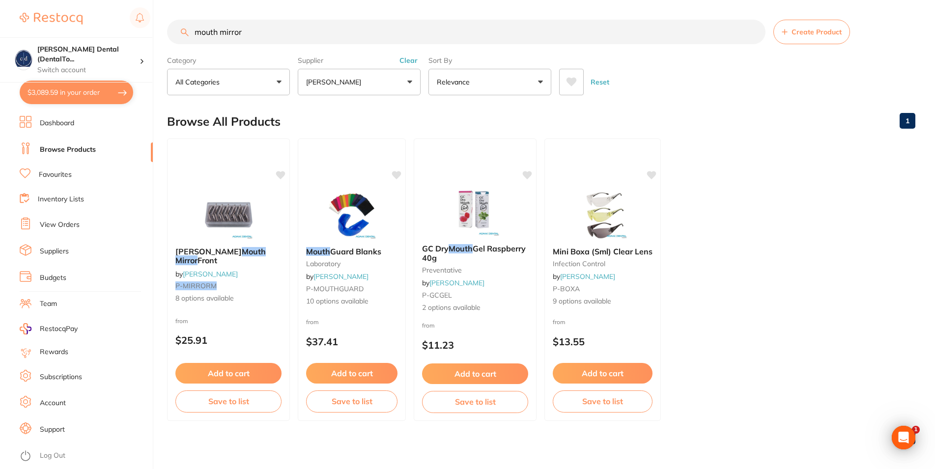
drag, startPoint x: 248, startPoint y: 31, endPoint x: 191, endPoint y: 29, distance: 57.5
click at [191, 29] on input "mouth mirror" at bounding box center [466, 32] width 599 height 25
drag, startPoint x: 245, startPoint y: 30, endPoint x: 166, endPoint y: 31, distance: 79.6
click at [167, 31] on input "mouth mirror" at bounding box center [466, 32] width 599 height 25
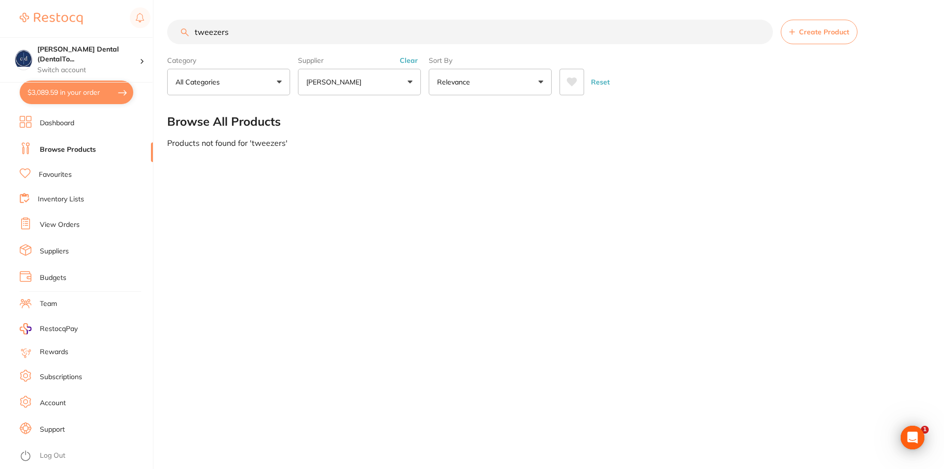
click at [281, 81] on button "All Categories" at bounding box center [228, 82] width 123 height 27
drag, startPoint x: 281, startPoint y: 81, endPoint x: 467, endPoint y: 101, distance: 187.8
click at [281, 81] on button "All Categories" at bounding box center [228, 82] width 123 height 27
drag, startPoint x: 233, startPoint y: 31, endPoint x: 202, endPoint y: 31, distance: 32.0
click at [202, 31] on input "tweezers" at bounding box center [470, 32] width 606 height 25
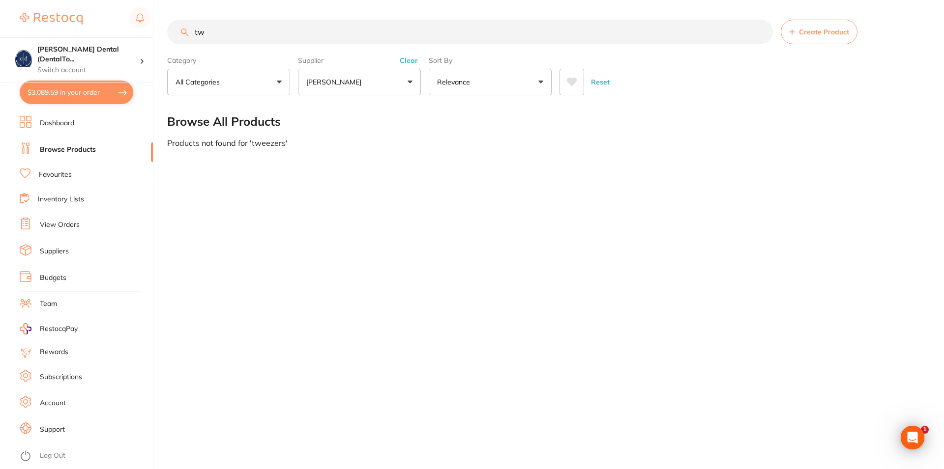
type input "t"
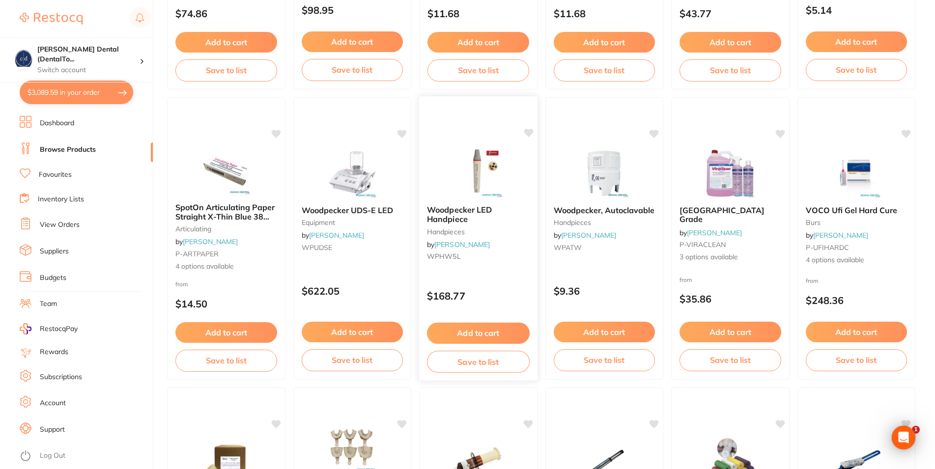
scroll to position [1254, 0]
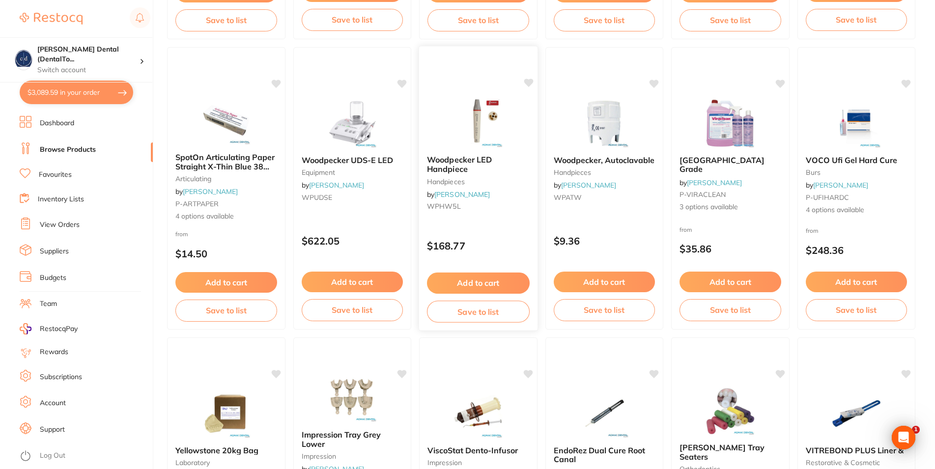
click at [495, 285] on button "Add to cart" at bounding box center [478, 283] width 103 height 21
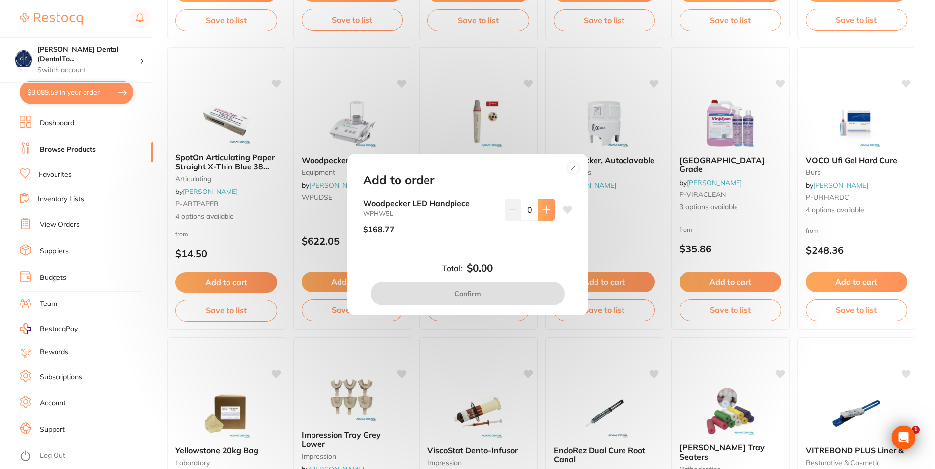
scroll to position [0, 0]
click at [543, 209] on icon at bounding box center [547, 210] width 8 height 8
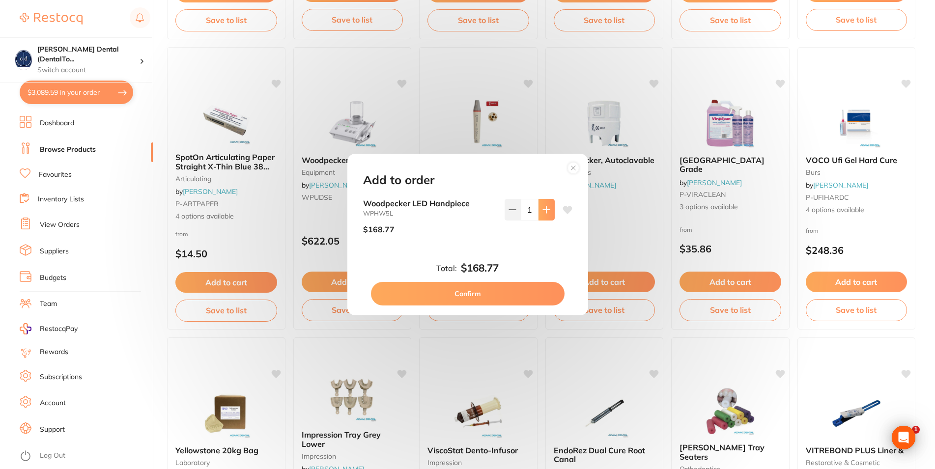
click at [543, 209] on icon at bounding box center [547, 210] width 8 height 8
type input "2"
click at [462, 295] on button "Confirm" at bounding box center [468, 294] width 194 height 24
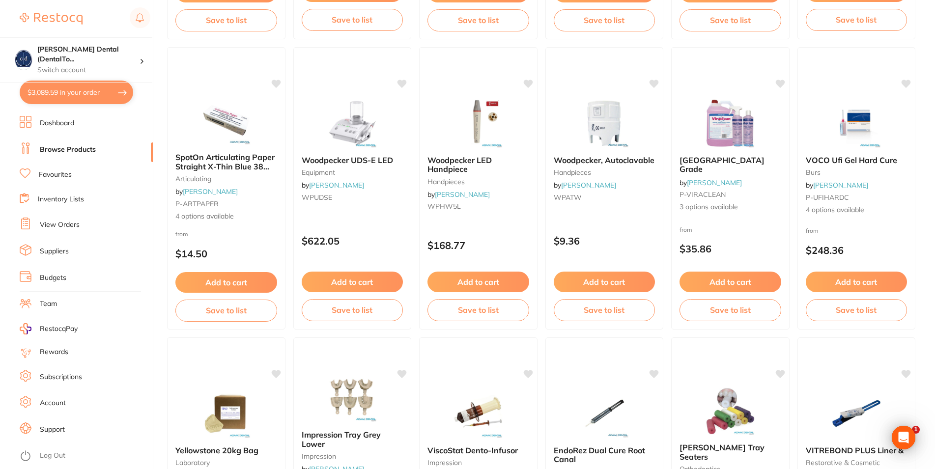
click at [60, 91] on button "$3,089.59 in your order" at bounding box center [77, 93] width 114 height 24
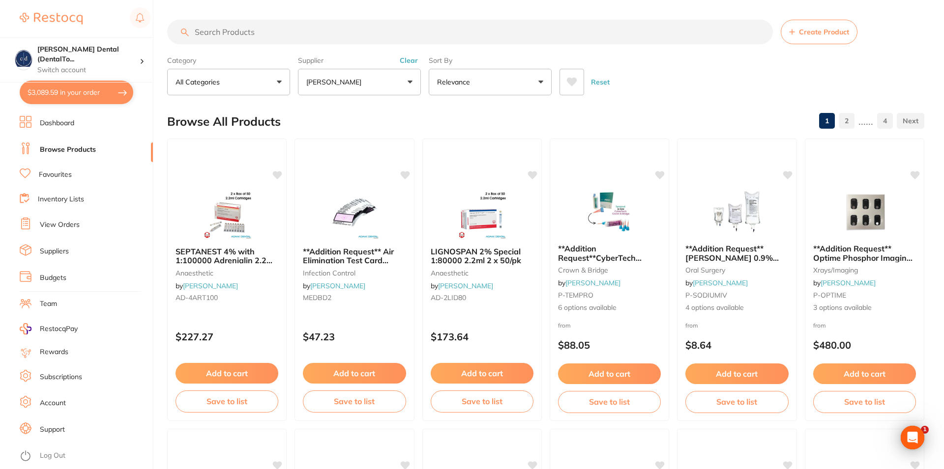
checkbox input "true"
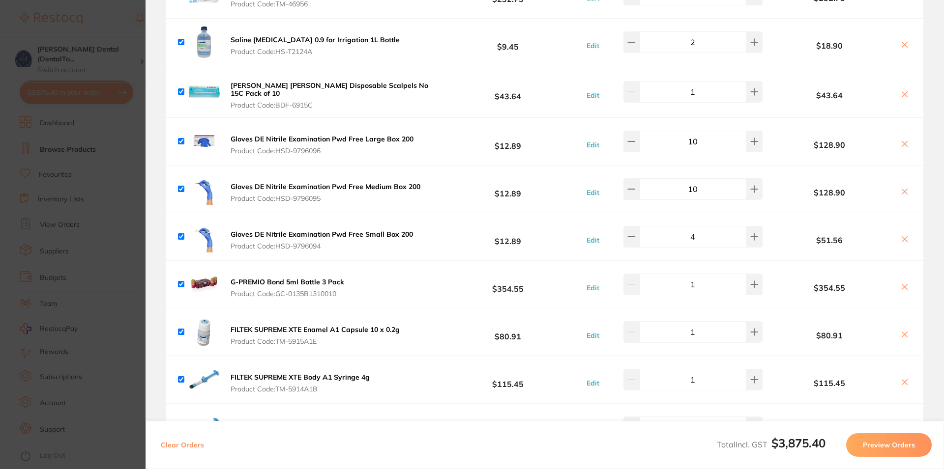
scroll to position [118, 0]
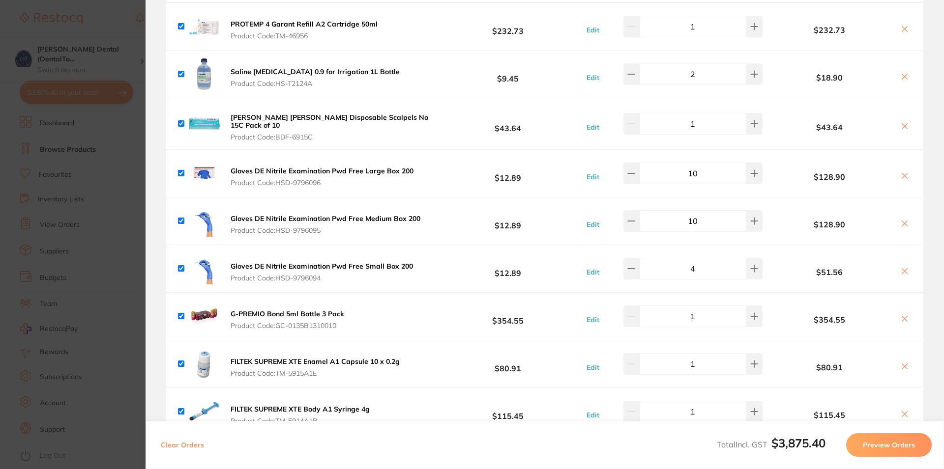
click at [874, 443] on button "Preview Orders" at bounding box center [889, 446] width 86 height 24
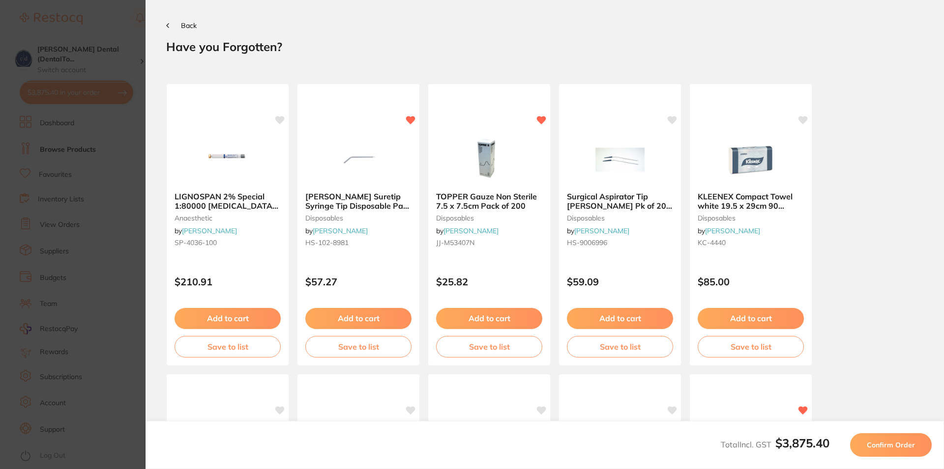
scroll to position [0, 0]
click at [891, 446] on span "Confirm Order" at bounding box center [891, 445] width 48 height 9
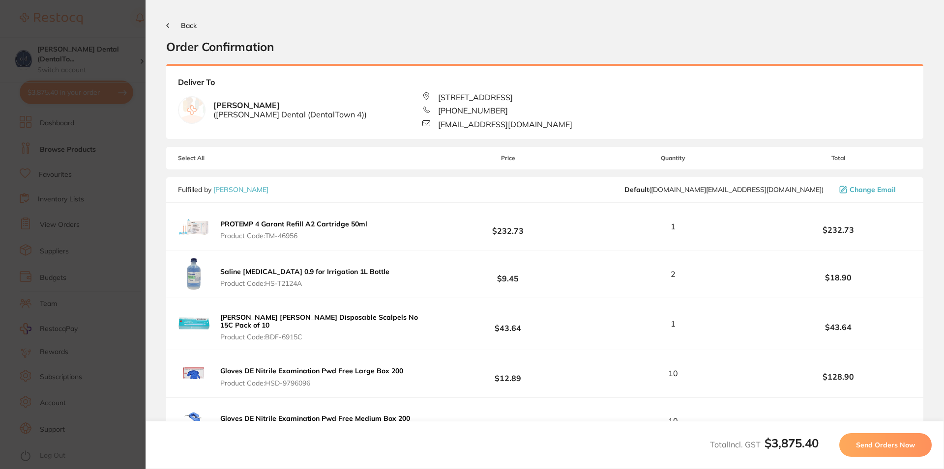
click at [167, 26] on icon at bounding box center [168, 26] width 2 height 4
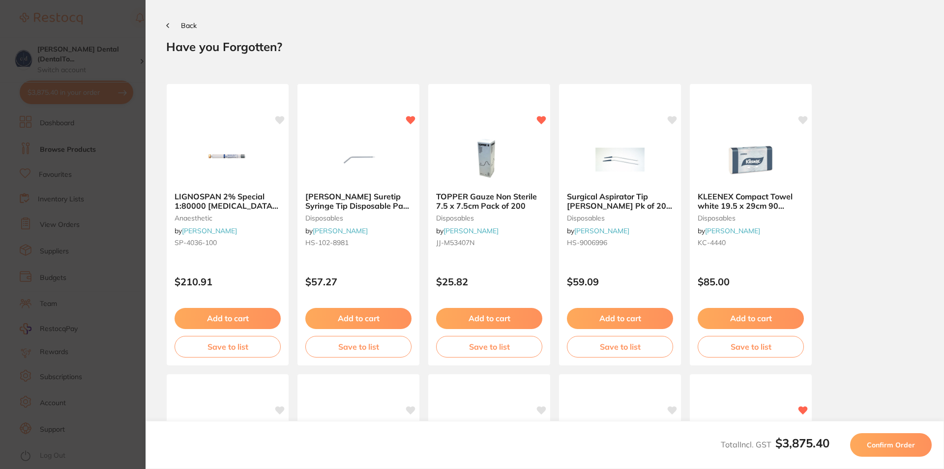
click at [171, 26] on button "Back" at bounding box center [181, 26] width 30 height 8
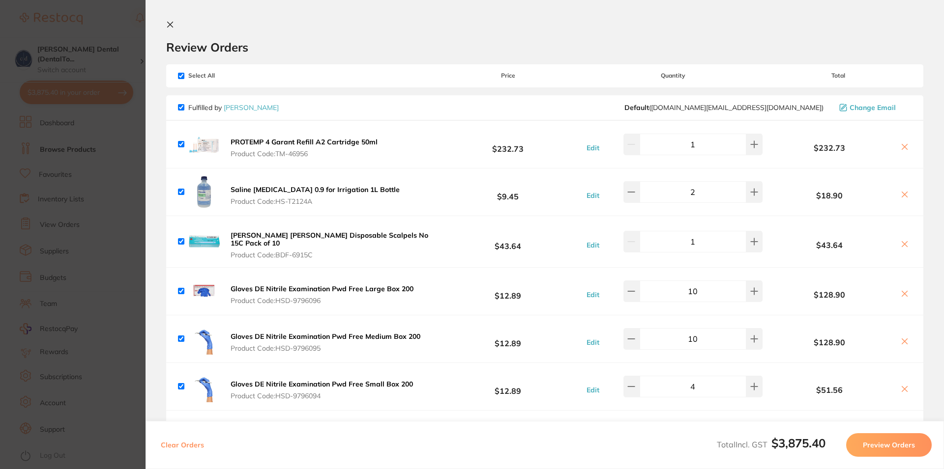
click at [172, 23] on icon at bounding box center [170, 24] width 5 height 5
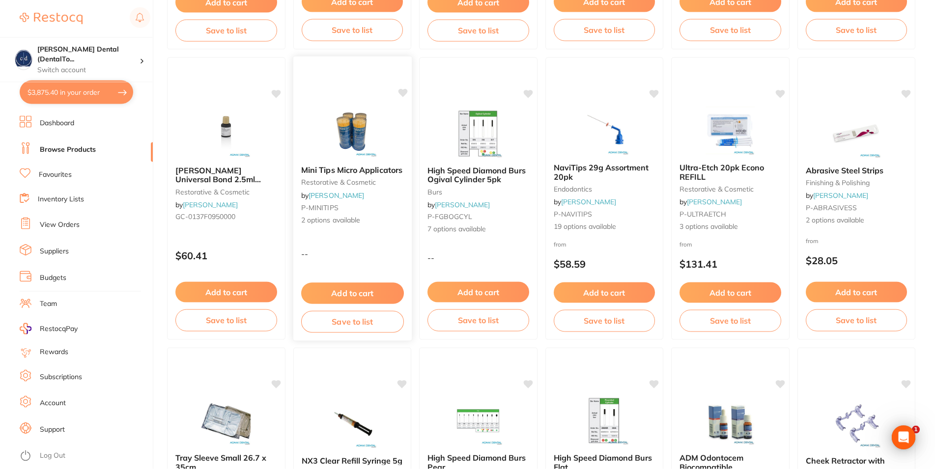
scroll to position [602, 0]
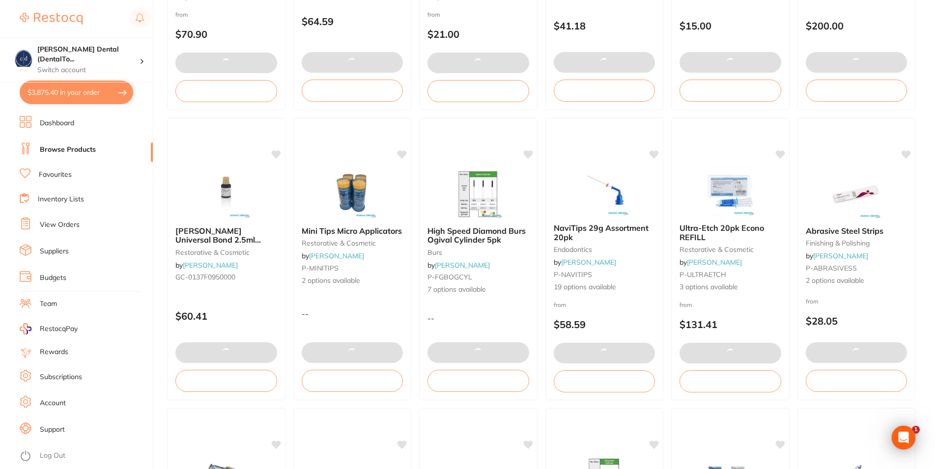
drag, startPoint x: 63, startPoint y: 148, endPoint x: 87, endPoint y: 156, distance: 24.6
click at [64, 148] on link "Browse Products" at bounding box center [68, 150] width 56 height 10
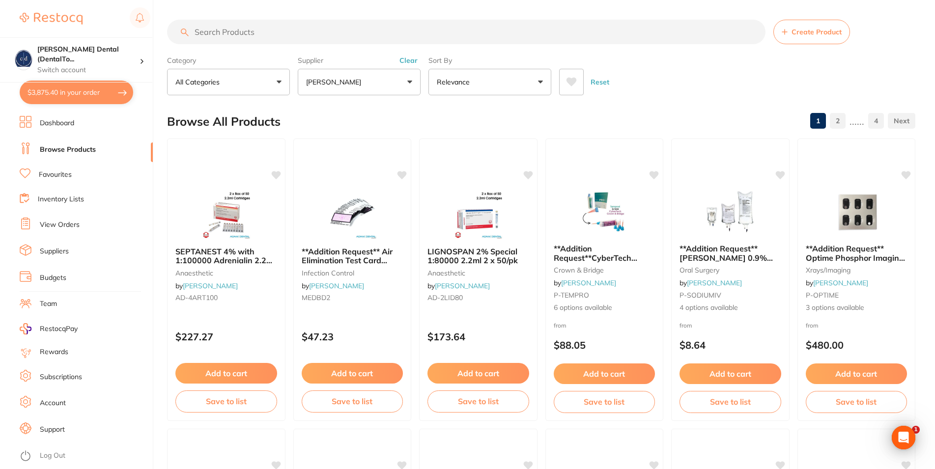
click at [274, 36] on input "search" at bounding box center [466, 32] width 599 height 25
click at [596, 80] on button "Reset" at bounding box center [600, 82] width 25 height 27
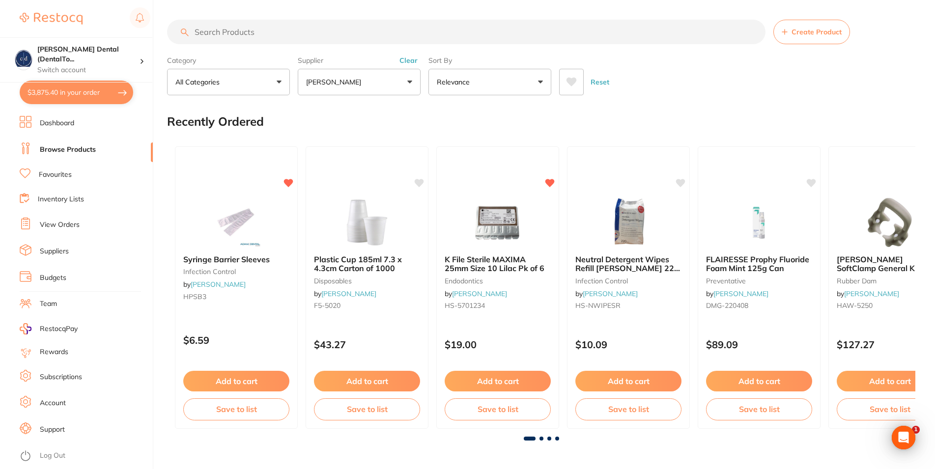
click at [330, 32] on input "search" at bounding box center [466, 32] width 599 height 25
click at [597, 82] on button "Reset" at bounding box center [600, 82] width 25 height 27
click at [353, 34] on input "search" at bounding box center [466, 32] width 599 height 25
paste input "APEG005"
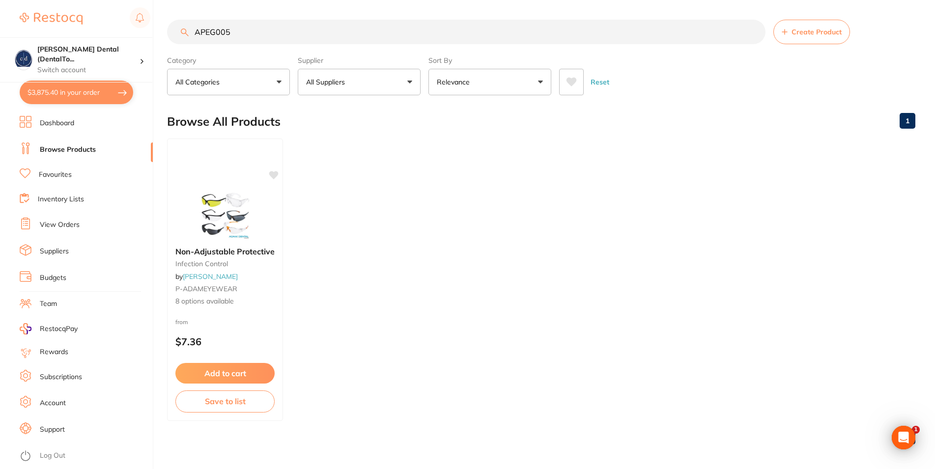
drag, startPoint x: 239, startPoint y: 36, endPoint x: 167, endPoint y: 38, distance: 72.8
click at [167, 38] on input "APEG005" at bounding box center [466, 32] width 599 height 25
paste input "TM-NICHROND48"
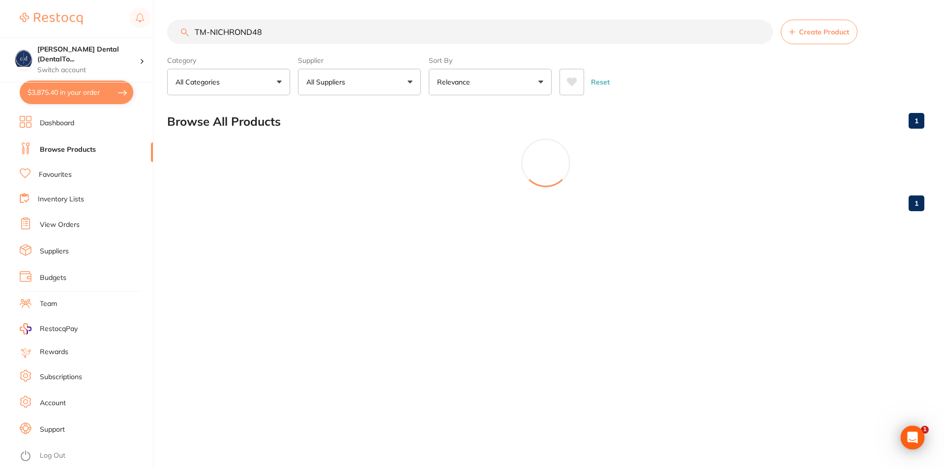
type input "TM-NICHROND48"
click at [370, 80] on button "All Suppliers" at bounding box center [359, 82] width 123 height 27
drag, startPoint x: 274, startPoint y: 36, endPoint x: 158, endPoint y: 34, distance: 116.5
click at [167, 34] on input "TM-NICHROND48" at bounding box center [470, 32] width 606 height 25
click at [341, 84] on p "All Suppliers" at bounding box center [327, 82] width 43 height 10
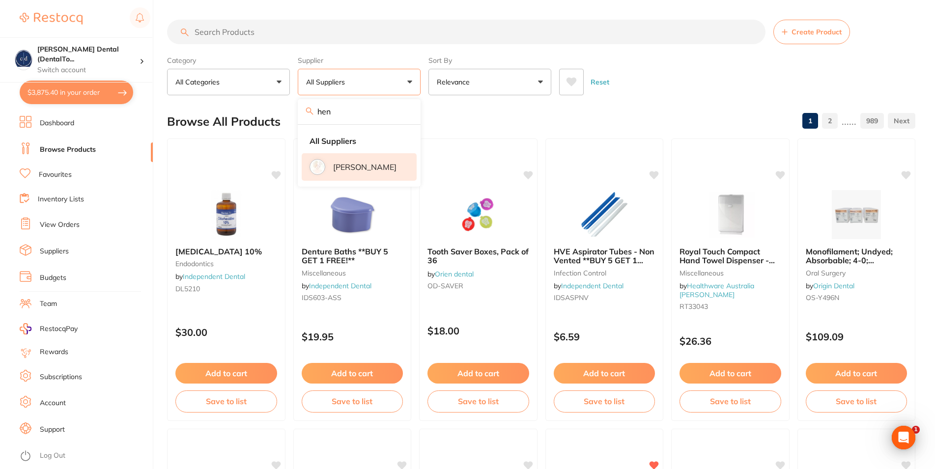
type input "hen"
click at [345, 169] on p "[PERSON_NAME]" at bounding box center [364, 167] width 63 height 9
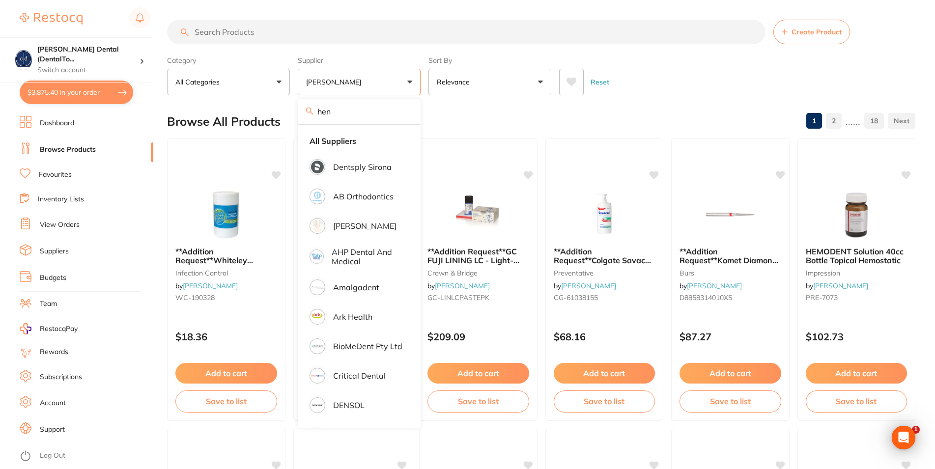
click at [675, 77] on div "Reset" at bounding box center [733, 78] width 349 height 34
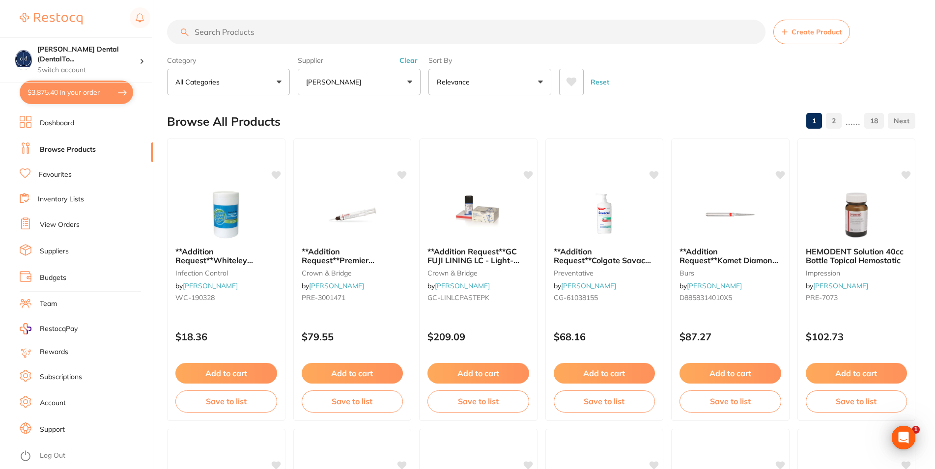
click at [270, 32] on input "search" at bounding box center [466, 32] width 599 height 25
paste input "TM-NICHROND48"
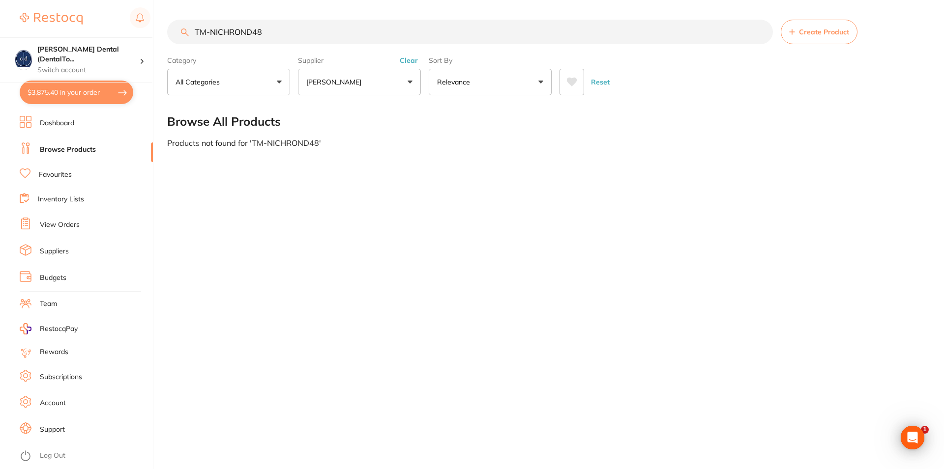
drag, startPoint x: 270, startPoint y: 34, endPoint x: 233, endPoint y: 62, distance: 45.9
click at [191, 31] on input "TM-NICHROND48" at bounding box center [470, 32] width 606 height 25
type input "3M stainless steel crowns"
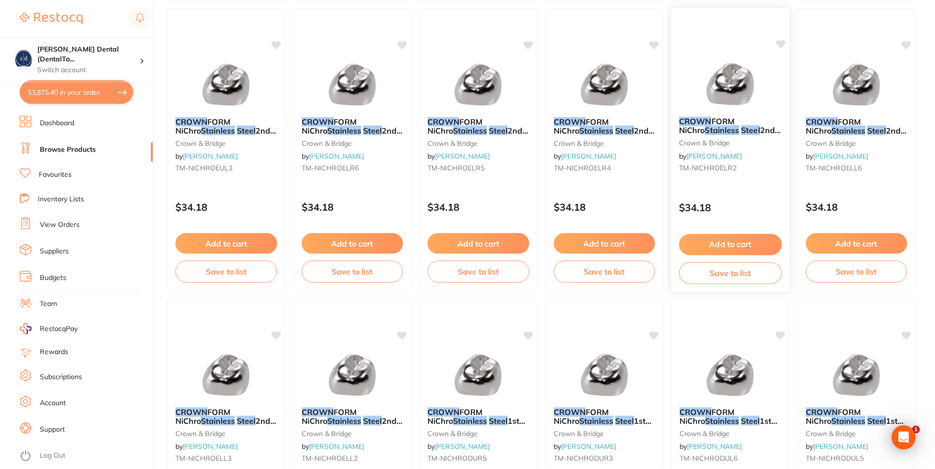
scroll to position [413, 0]
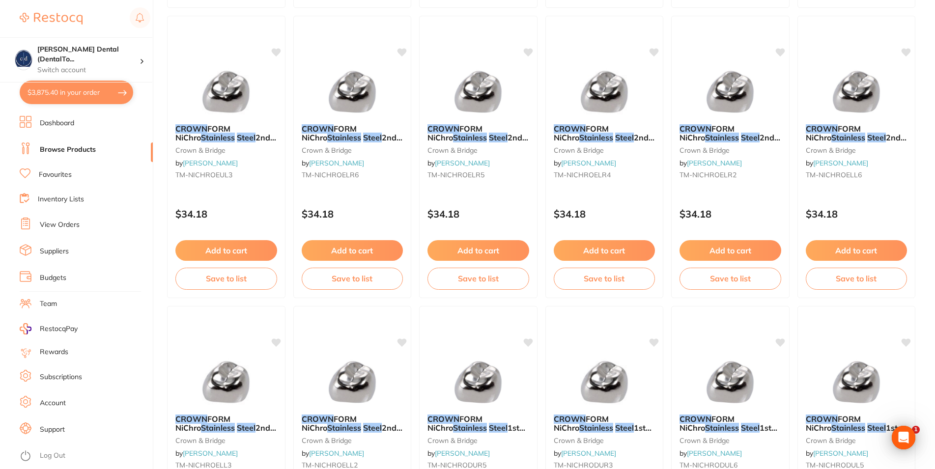
click at [59, 89] on button "$3,875.40 in your order" at bounding box center [77, 93] width 114 height 24
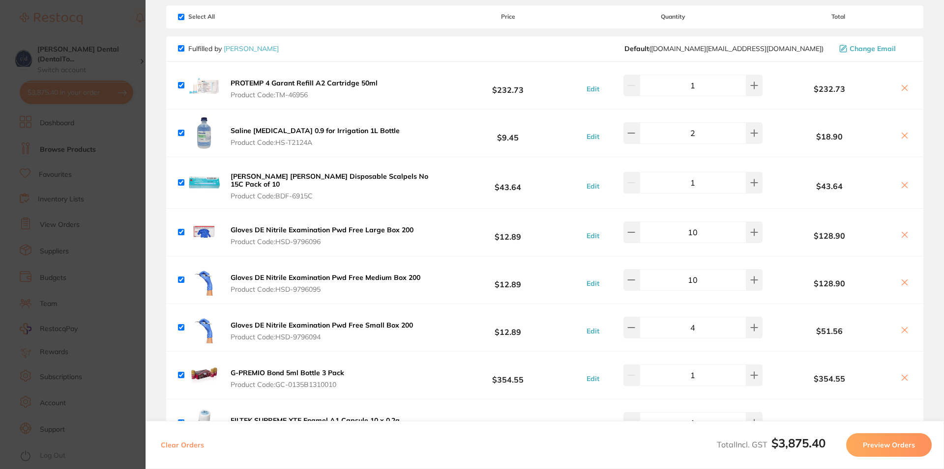
scroll to position [118, 0]
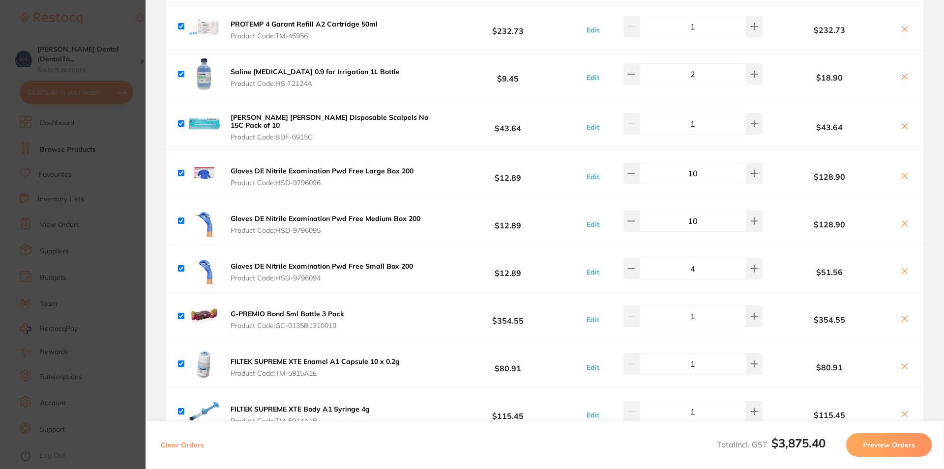
click at [898, 441] on button "Preview Orders" at bounding box center [889, 446] width 86 height 24
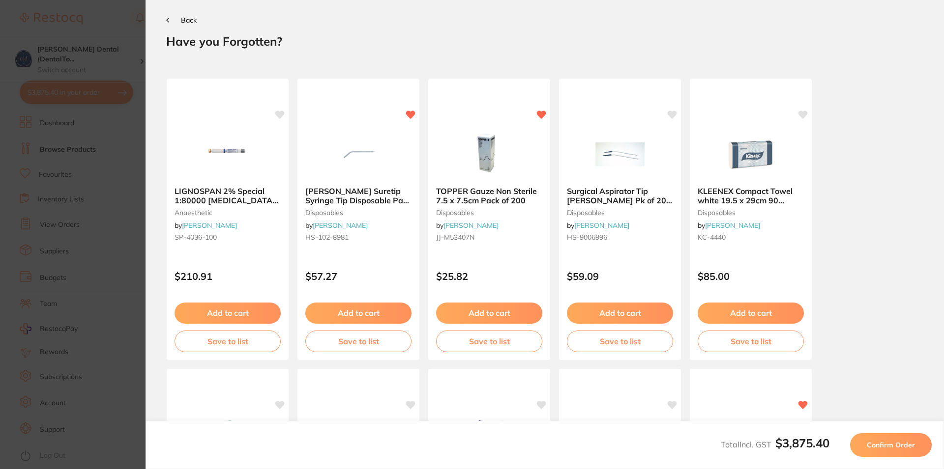
scroll to position [0, 0]
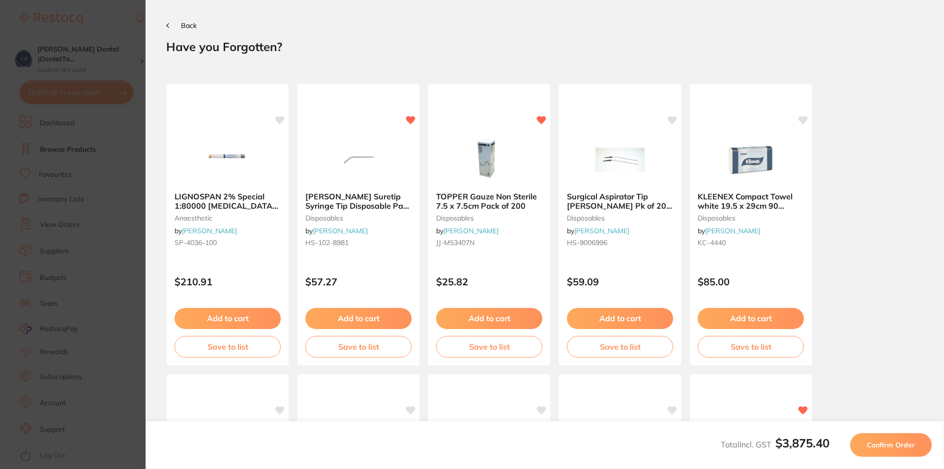
click at [887, 441] on span "Confirm Order" at bounding box center [891, 445] width 48 height 9
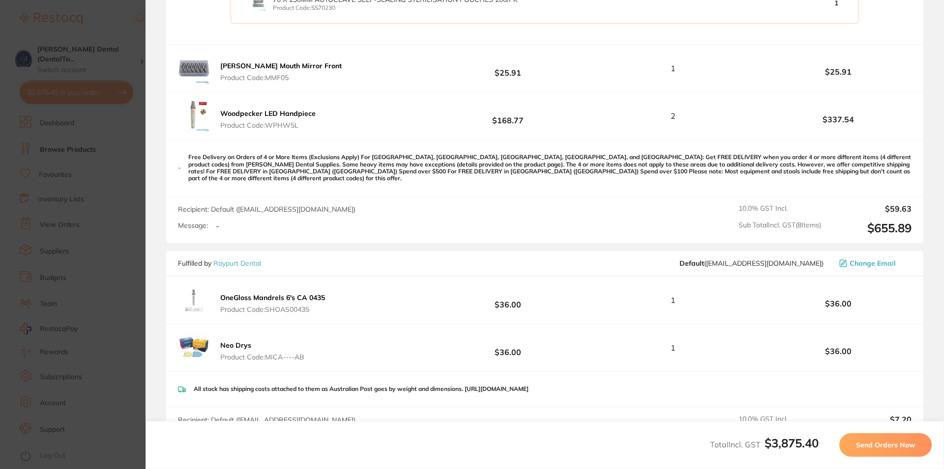
scroll to position [1684, 0]
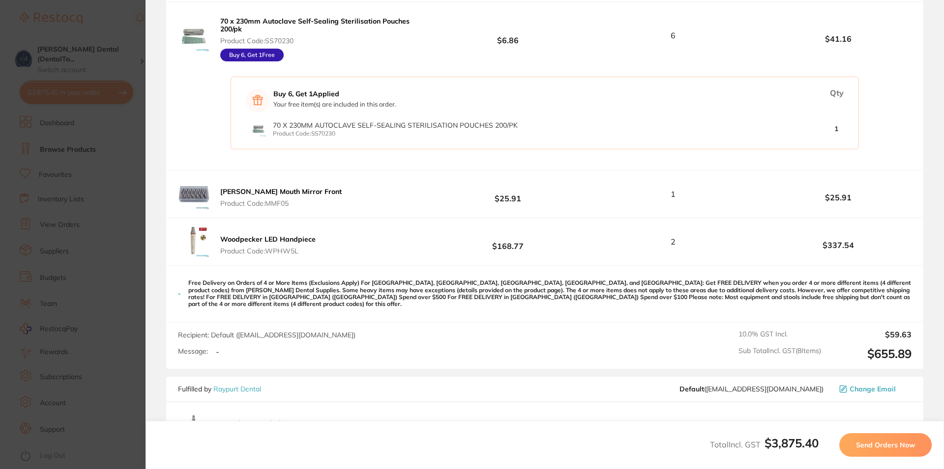
click at [890, 442] on span "Send Orders Now" at bounding box center [885, 445] width 59 height 9
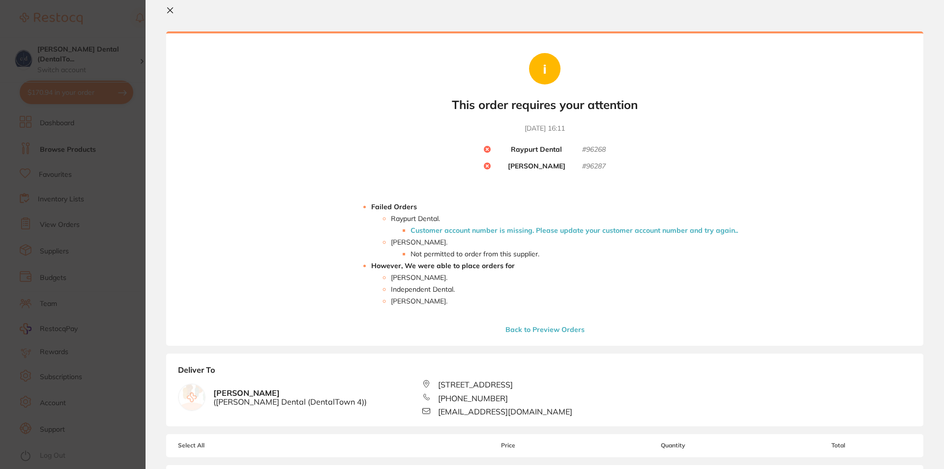
scroll to position [2, 0]
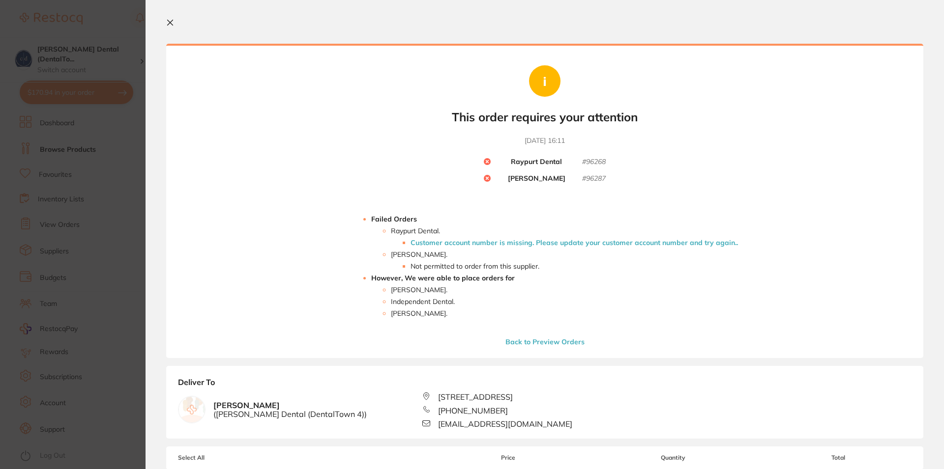
click at [170, 21] on icon at bounding box center [170, 23] width 8 height 8
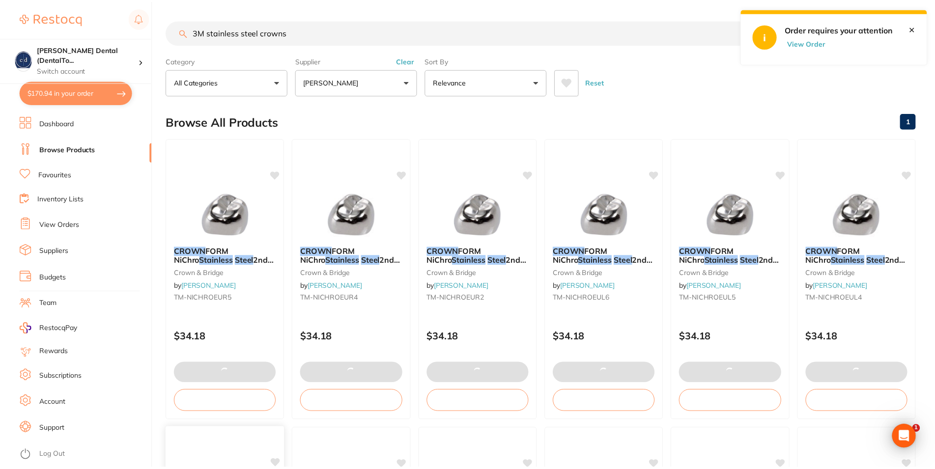
scroll to position [413, 0]
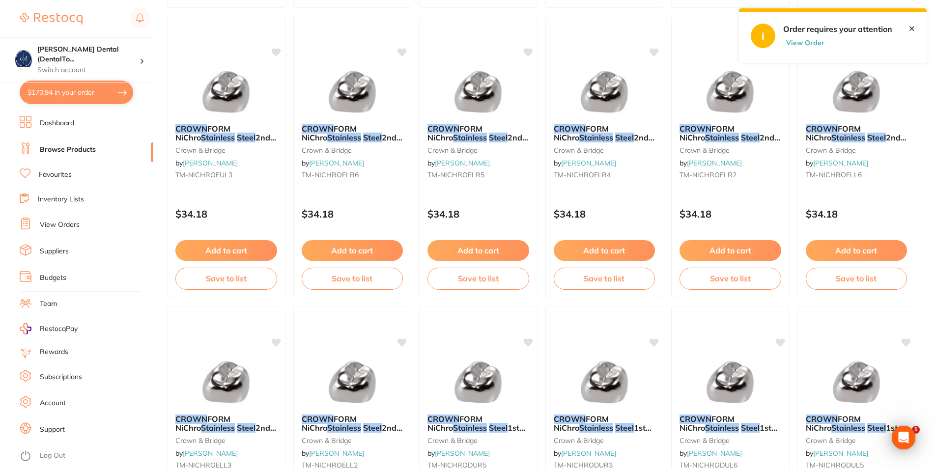
click at [56, 91] on button "$170.94 in your order" at bounding box center [77, 93] width 114 height 24
checkbox input "true"
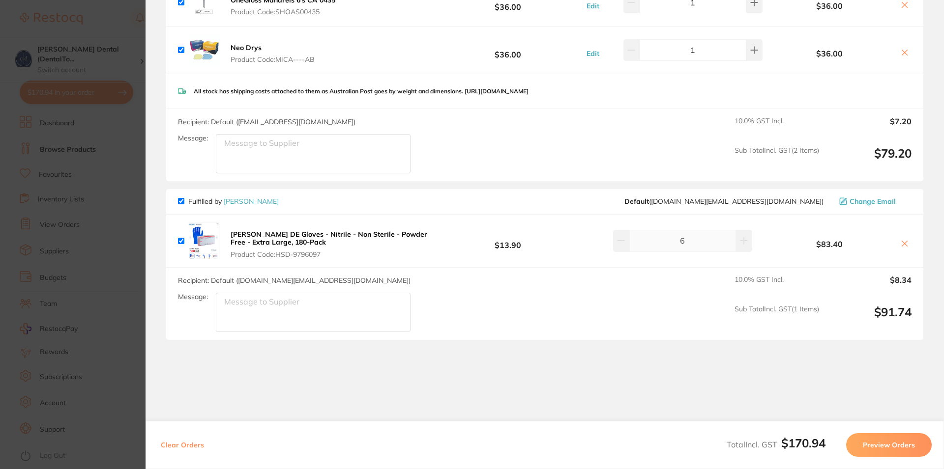
scroll to position [0, 0]
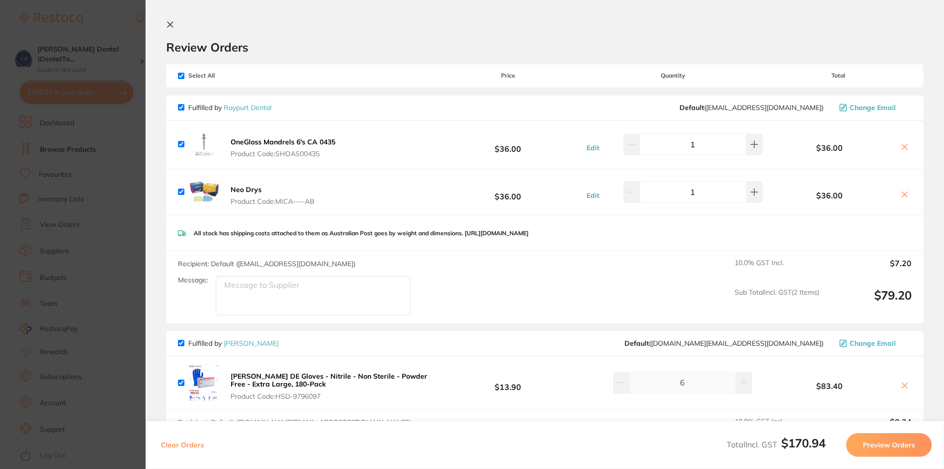
click at [170, 23] on icon at bounding box center [170, 25] width 8 height 8
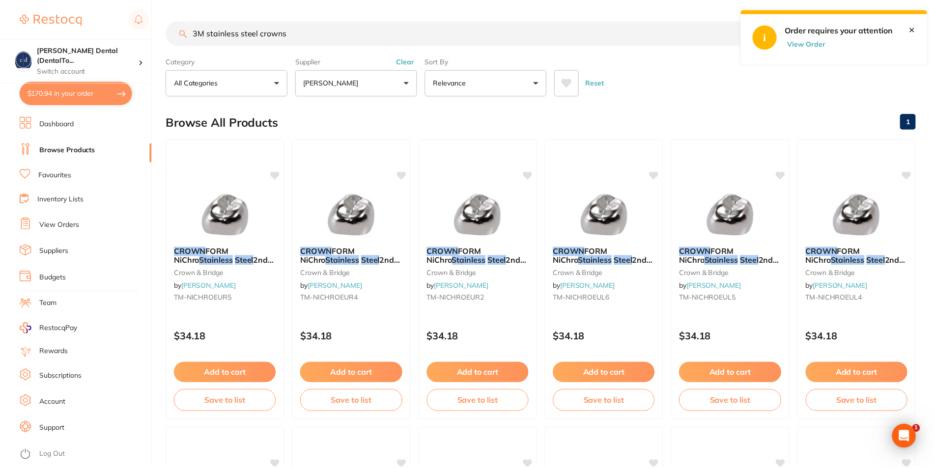
scroll to position [413, 0]
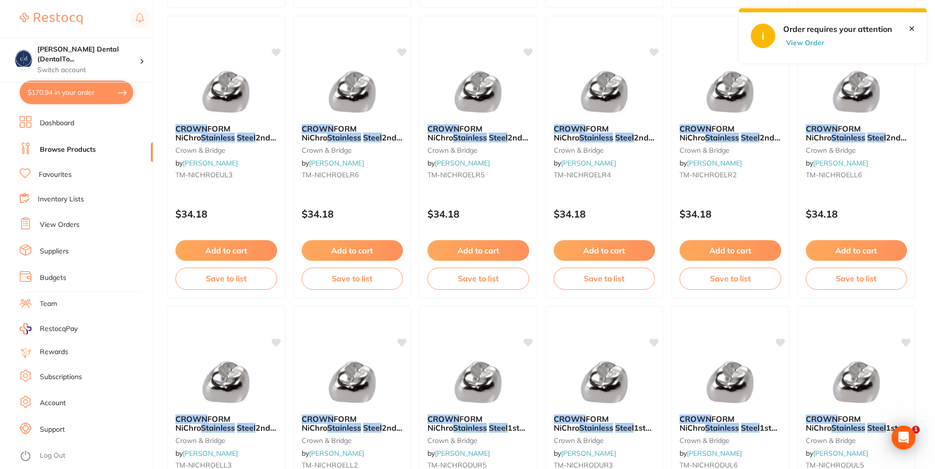
click at [70, 91] on button "$170.94 in your order" at bounding box center [77, 93] width 114 height 24
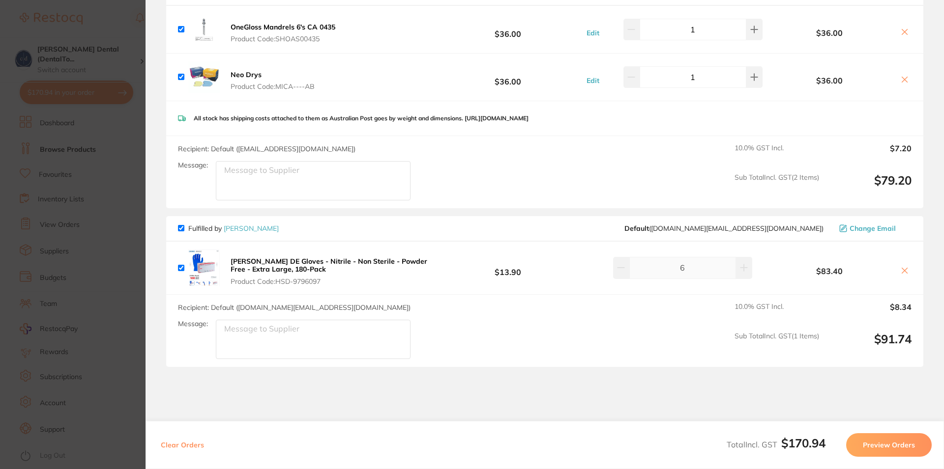
scroll to position [0, 0]
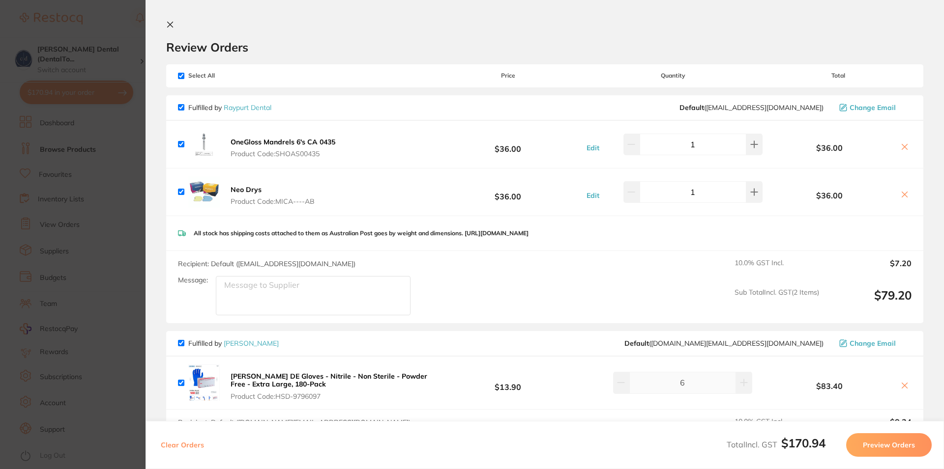
click at [171, 21] on section "Review Orders Your orders are being processed and we will notify you once we ha…" at bounding box center [545, 234] width 798 height 469
click at [171, 21] on icon at bounding box center [170, 25] width 8 height 8
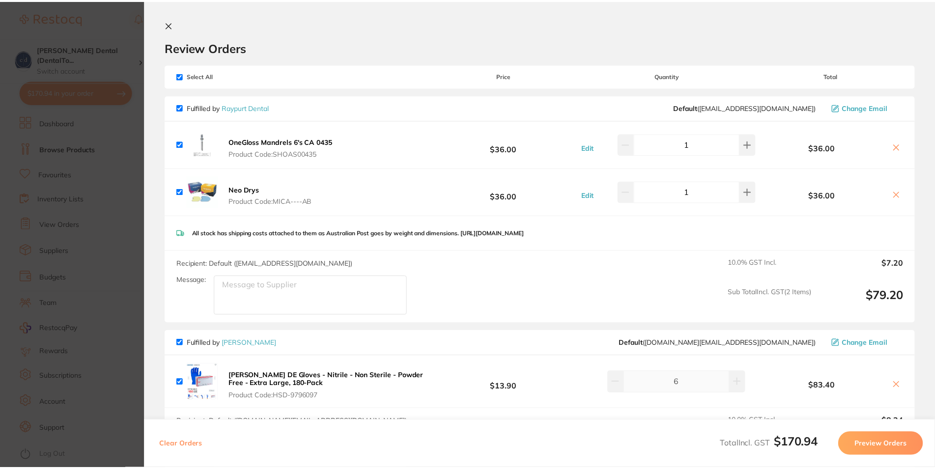
scroll to position [413, 0]
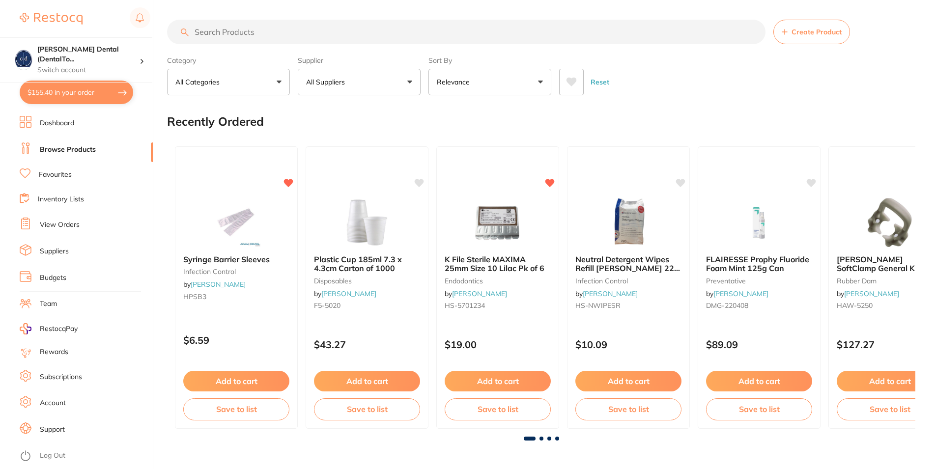
click at [44, 88] on button "$155.40 in your order" at bounding box center [77, 93] width 114 height 24
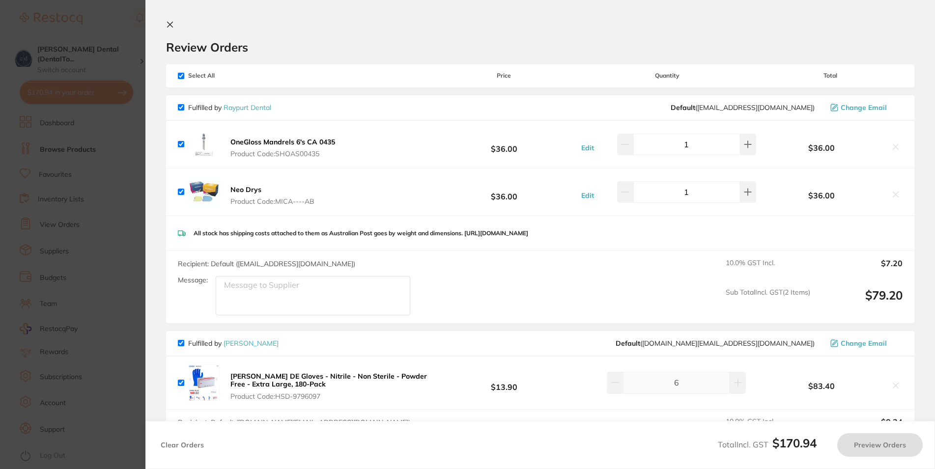
checkbox input "true"
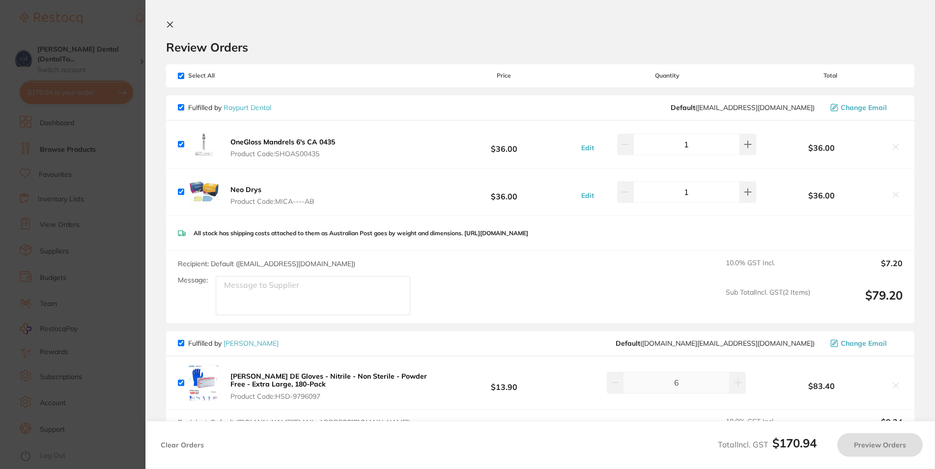
checkbox input "true"
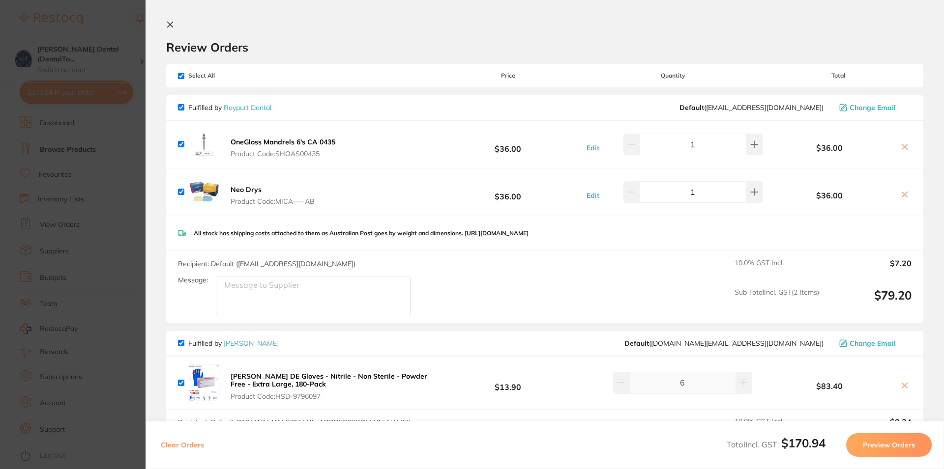
click at [170, 22] on icon at bounding box center [170, 25] width 8 height 8
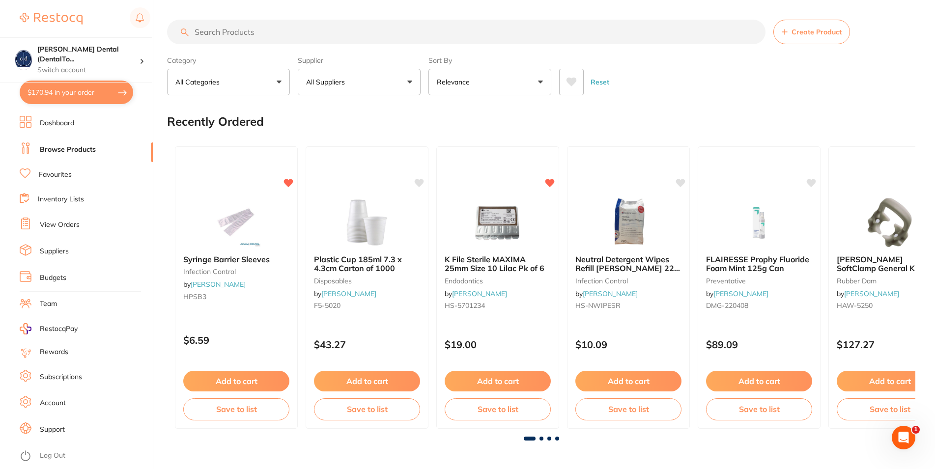
click at [693, 109] on div "Recently Ordered" at bounding box center [541, 121] width 749 height 33
